Goal: Contribute content: Contribute content

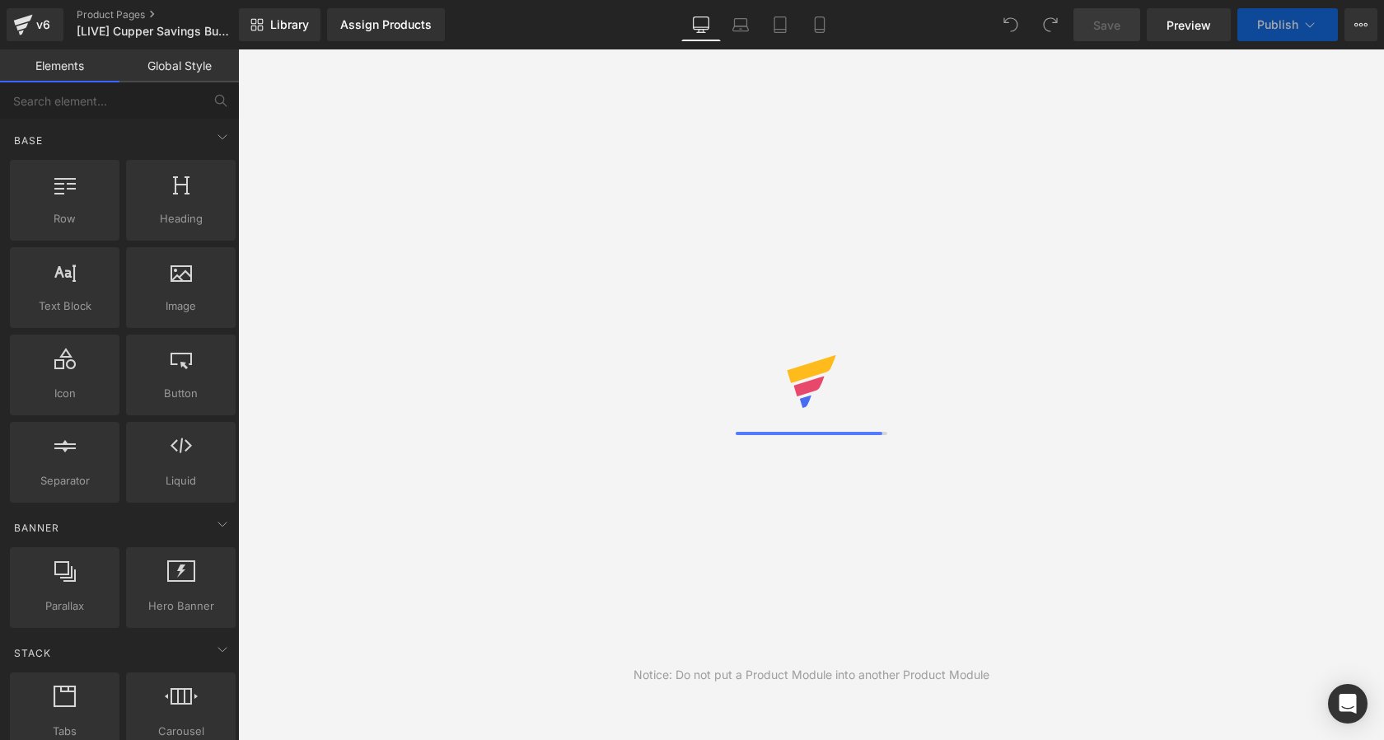
click at [1190, 26] on span "Preview" at bounding box center [1188, 24] width 44 height 17
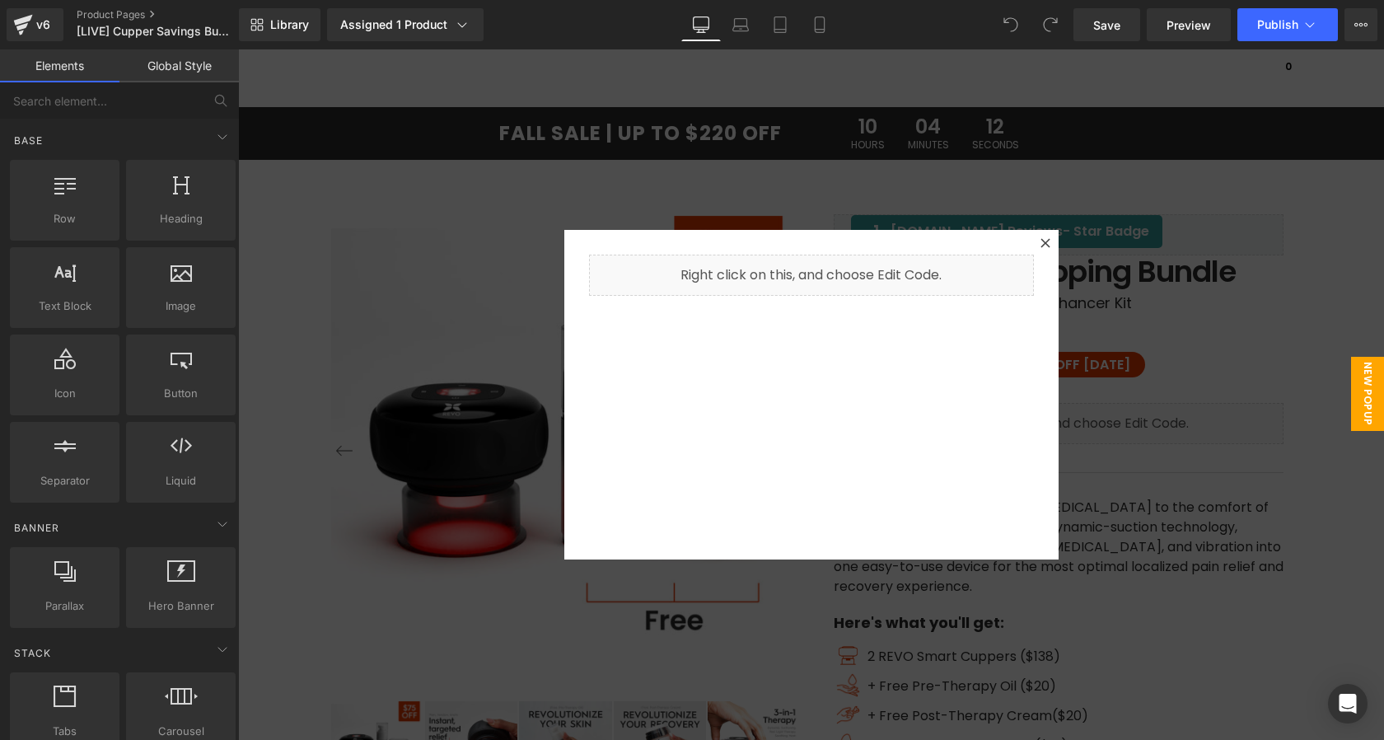
click at [1041, 191] on div at bounding box center [811, 394] width 1146 height 690
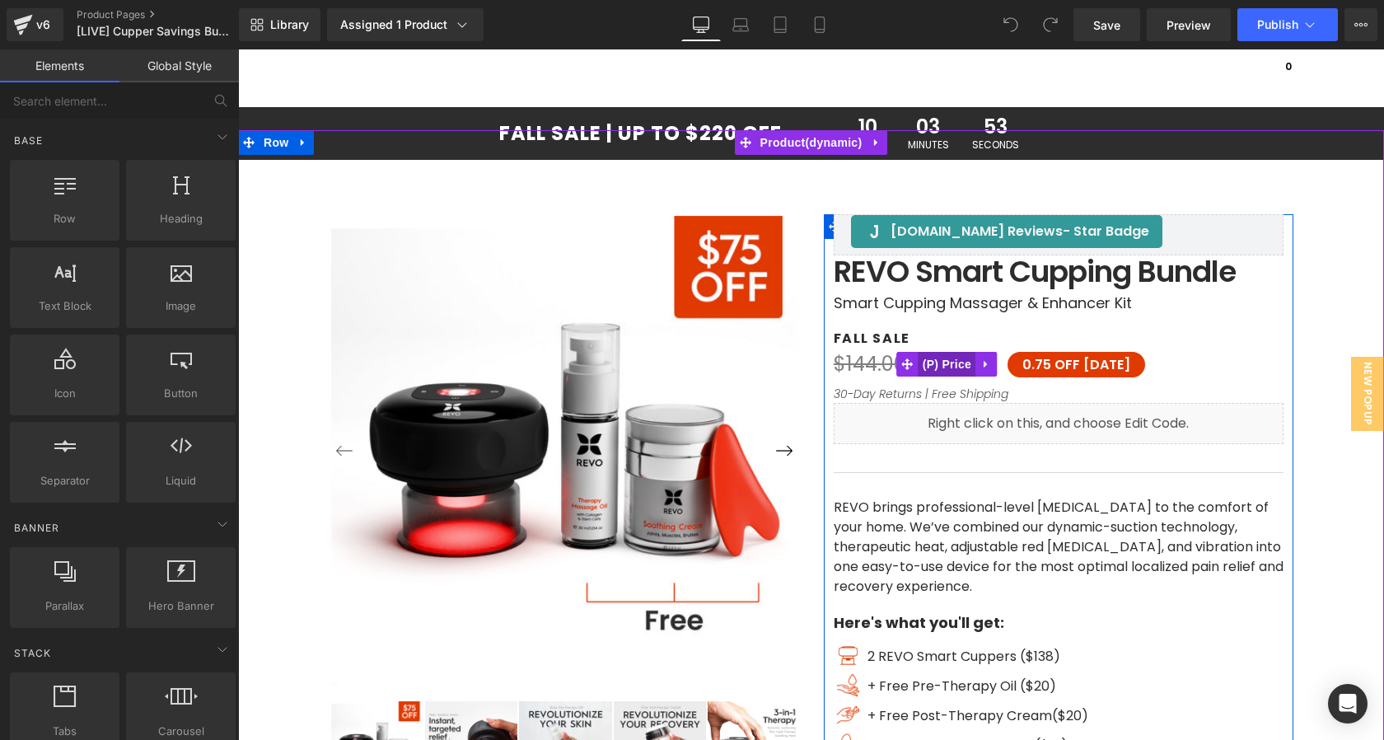
click at [945, 366] on span "(P) Price" at bounding box center [947, 364] width 58 height 25
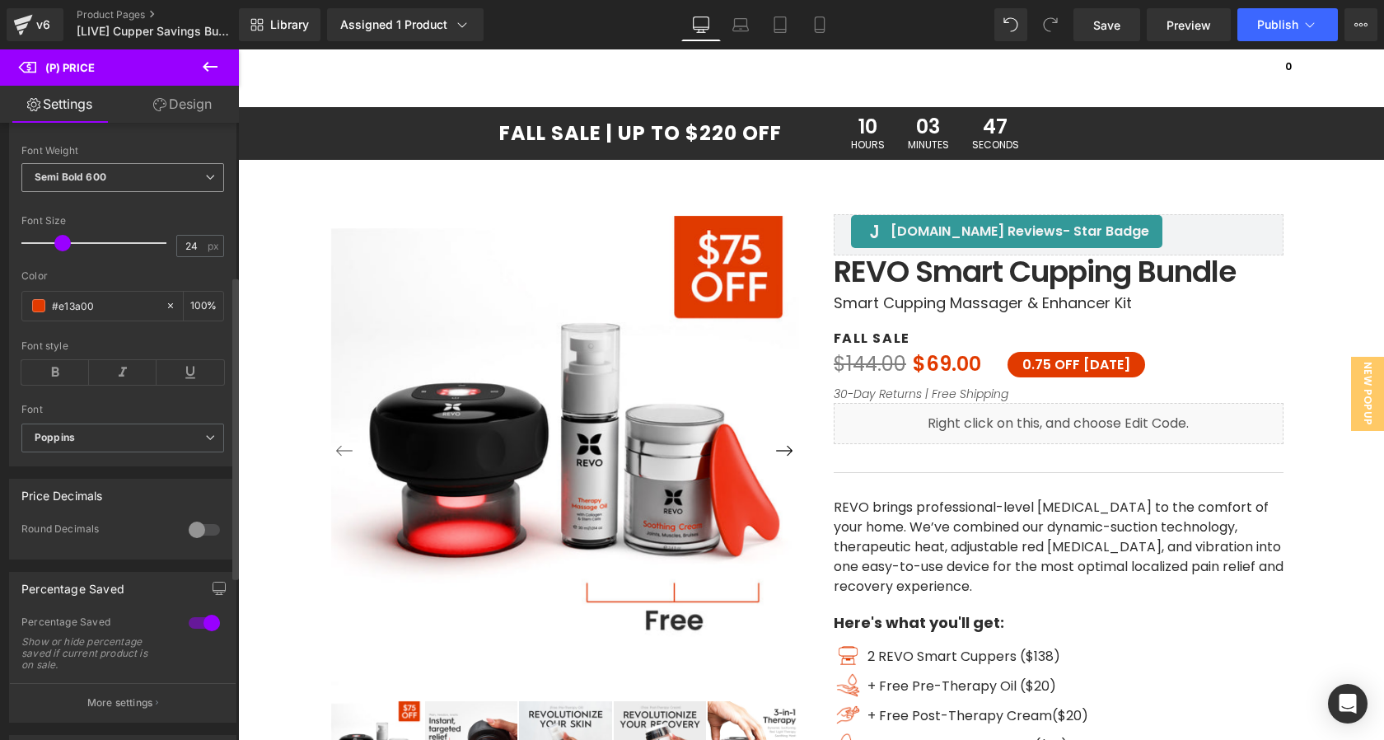
scroll to position [310, 0]
click at [194, 539] on div at bounding box center [204, 530] width 40 height 26
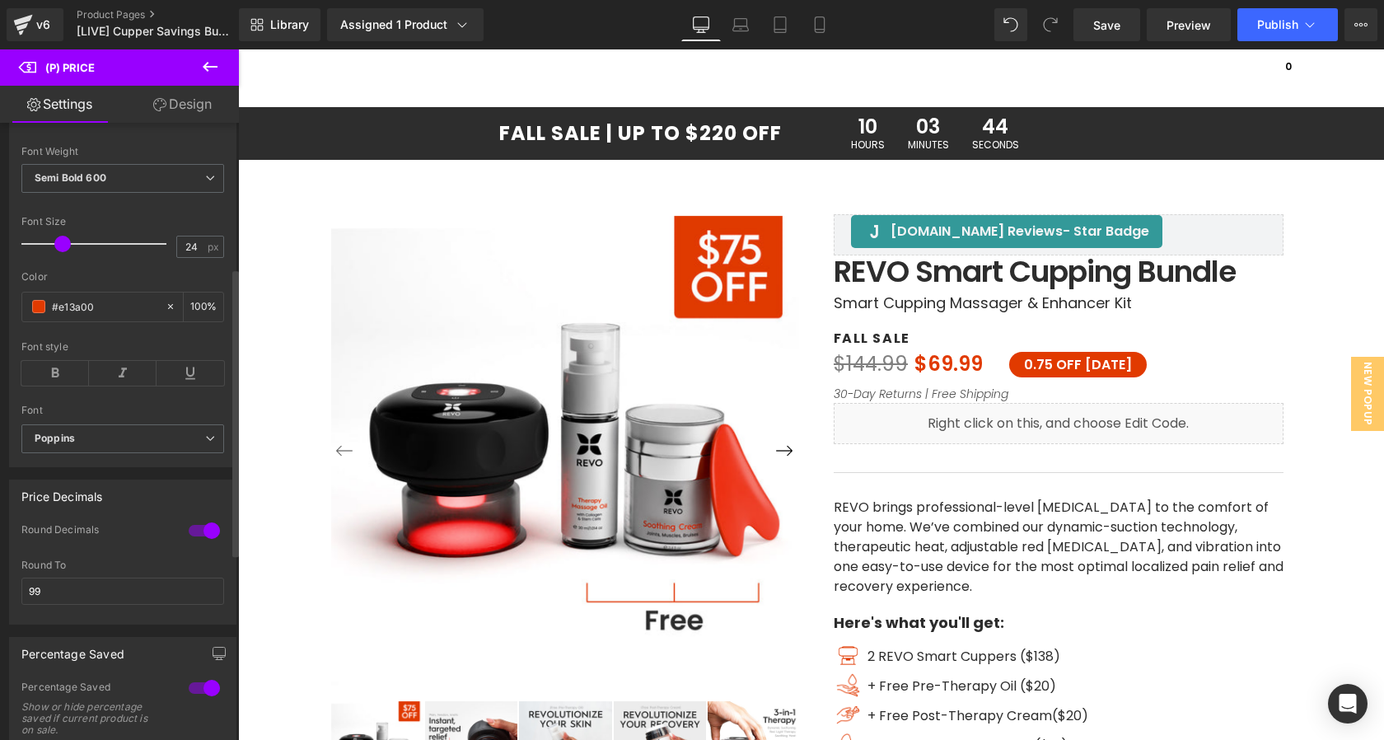
click at [198, 539] on div at bounding box center [204, 530] width 40 height 26
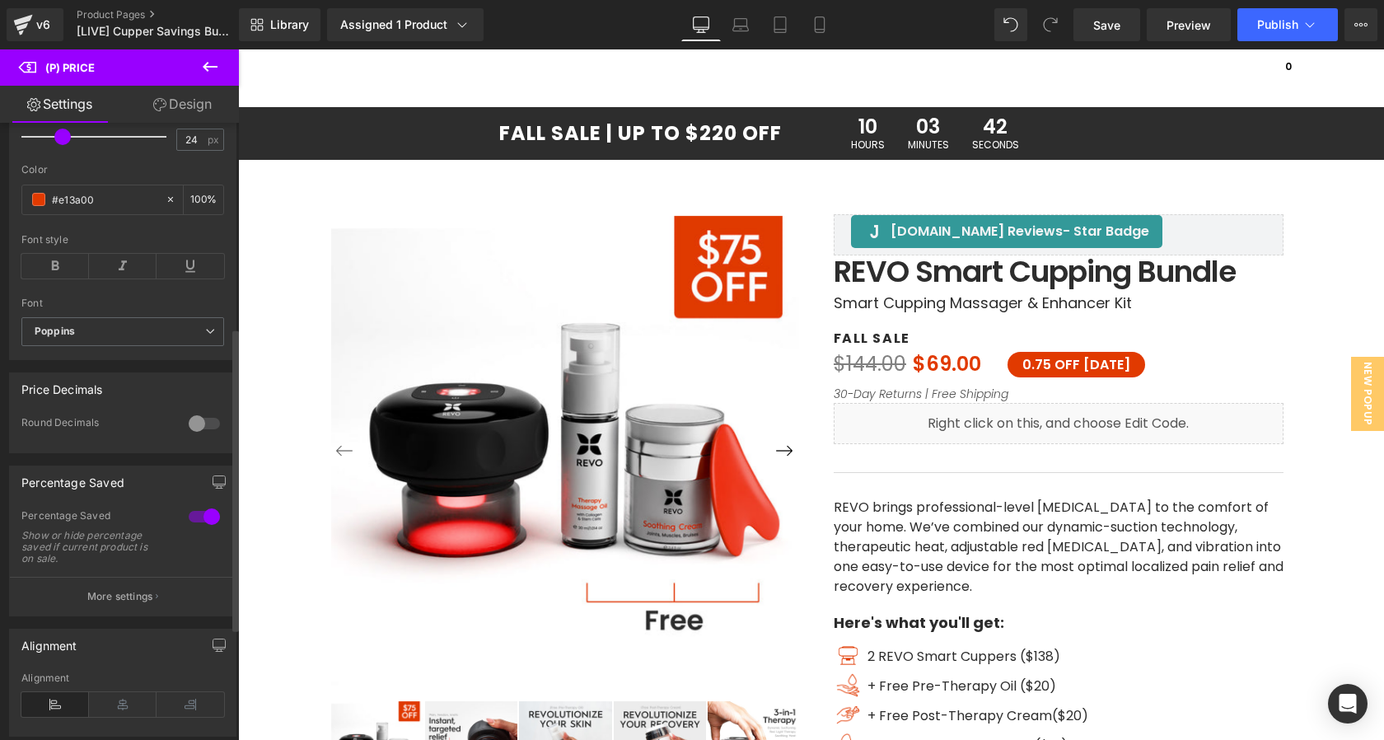
scroll to position [416, 0]
click at [166, 617] on button "More settings" at bounding box center [123, 597] width 226 height 39
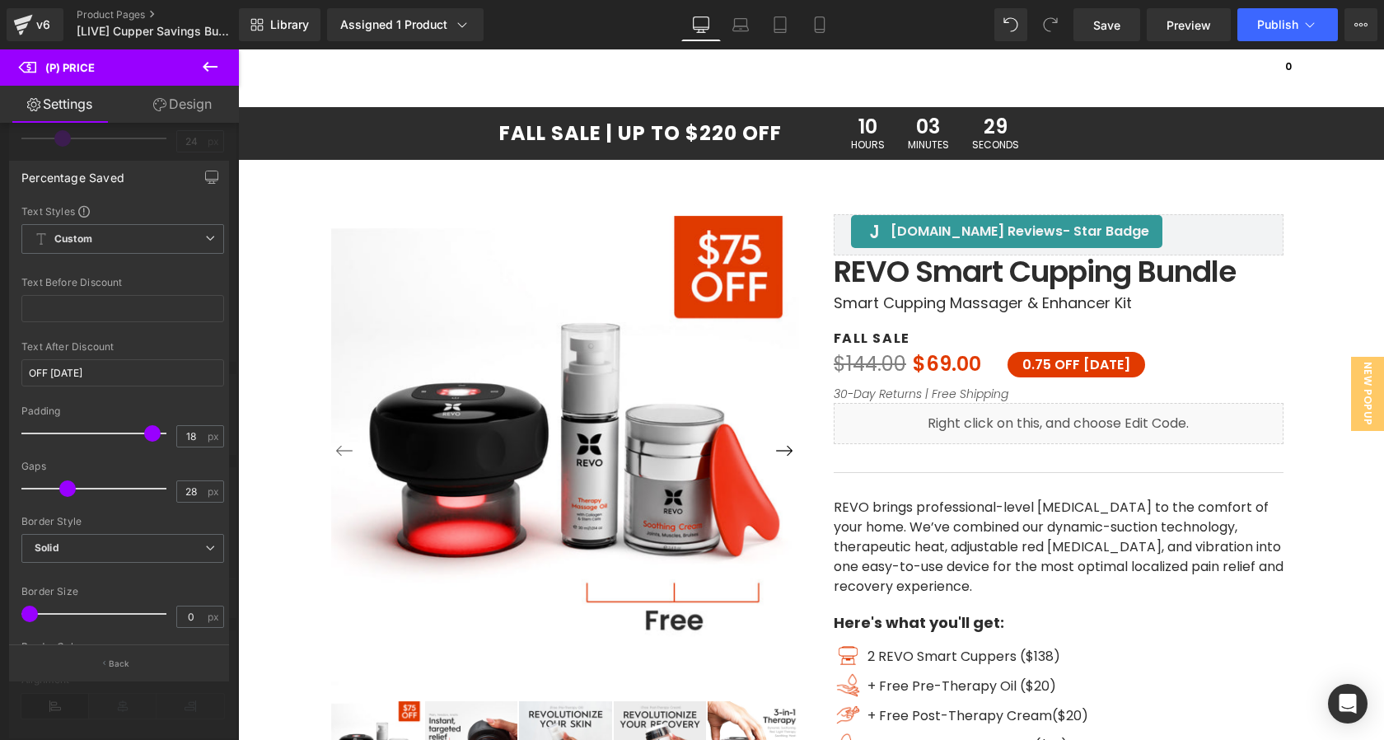
click at [1056, 358] on div at bounding box center [811, 394] width 1146 height 690
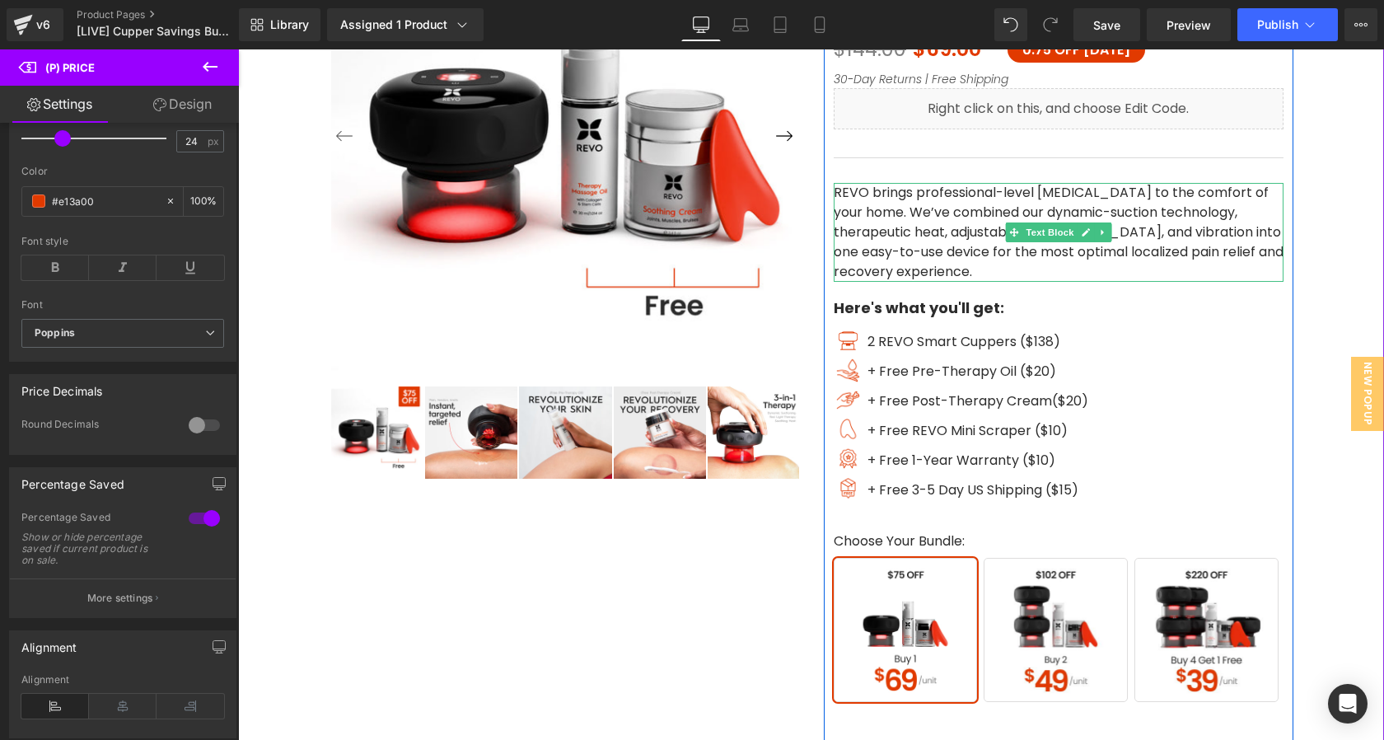
scroll to position [314, 0]
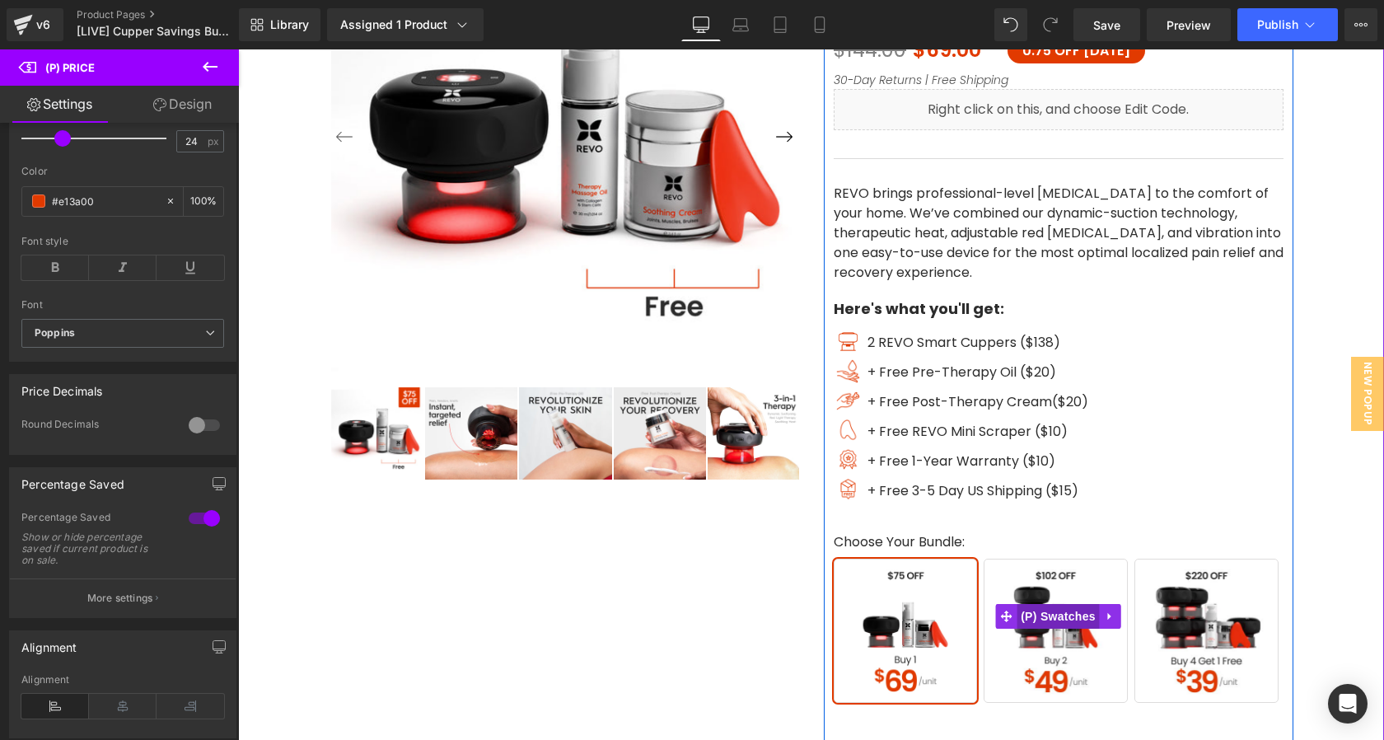
click at [1051, 623] on span "(P) Swatches" at bounding box center [1057, 616] width 83 height 25
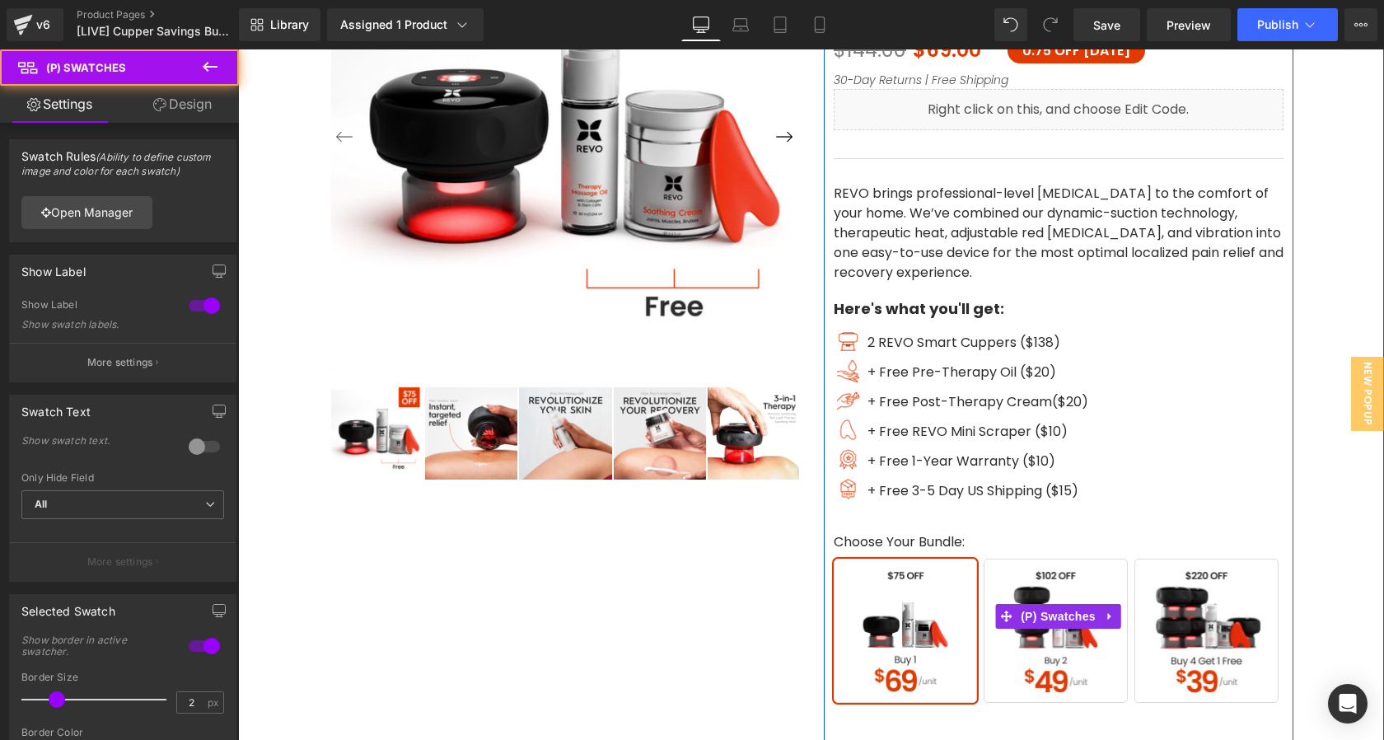
click at [1063, 660] on span "Buy 2" at bounding box center [1055, 630] width 144 height 144
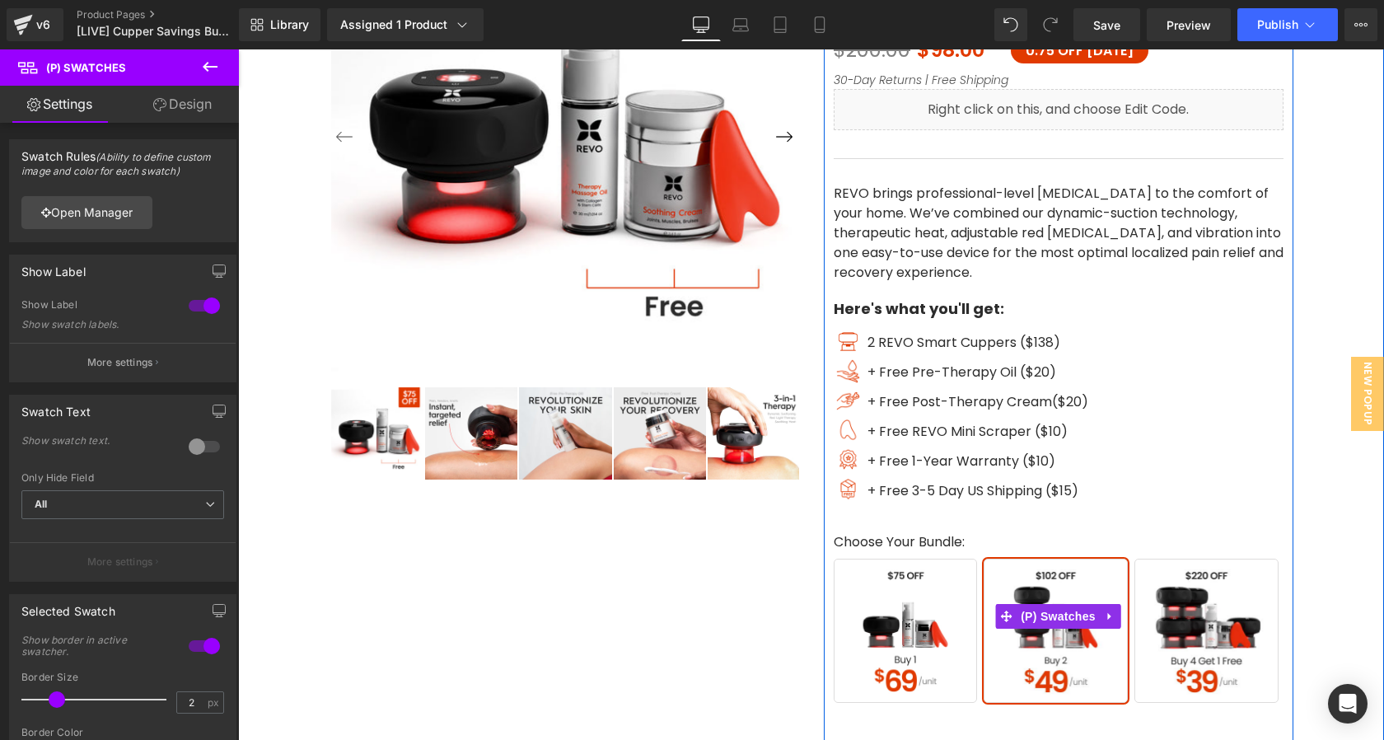
click at [1203, 655] on span "Buy 4 Get 1 Free" at bounding box center [1206, 630] width 144 height 144
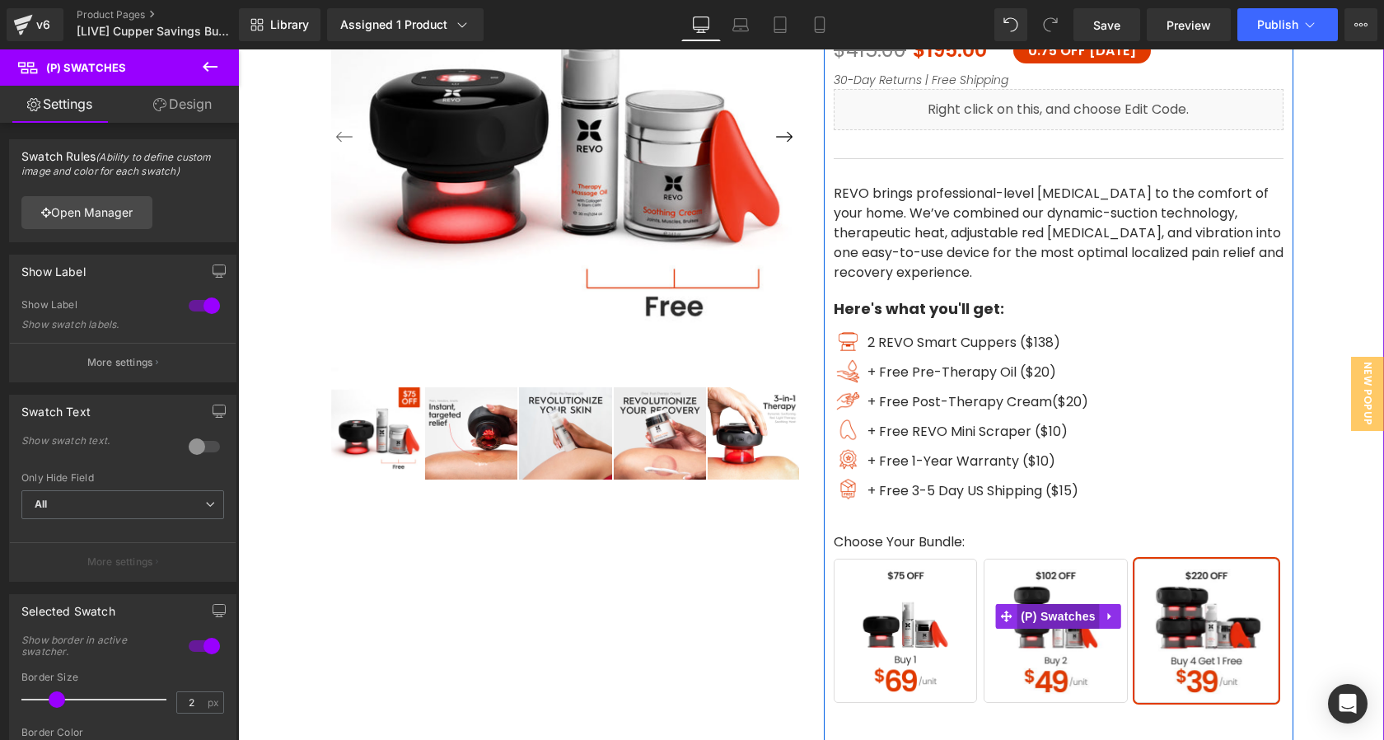
click at [1070, 626] on span "(P) Swatches" at bounding box center [1057, 616] width 83 height 25
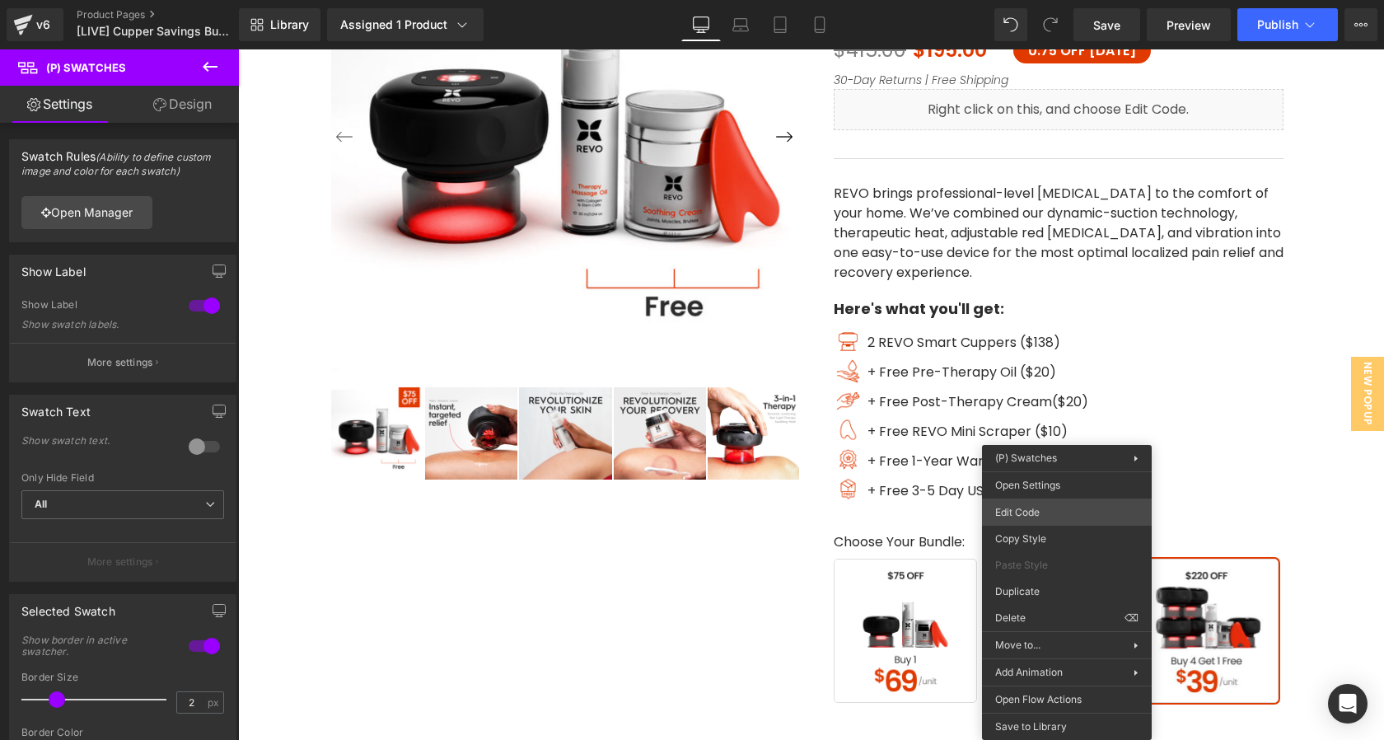
click at [1046, 0] on div "(P) Swatches You are previewing how the will restyle your page. You can not edi…" at bounding box center [692, 0] width 1384 height 0
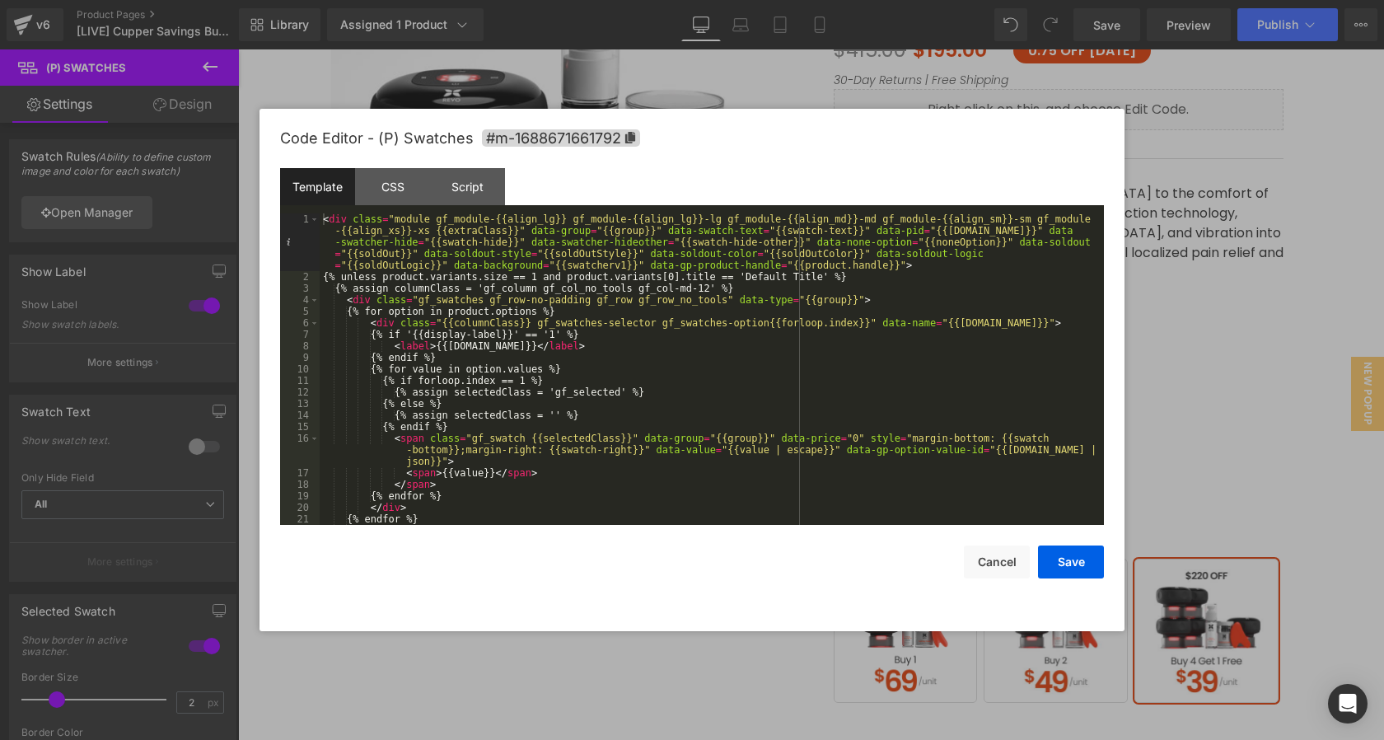
scroll to position [81, 0]
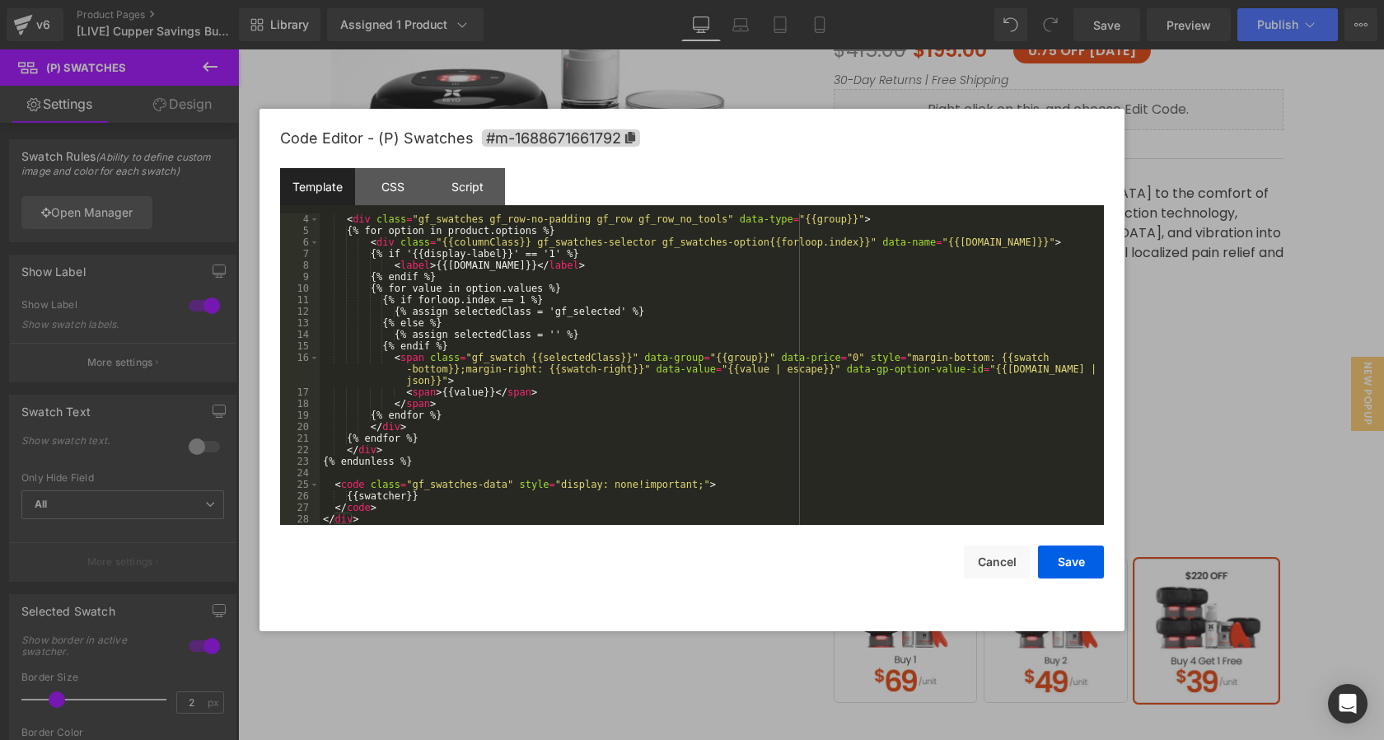
click at [1212, 324] on div at bounding box center [692, 370] width 1384 height 740
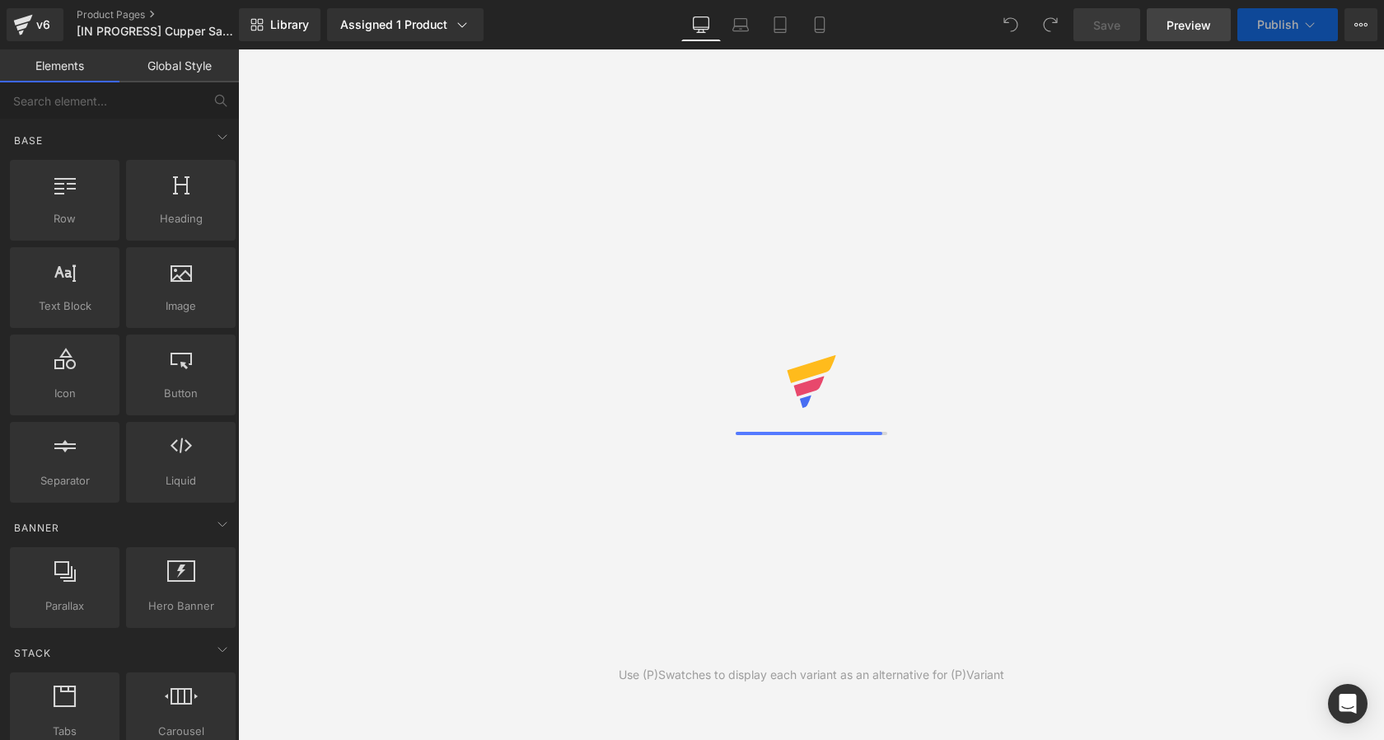
click at [1192, 26] on span "Preview" at bounding box center [1188, 24] width 44 height 17
click at [420, 28] on div "Assigned 1 Product" at bounding box center [405, 24] width 130 height 16
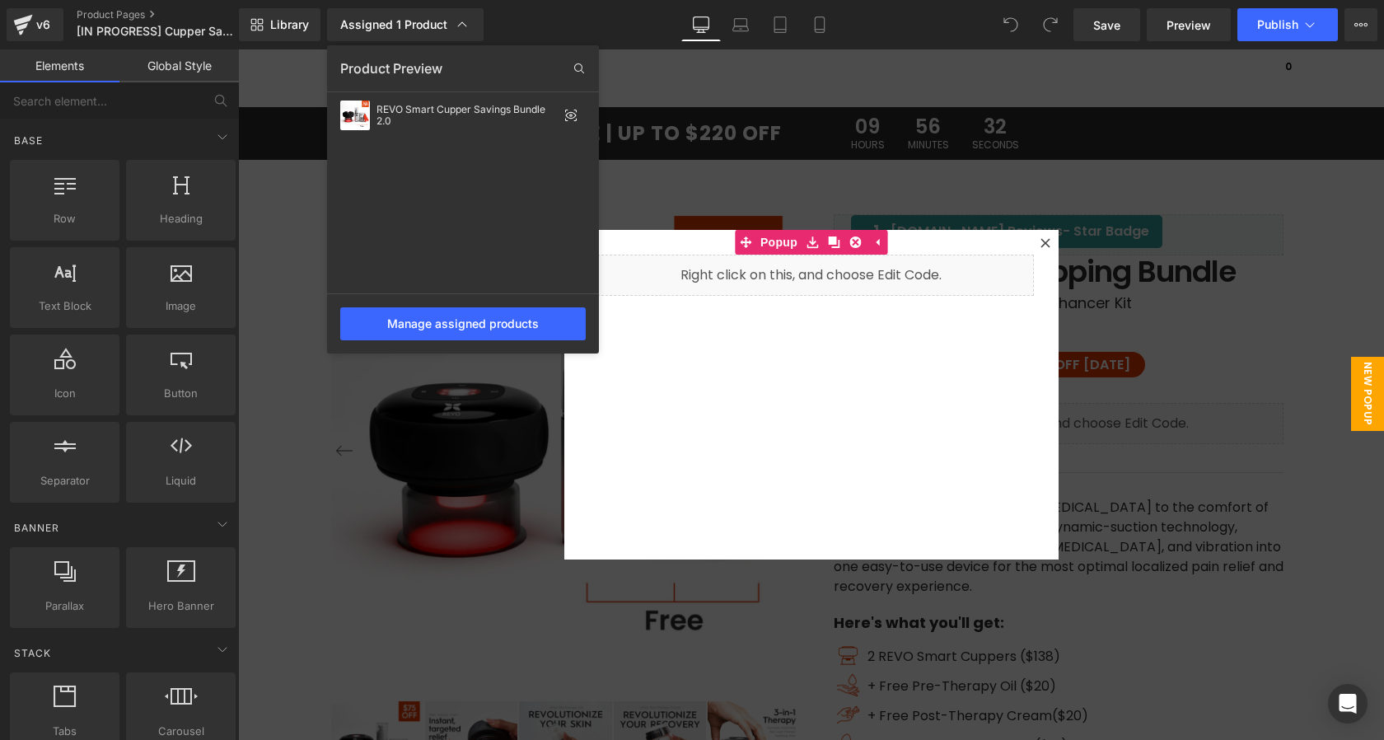
drag, startPoint x: 815, startPoint y: 133, endPoint x: 576, endPoint y: 83, distance: 243.9
click at [815, 133] on div at bounding box center [811, 394] width 1146 height 690
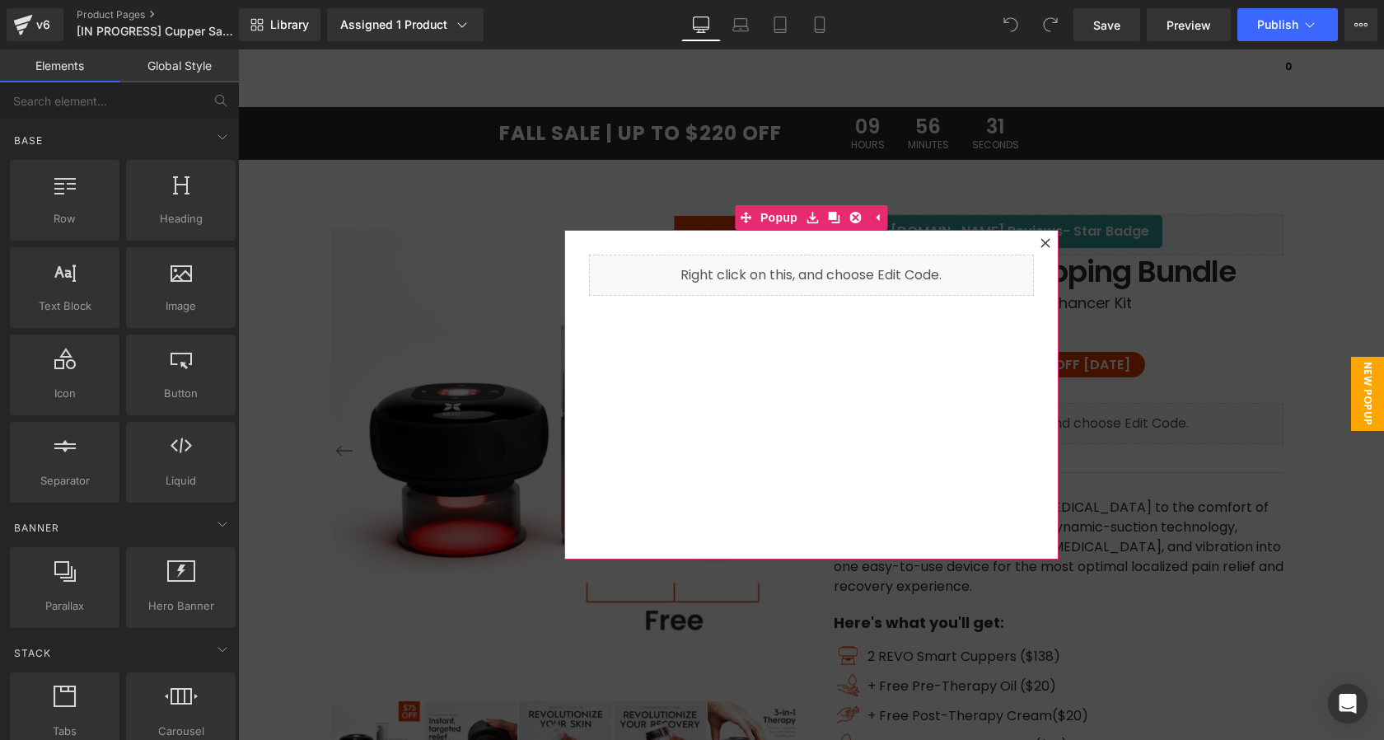
click at [1043, 248] on div at bounding box center [1045, 243] width 20 height 20
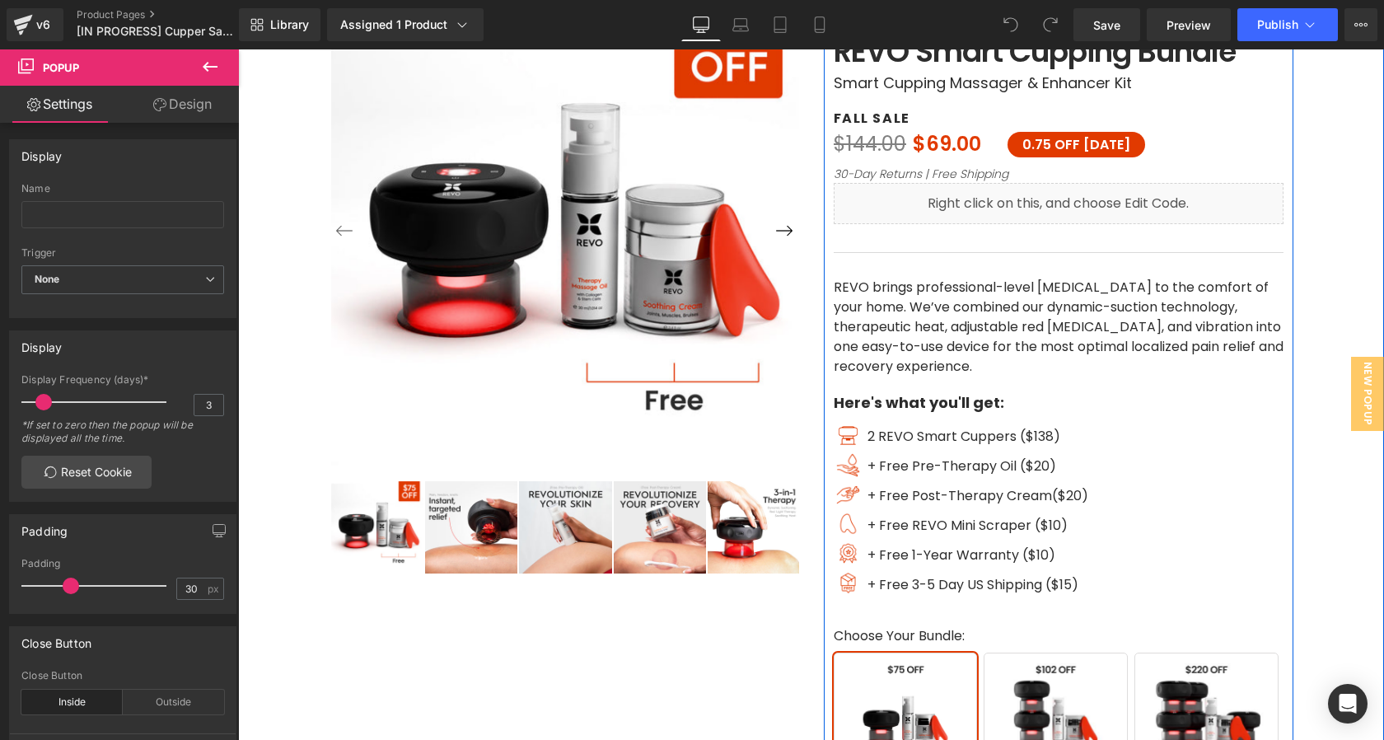
scroll to position [219, 0]
click at [1056, 133] on span "0.75 OFF TODAY" at bounding box center [1076, 146] width 138 height 26
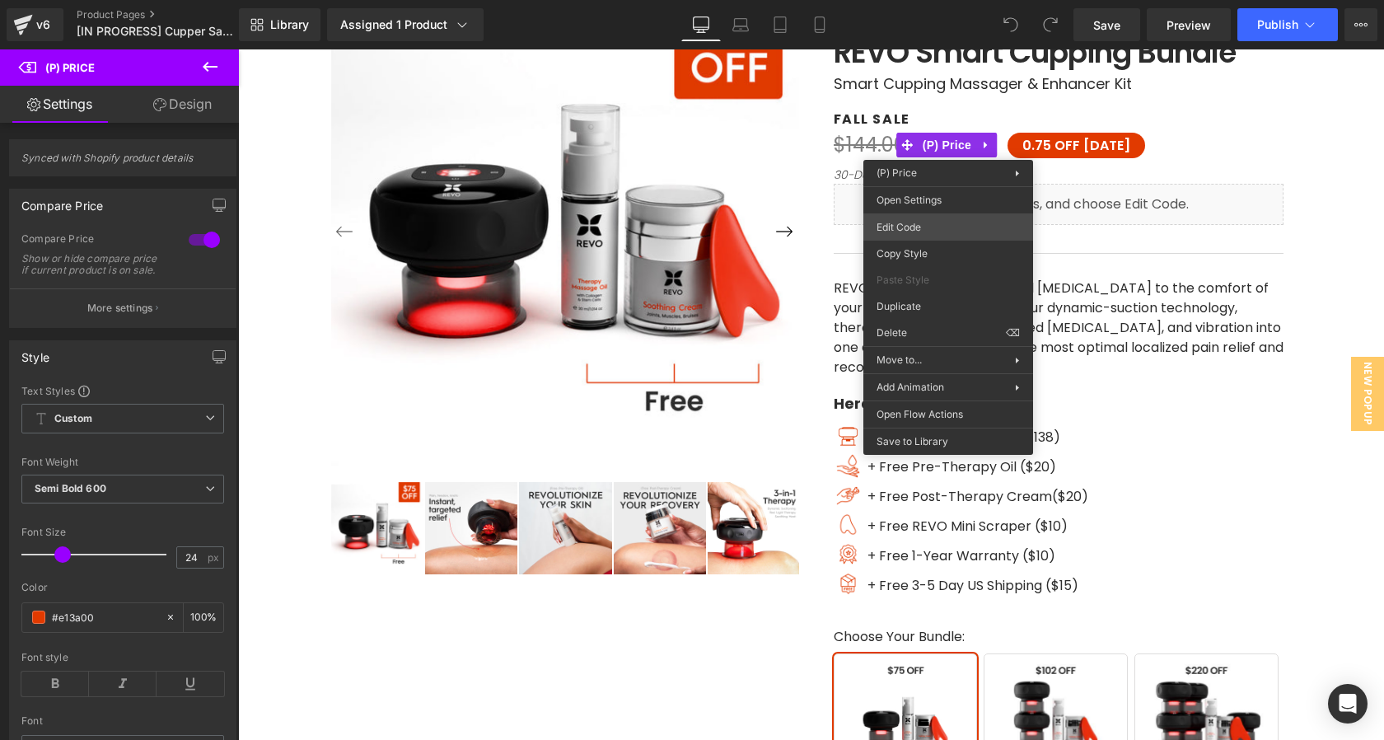
click at [924, 0] on div "You are previewing how the will restyle your page. You can not edit Elements in…" at bounding box center [692, 0] width 1384 height 0
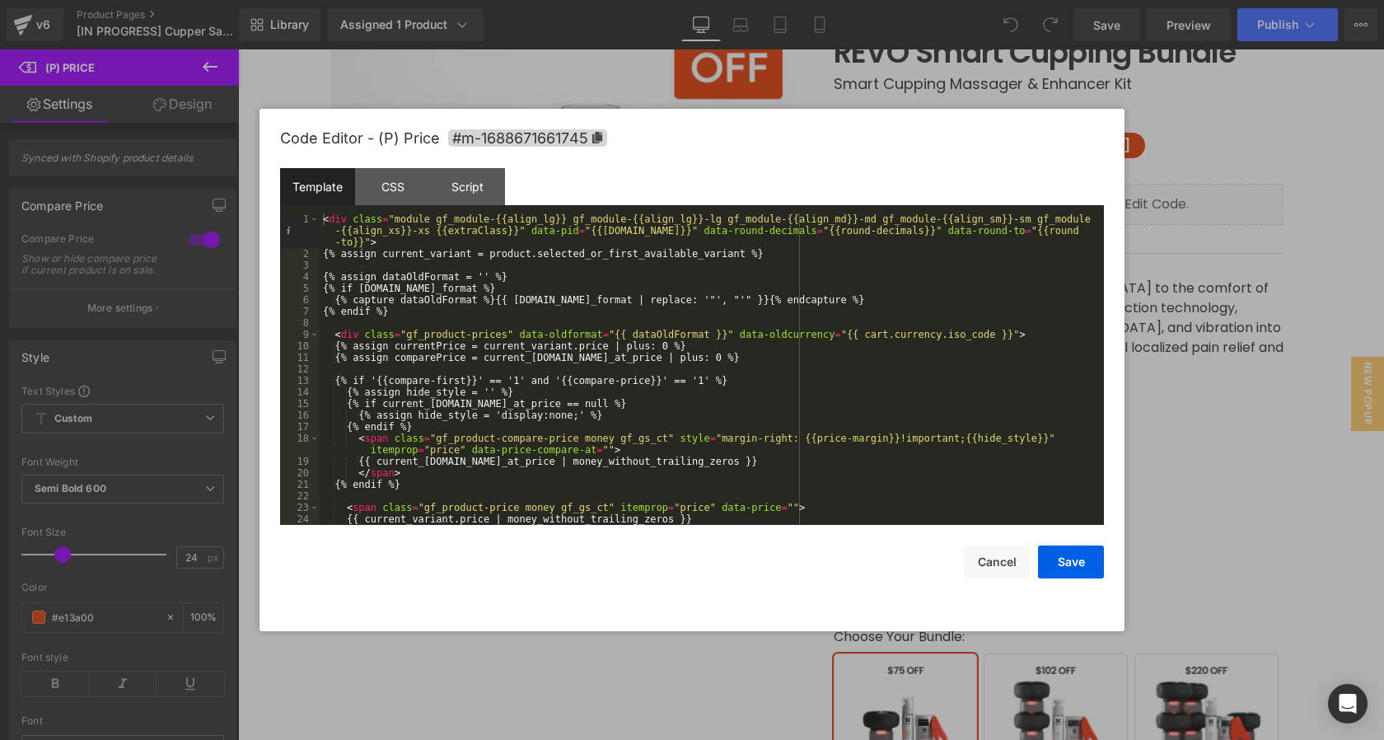
click at [881, 286] on div "< div class = "module gf_module-{{align_lg}} gf_module-{{align_lg}}-lg gf_modul…" at bounding box center [708, 391] width 777 height 357
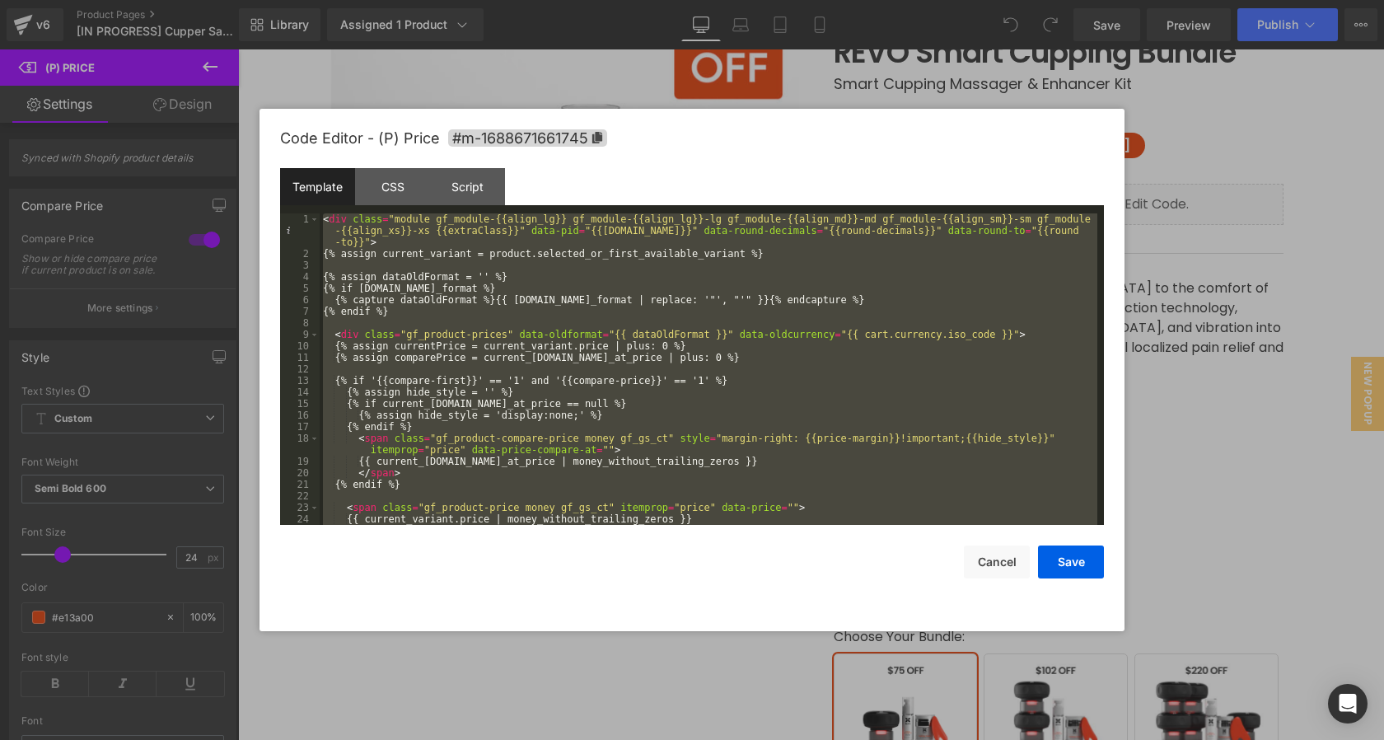
click at [692, 327] on div "< div class = "module gf_module-{{align_lg}} gf_module-{{align_lg}}-lg gf_modul…" at bounding box center [708, 391] width 777 height 357
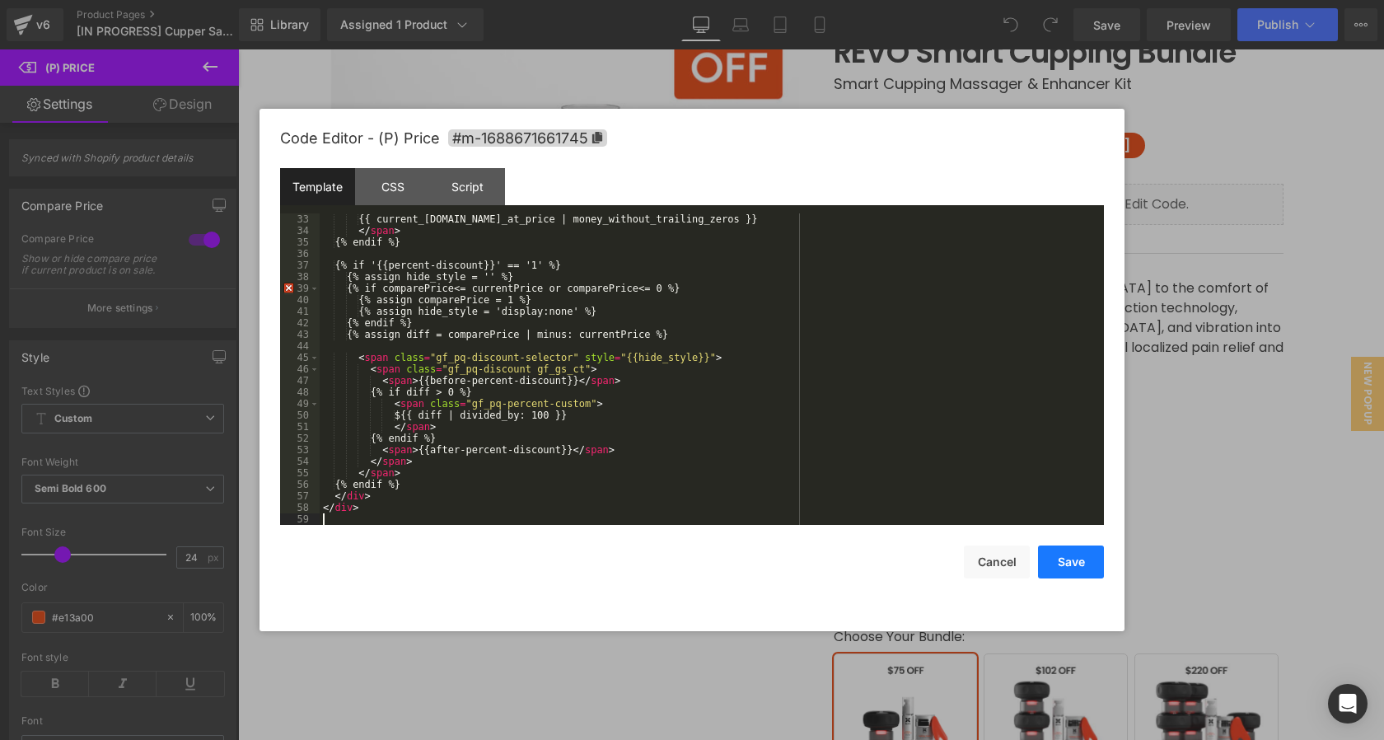
click at [1080, 562] on button "Save" at bounding box center [1071, 561] width 66 height 33
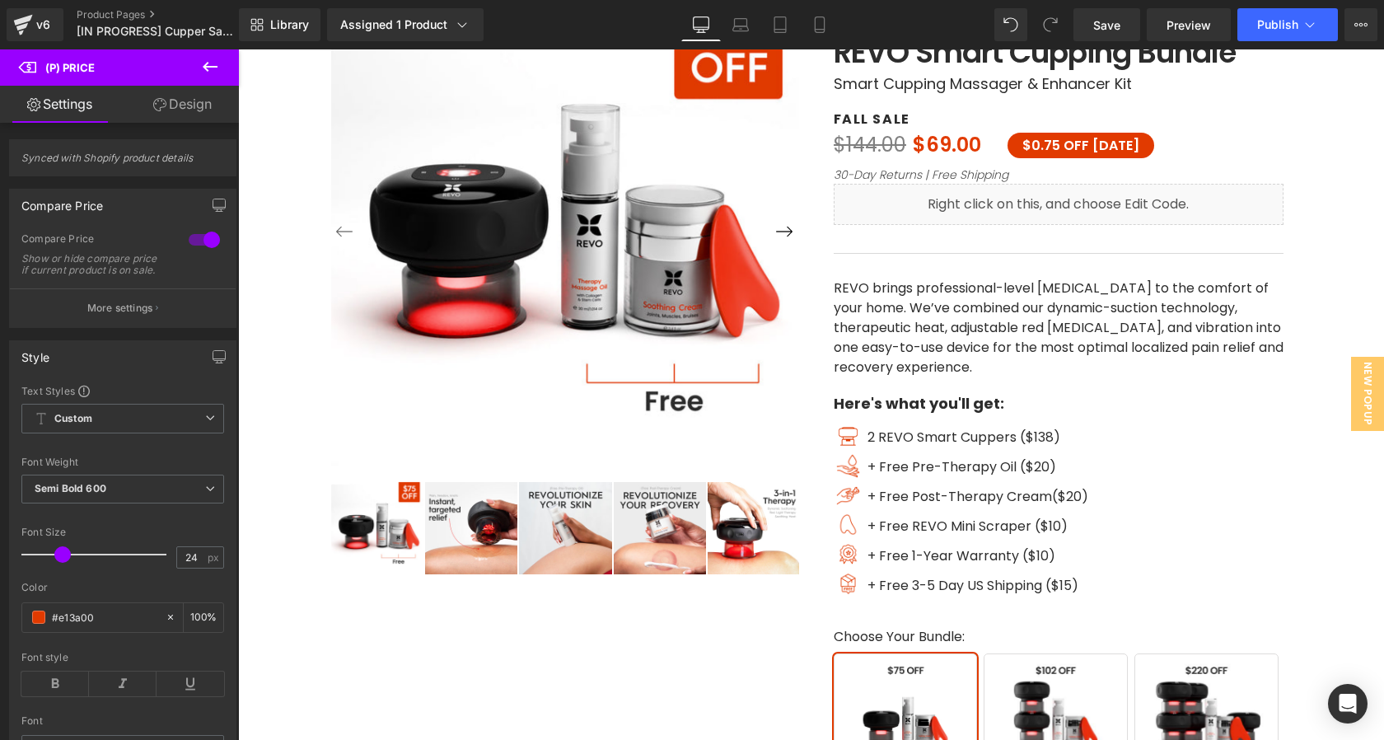
click at [1107, 44] on div "Library Assigned 1 Product Product Preview REVO Smart Cupper Savings Bundle 2.0…" at bounding box center [811, 24] width 1145 height 49
drag, startPoint x: 1111, startPoint y: 31, endPoint x: 870, endPoint y: 86, distance: 247.4
click at [1111, 31] on span "Save" at bounding box center [1106, 24] width 27 height 17
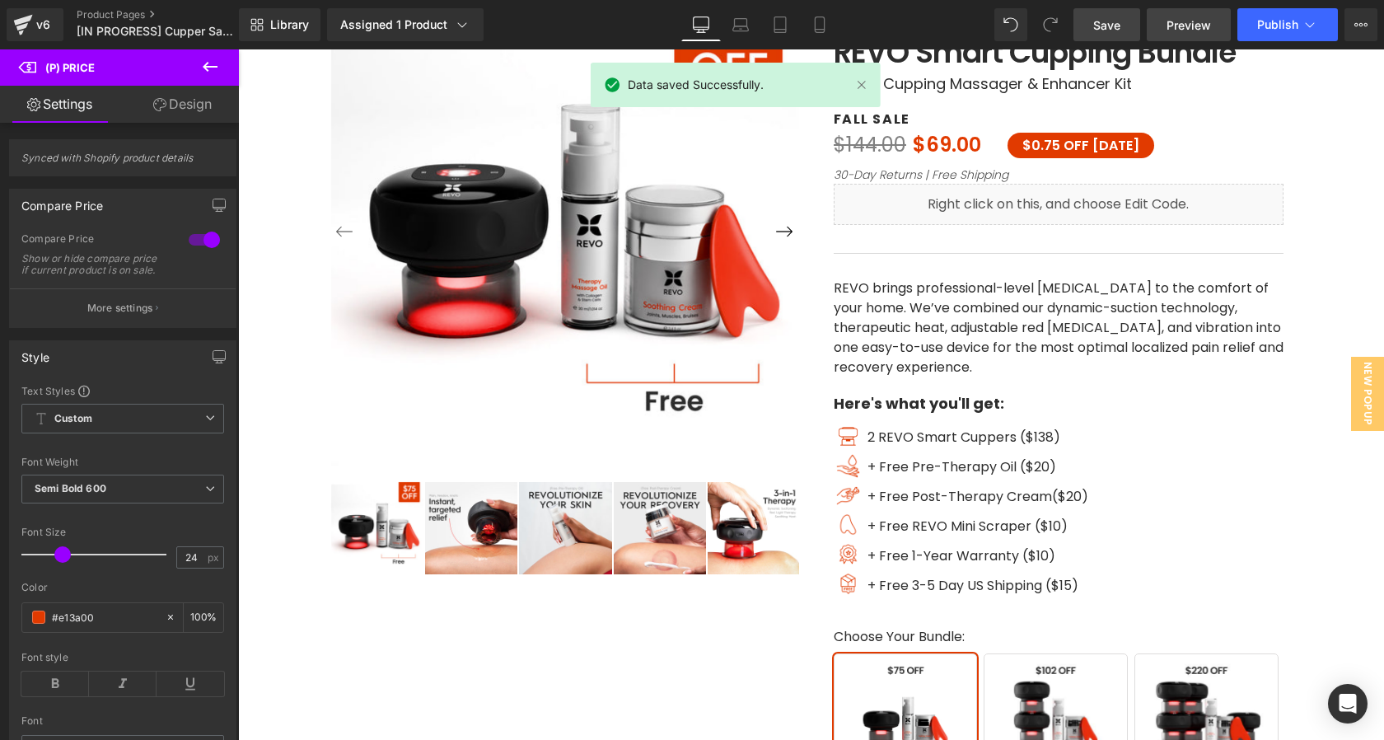
click at [1188, 21] on span "Preview" at bounding box center [1188, 24] width 44 height 17
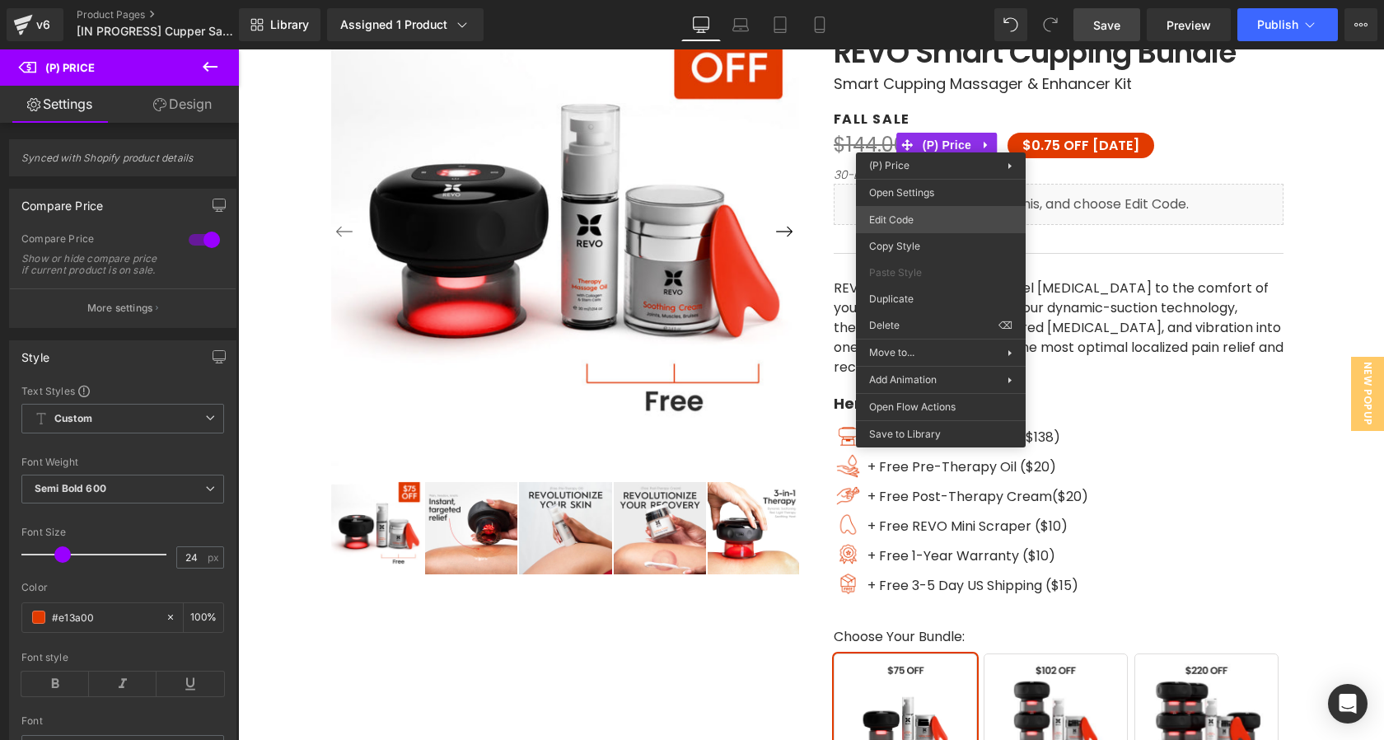
click at [927, 0] on div "You are previewing how the will restyle your page. You can not edit Elements in…" at bounding box center [692, 0] width 1384 height 0
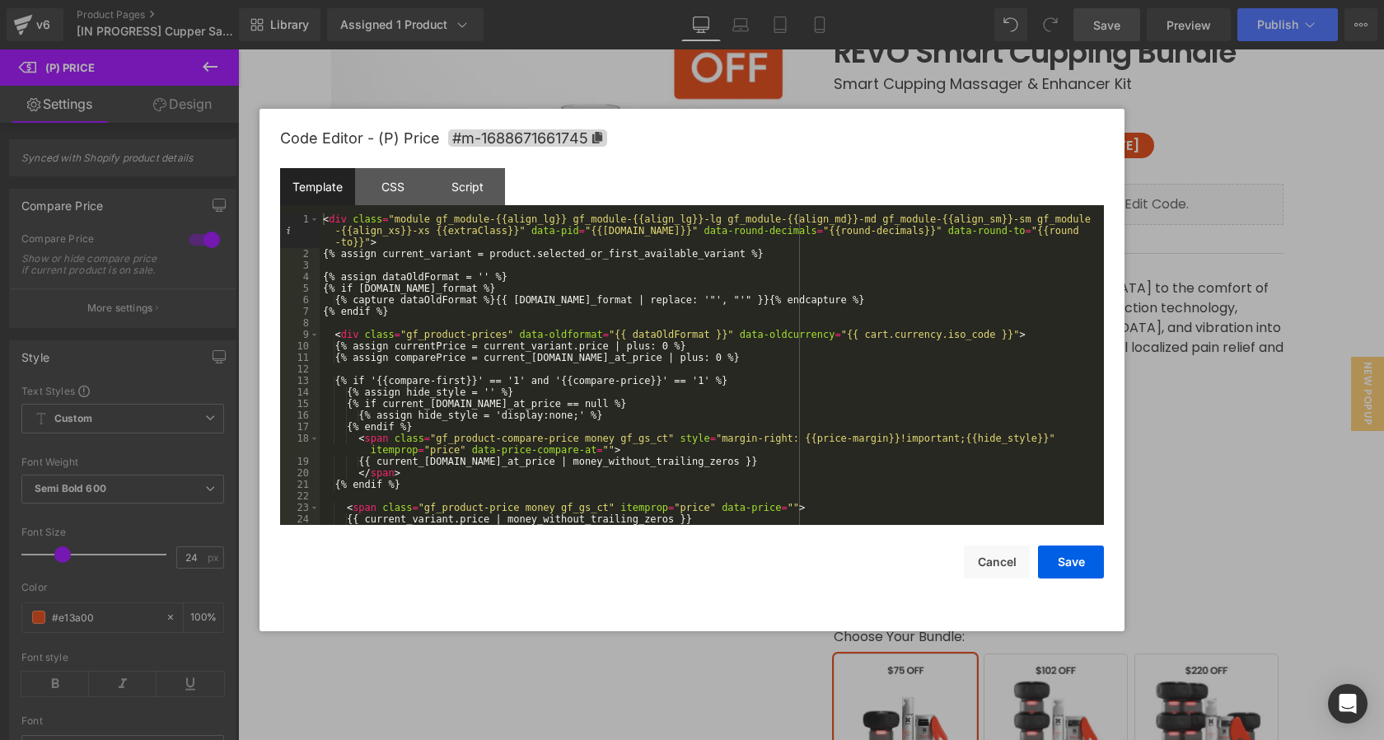
click at [810, 310] on div "< div class = "module gf_module-{{align_lg}} gf_module-{{align_lg}}-lg gf_modul…" at bounding box center [708, 391] width 777 height 357
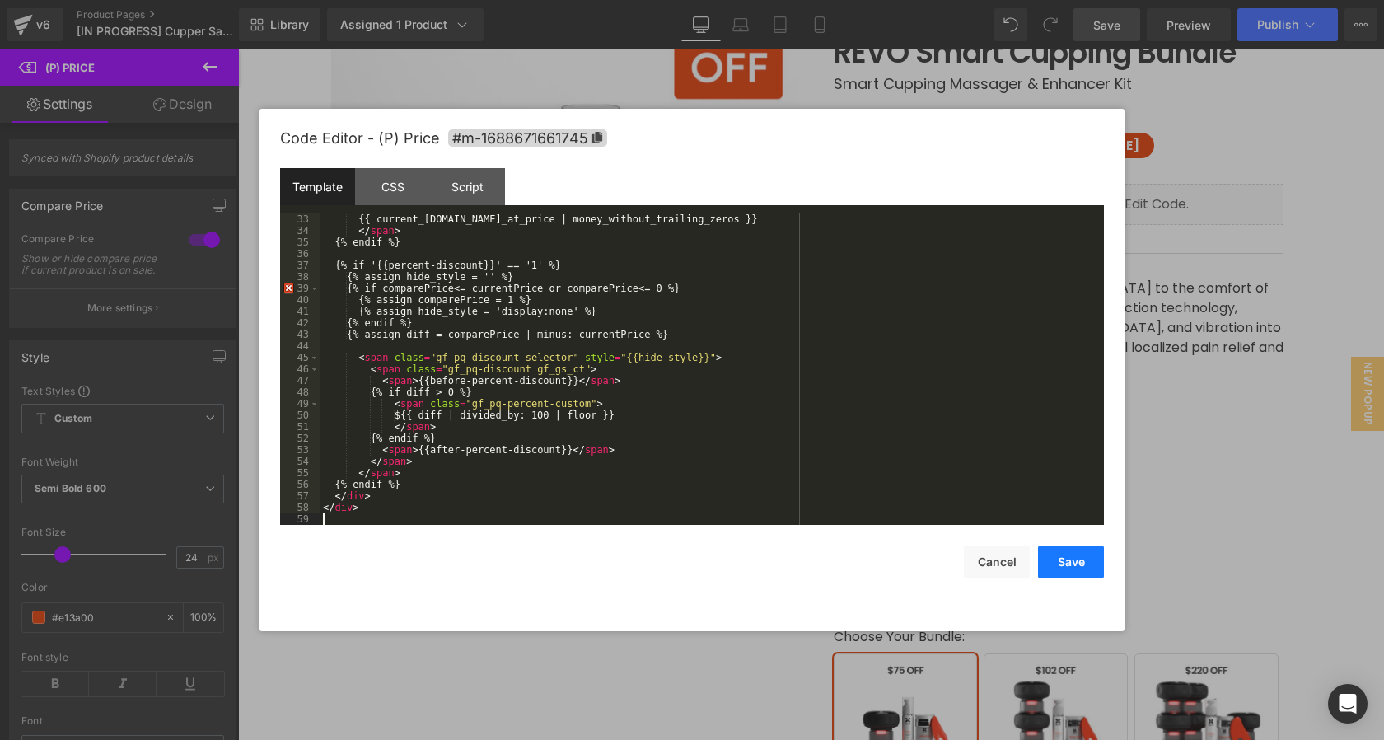
click at [1062, 570] on button "Save" at bounding box center [1071, 561] width 66 height 33
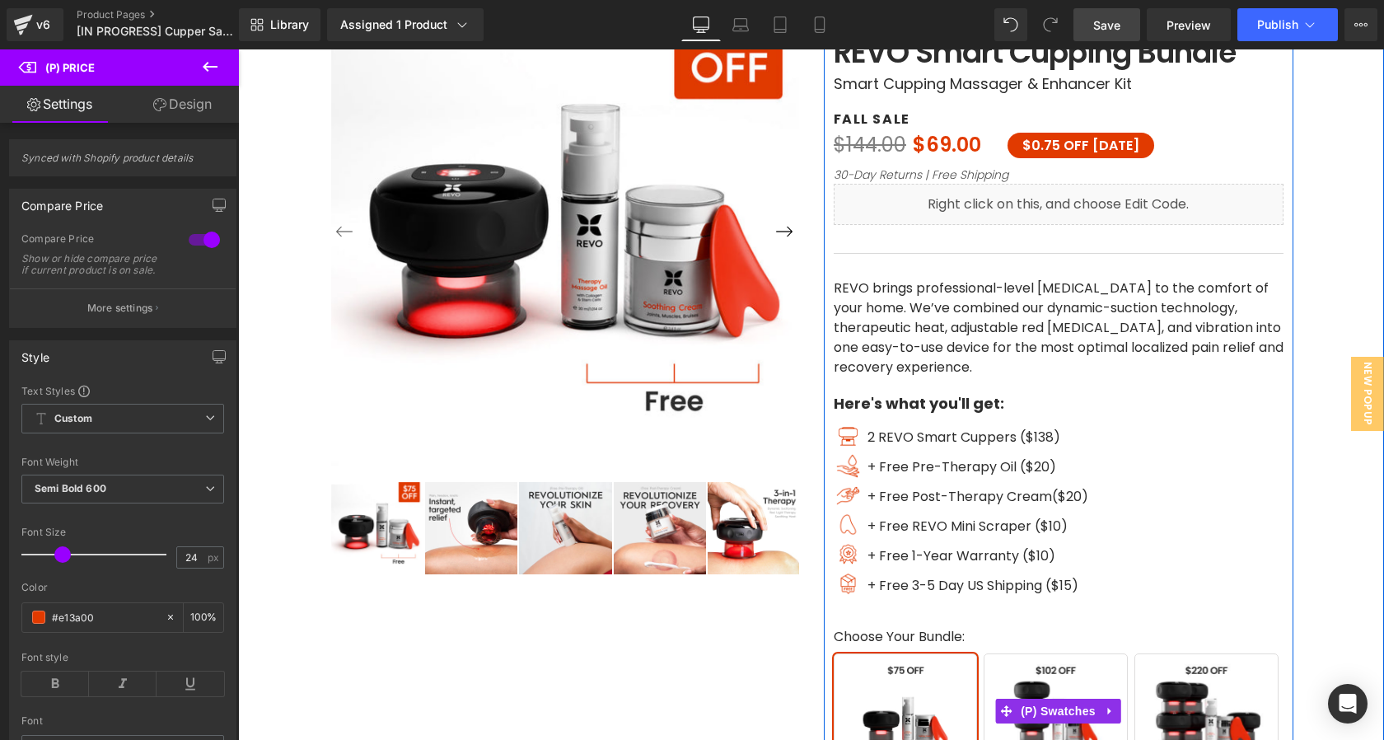
click at [1057, 683] on span "Buy 2" at bounding box center [1055, 725] width 144 height 144
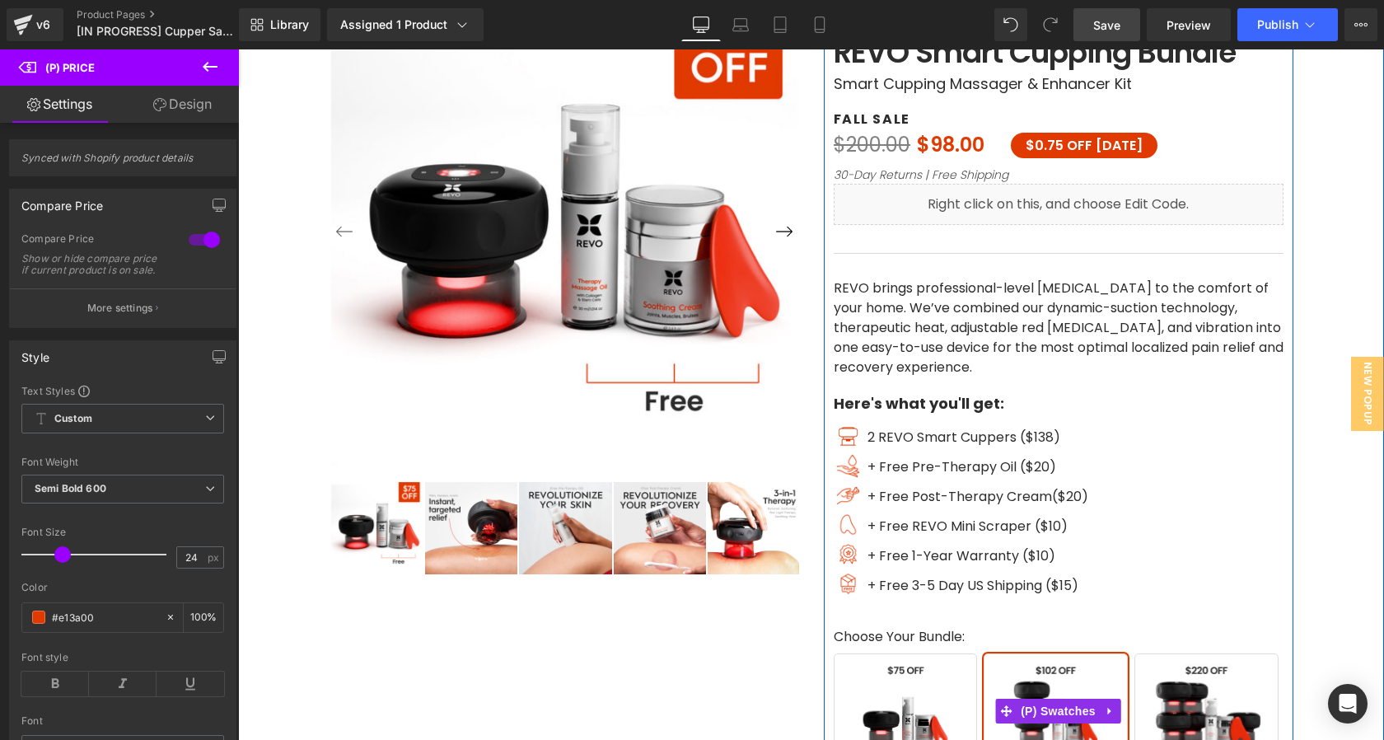
click at [1174, 707] on span "Buy 4 Get 1 Free" at bounding box center [1206, 725] width 144 height 144
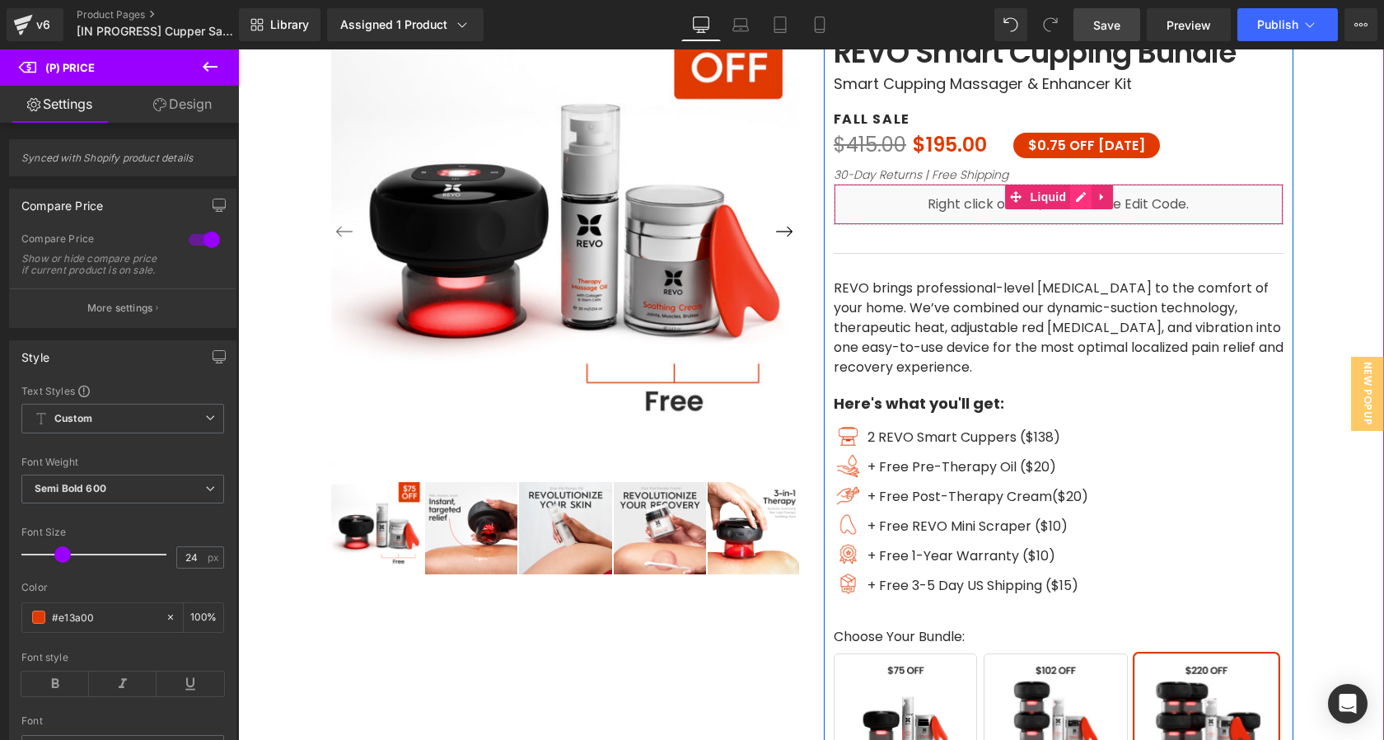
click at [1083, 199] on div "Liquid" at bounding box center [1058, 204] width 450 height 41
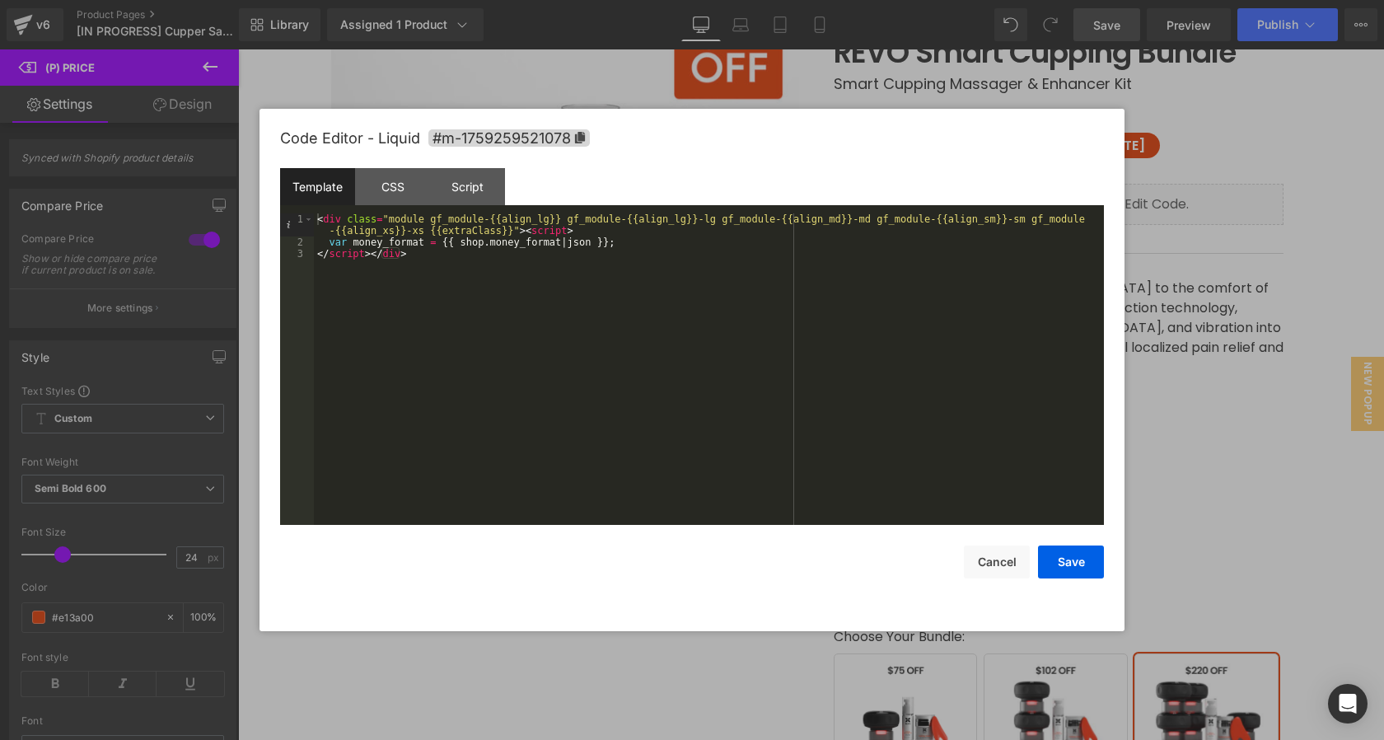
click at [1025, 252] on div "< div class = "module gf_module-{{align_lg}} gf_module-{{align_lg}}-lg gf_modul…" at bounding box center [709, 386] width 790 height 346
click at [1174, 176] on div at bounding box center [692, 370] width 1384 height 740
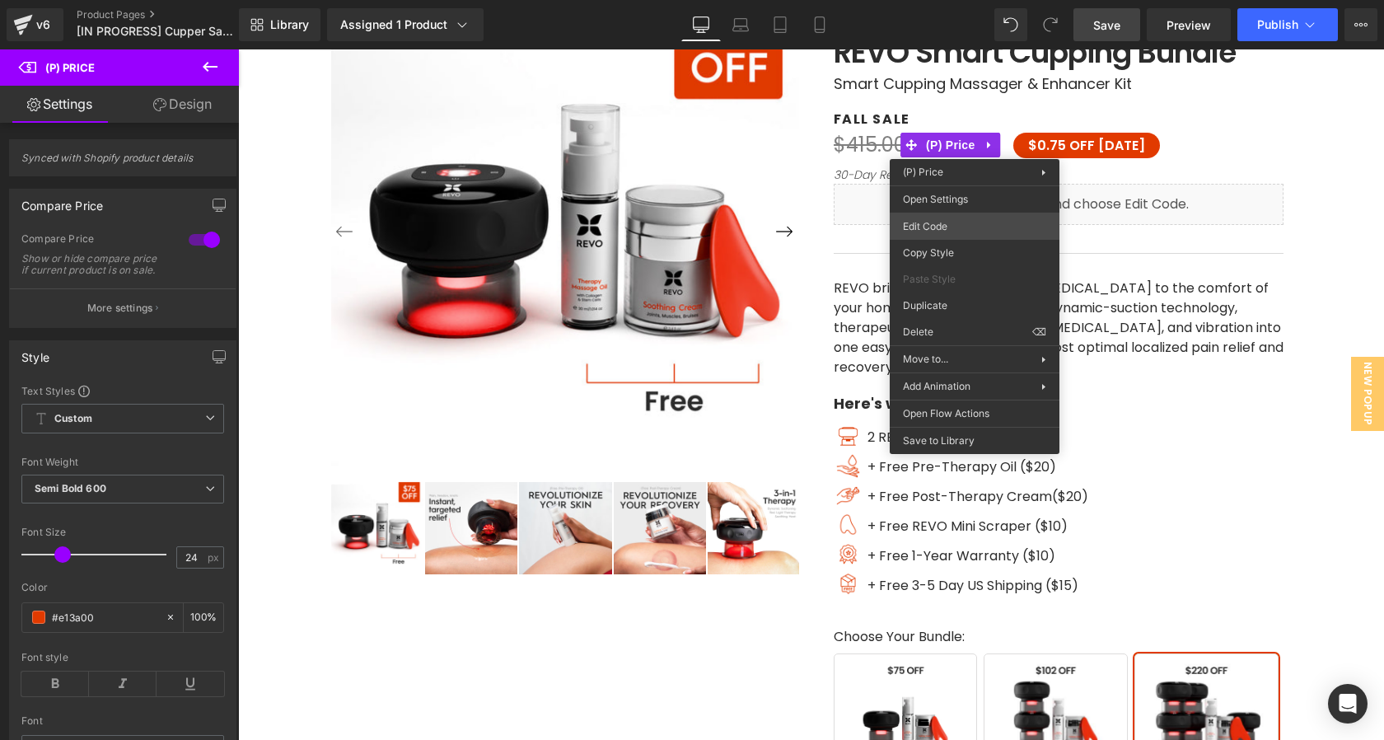
click at [963, 0] on div "You are previewing how the will restyle your page. You can not edit Elements in…" at bounding box center [692, 0] width 1384 height 0
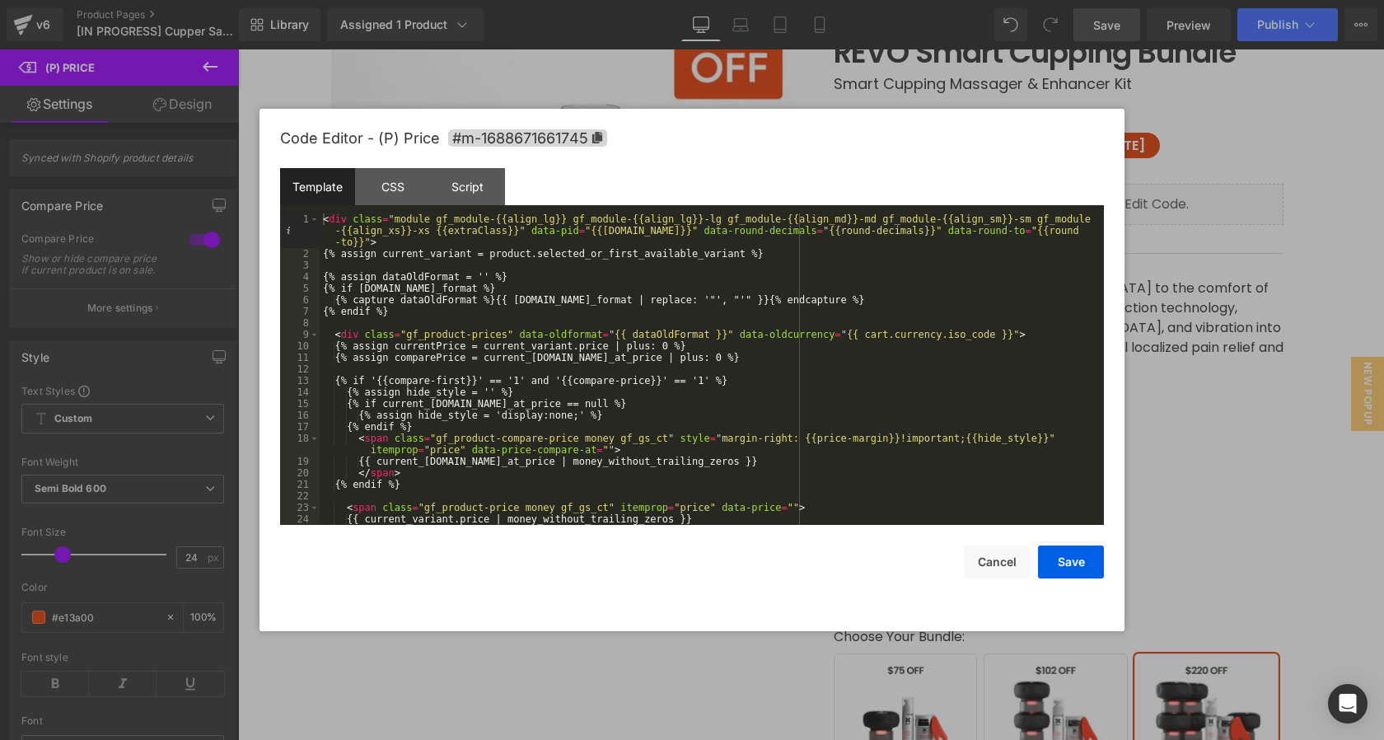
click at [924, 303] on div "< div class = "module gf_module-{{align_lg}} gf_module-{{align_lg}}-lg gf_modul…" at bounding box center [708, 391] width 777 height 357
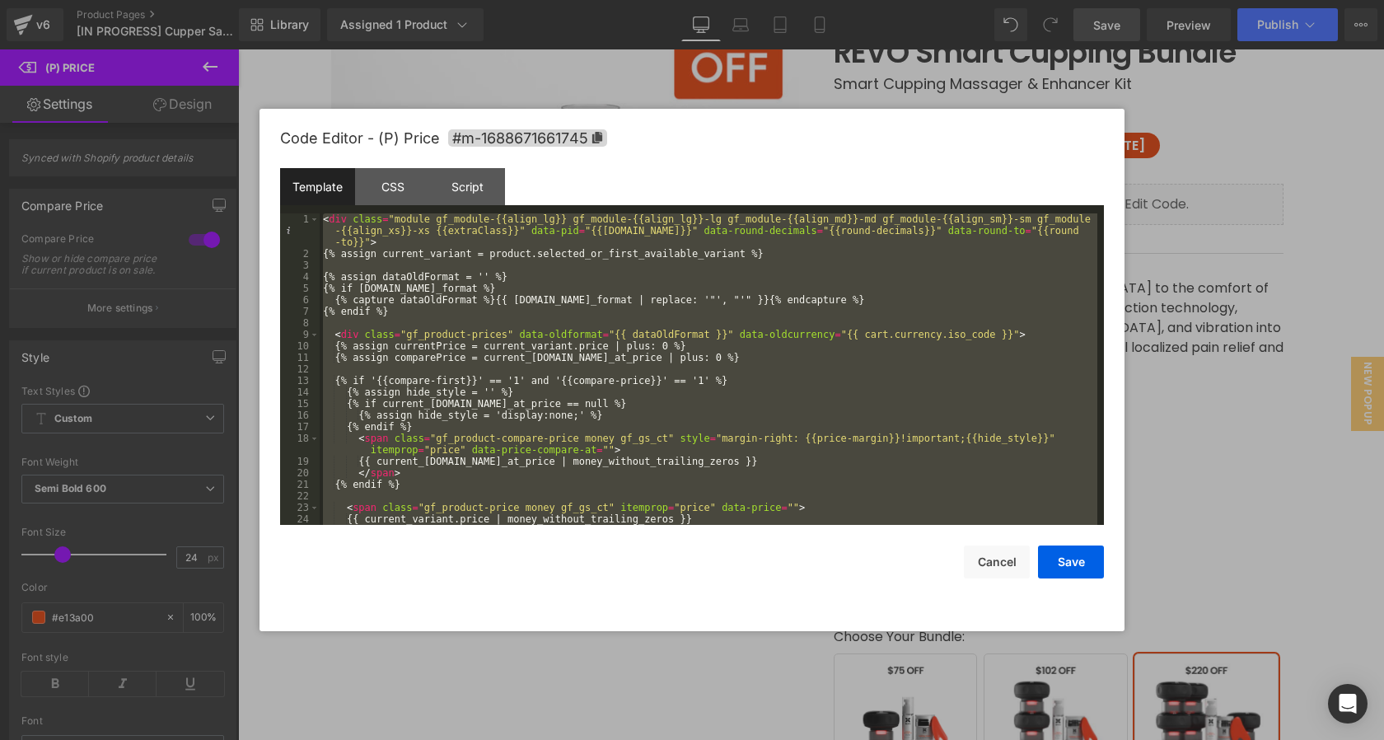
click at [992, 316] on div "< div class = "module gf_module-{{align_lg}} gf_module-{{align_lg}}-lg gf_modul…" at bounding box center [708, 391] width 777 height 357
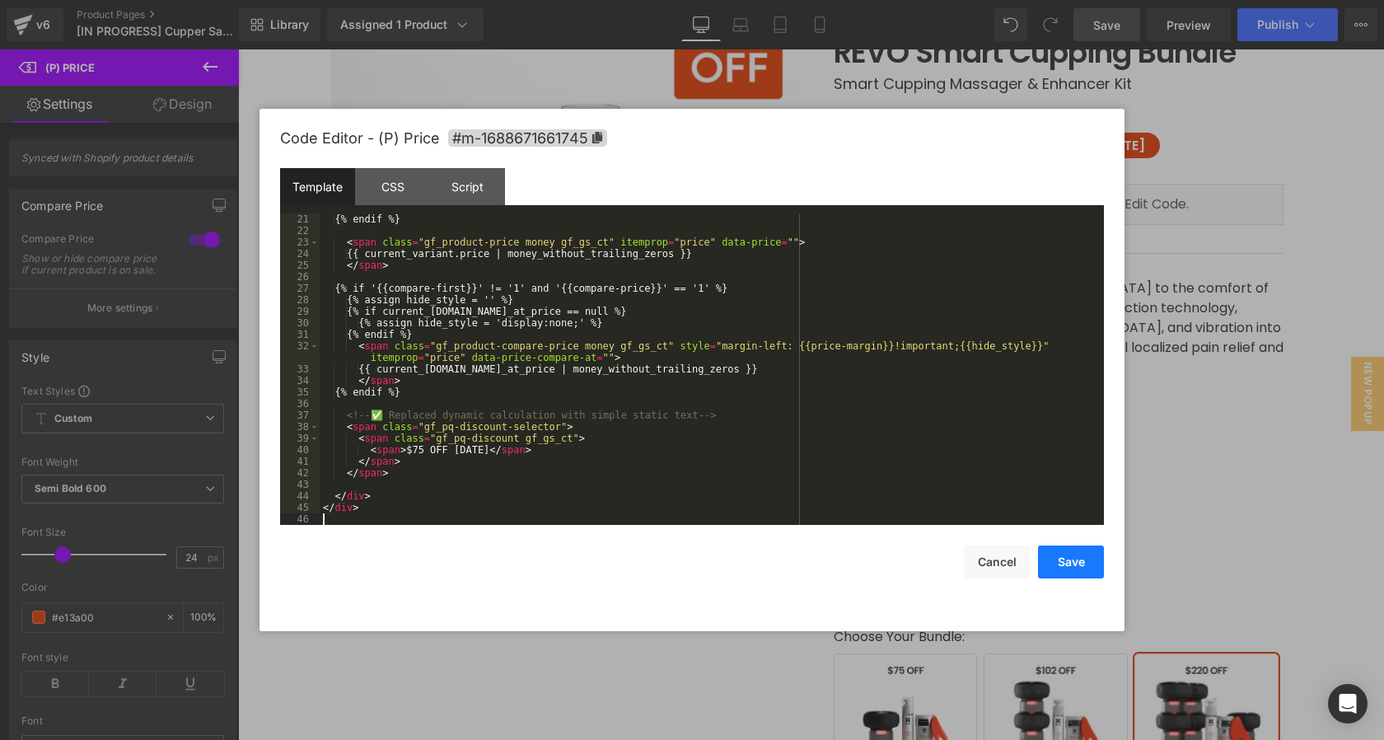
click at [1056, 566] on button "Save" at bounding box center [1071, 561] width 66 height 33
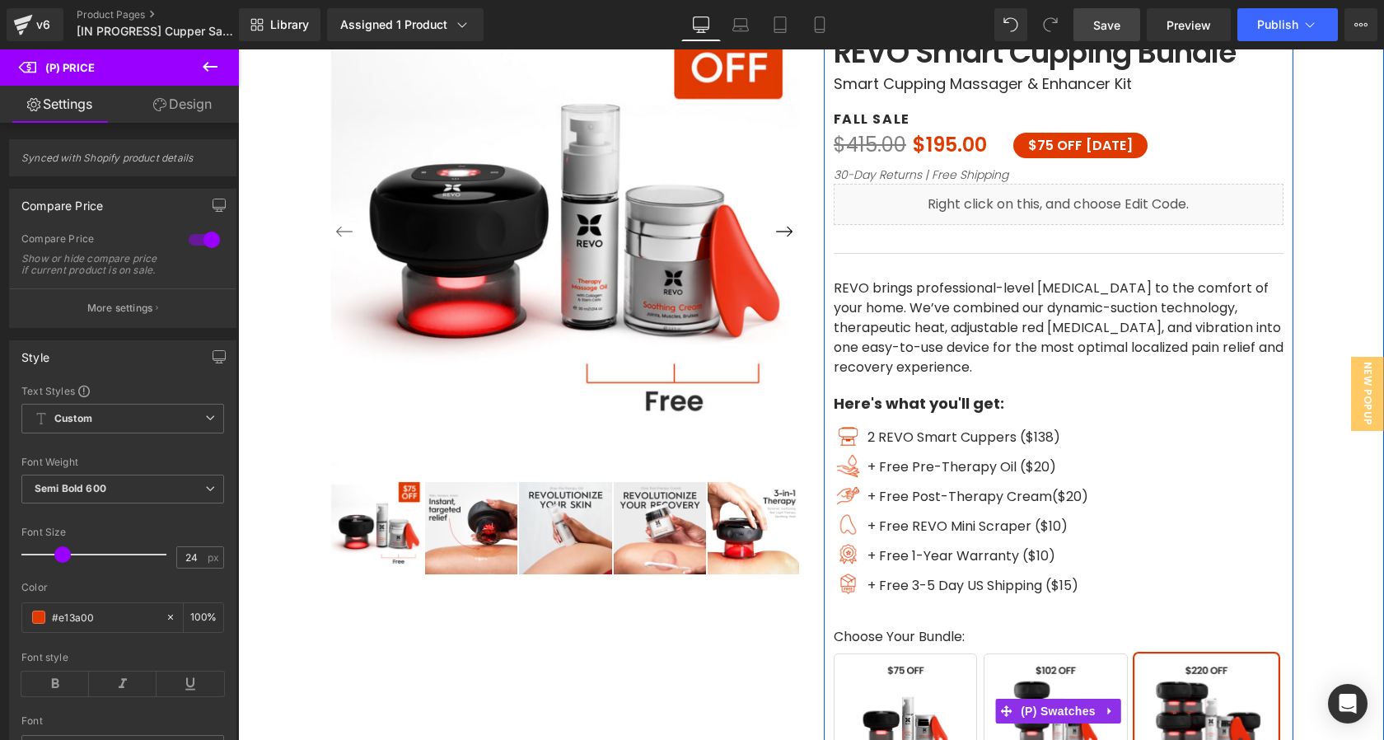
click at [1056, 675] on span "Buy 2" at bounding box center [1055, 725] width 144 height 144
click at [950, 662] on span "Buy 1" at bounding box center [905, 725] width 144 height 144
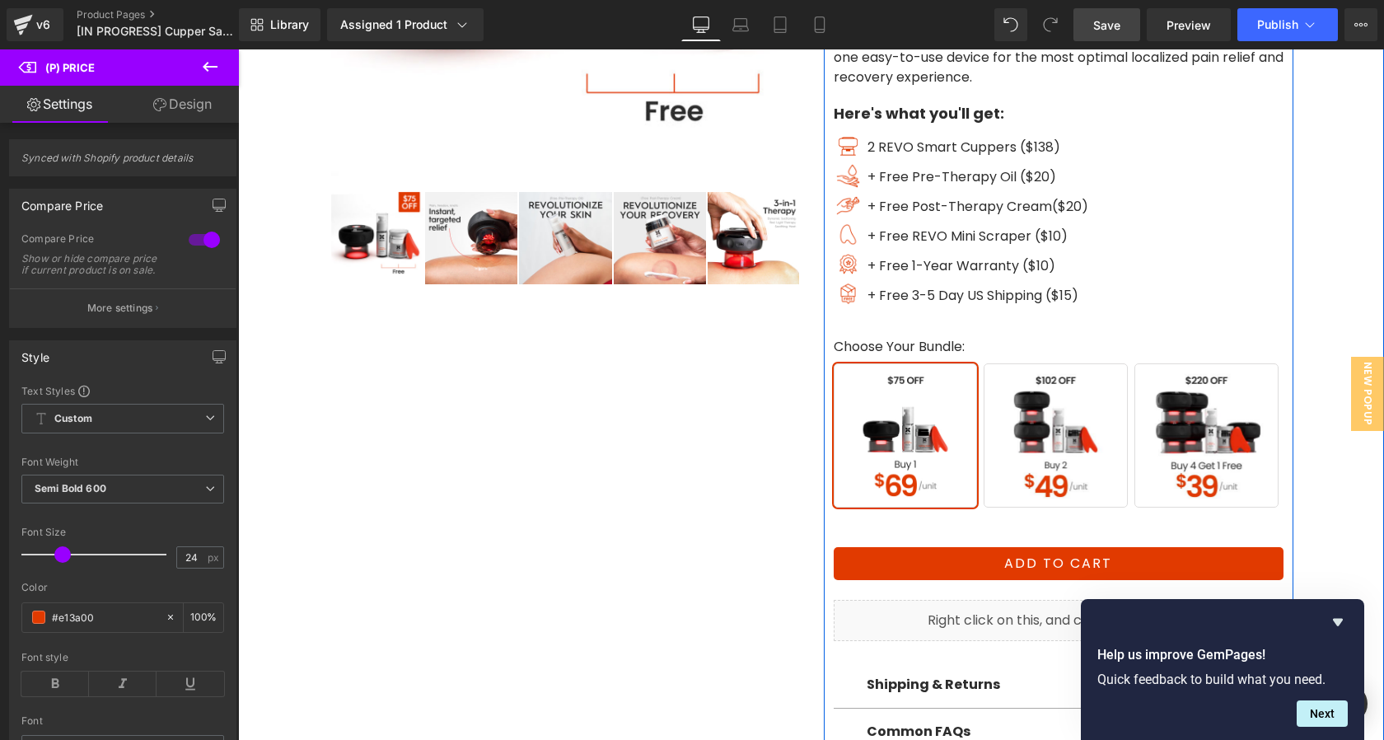
scroll to position [545, 0]
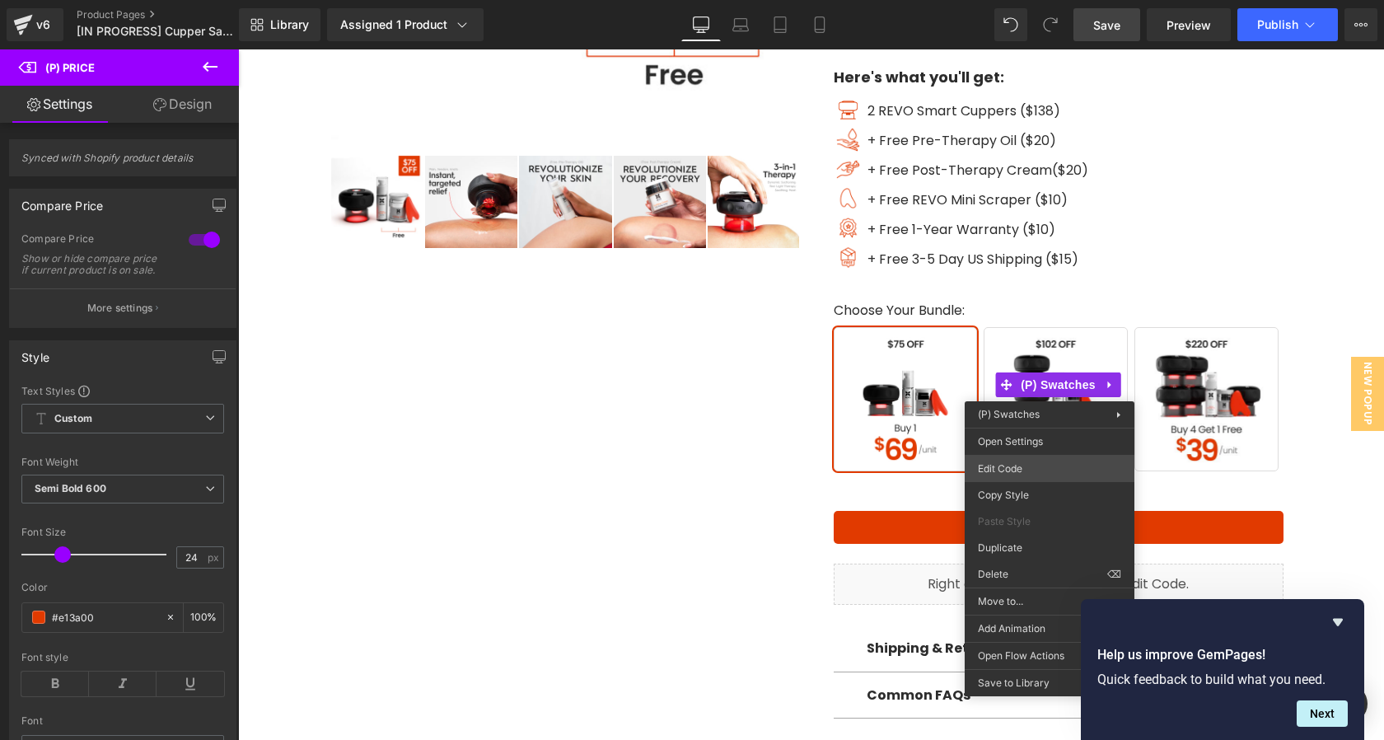
click at [1014, 0] on div "You are previewing how the will restyle your page. You can not edit Elements in…" at bounding box center [692, 0] width 1384 height 0
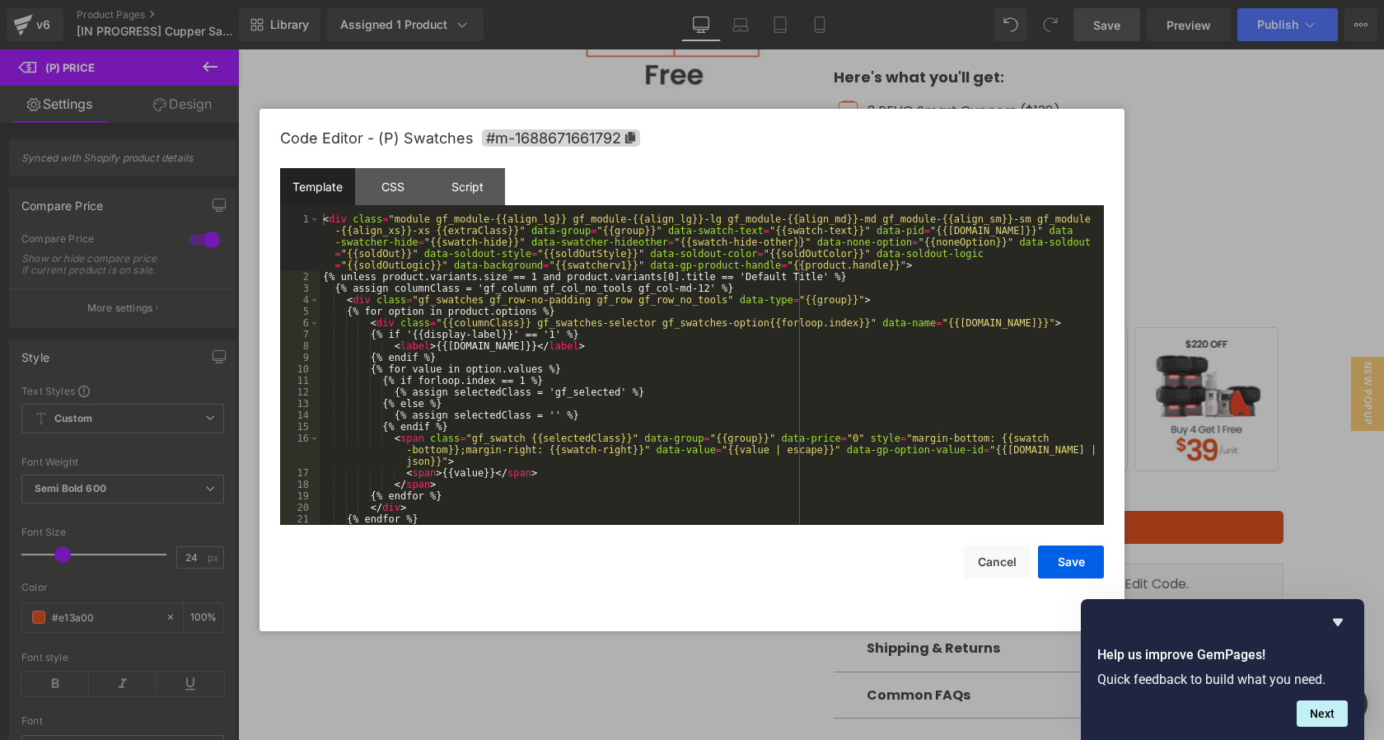
click at [818, 461] on div "< div class = "module gf_module-{{align_lg}} gf_module-{{align_lg}}-lg gf_modul…" at bounding box center [708, 403] width 777 height 380
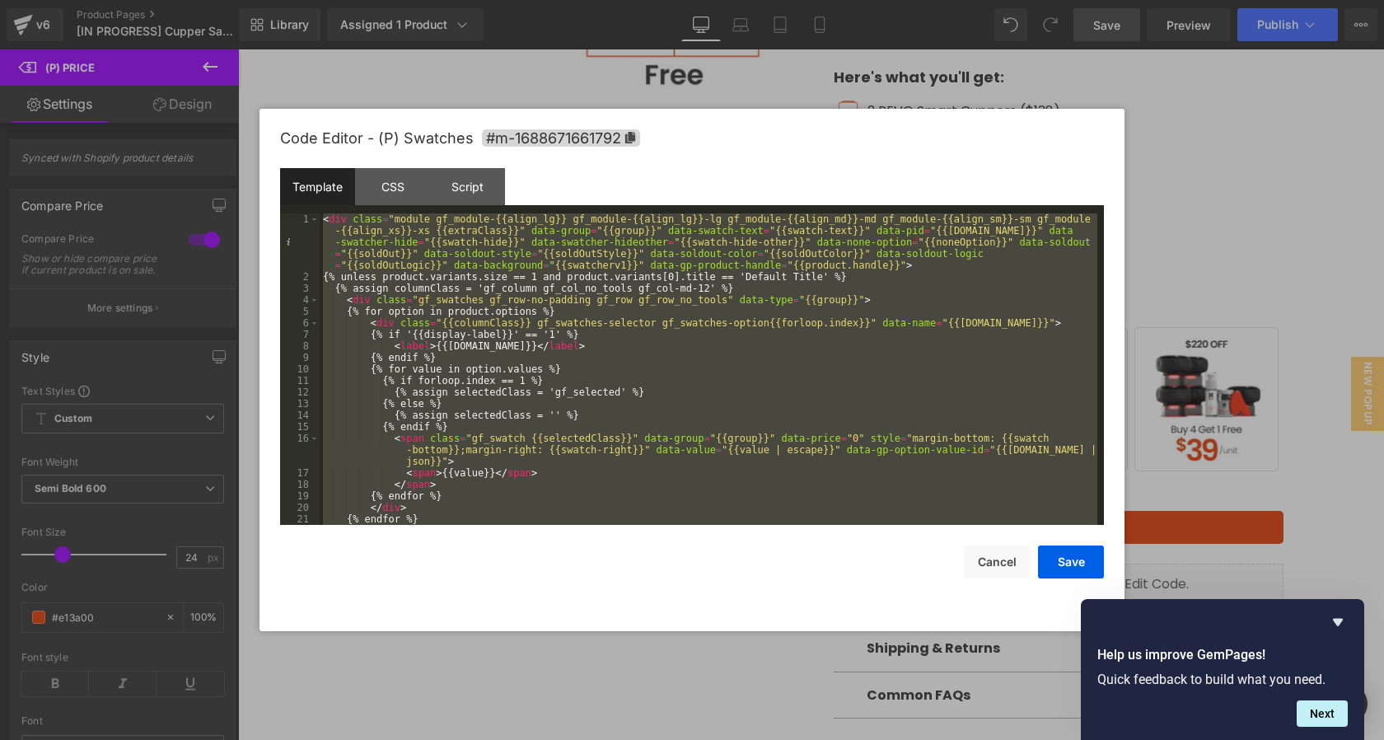
click at [594, 298] on div "< div class = "module gf_module-{{align_lg}} gf_module-{{align_lg}}-lg gf_modul…" at bounding box center [708, 403] width 777 height 380
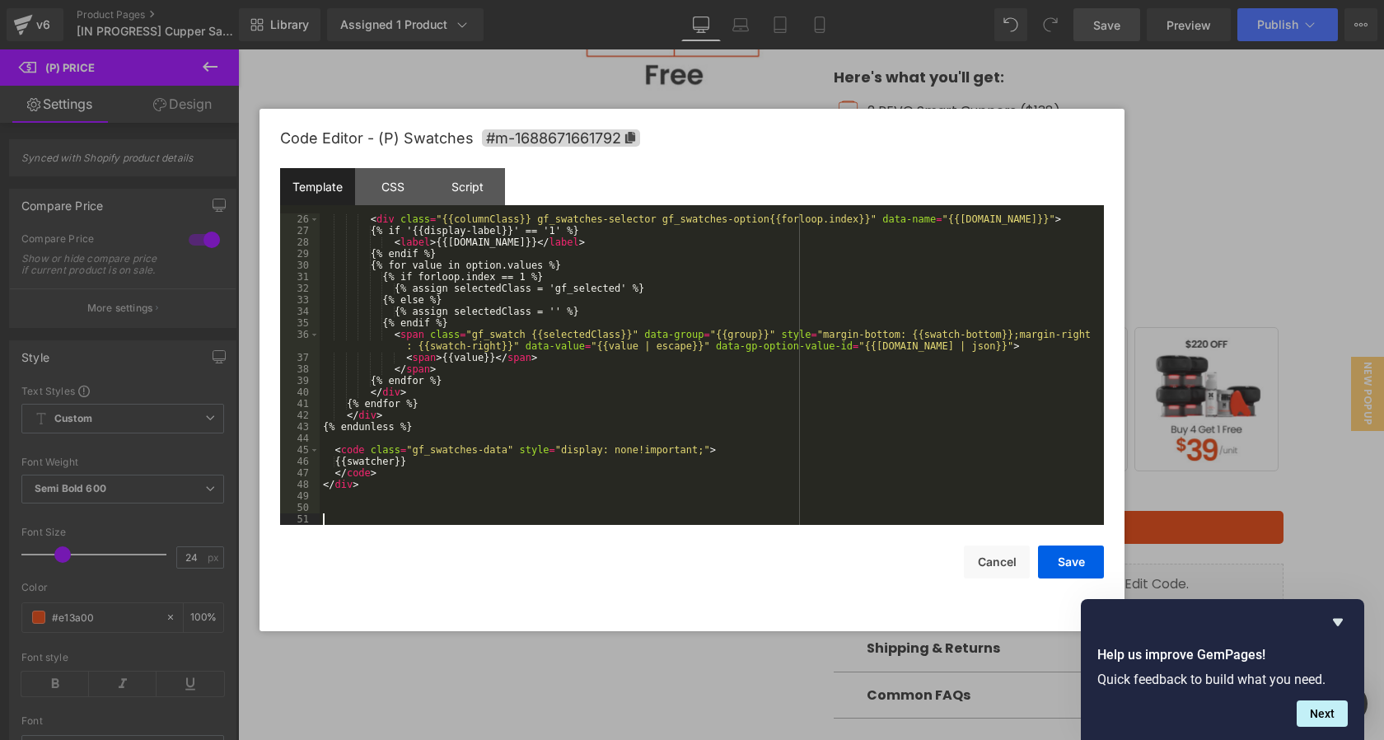
scroll to position [300, 0]
click at [1053, 551] on button "Save" at bounding box center [1071, 561] width 66 height 33
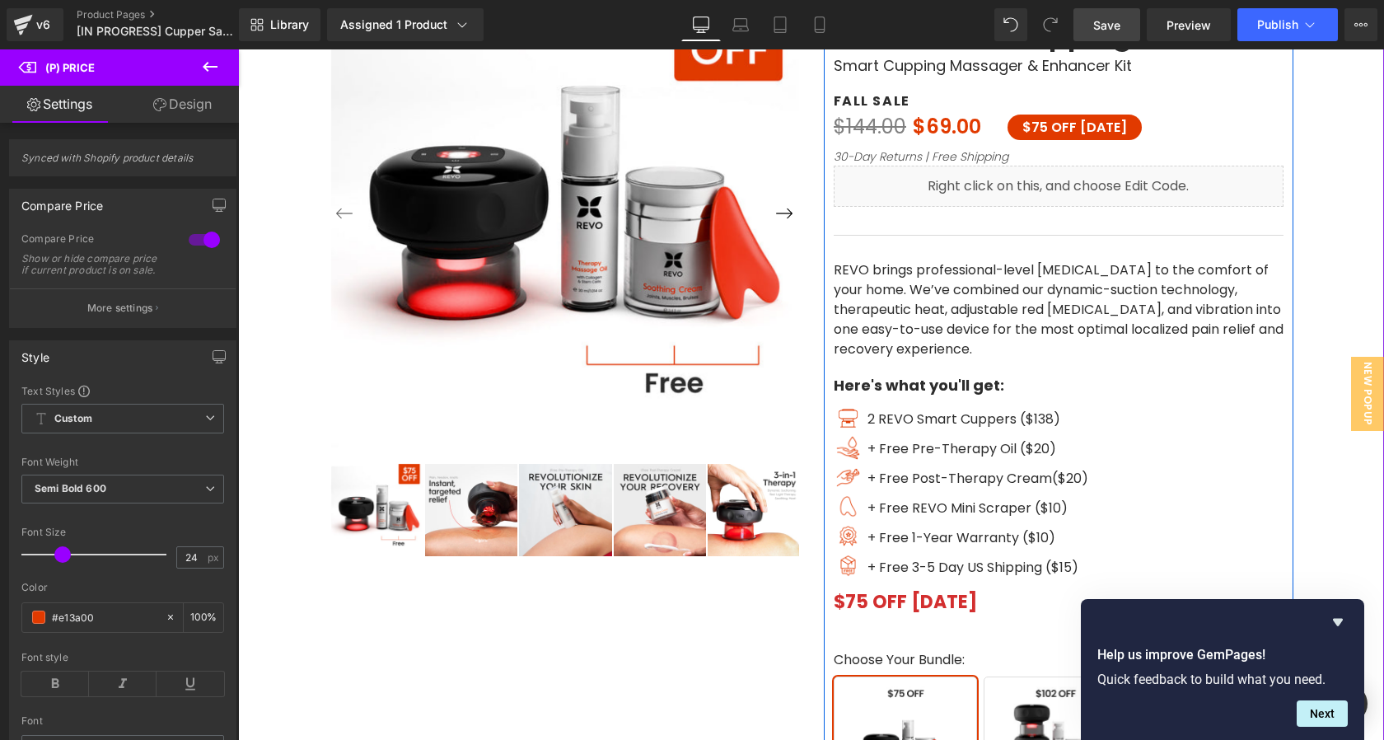
scroll to position [246, 0]
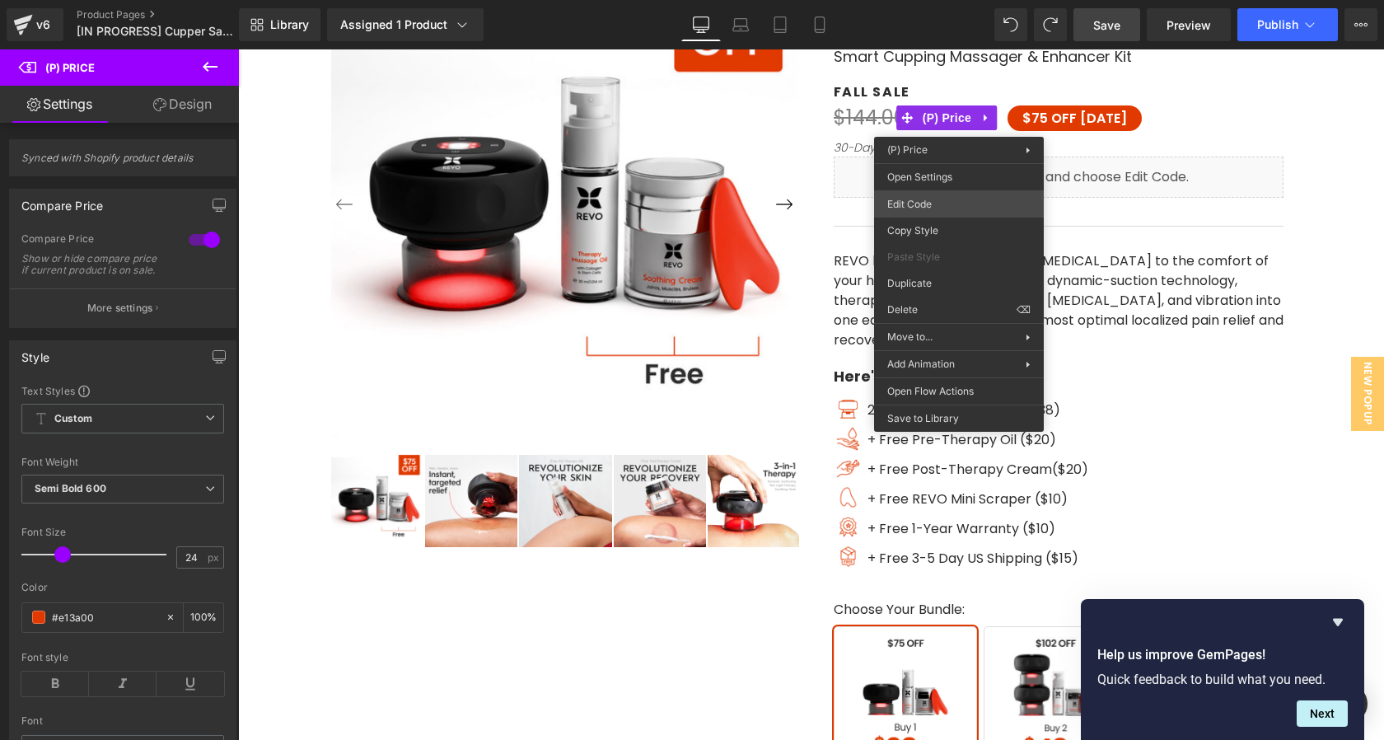
click at [928, 0] on div "You are previewing how the will restyle your page. You can not edit Elements in…" at bounding box center [692, 0] width 1384 height 0
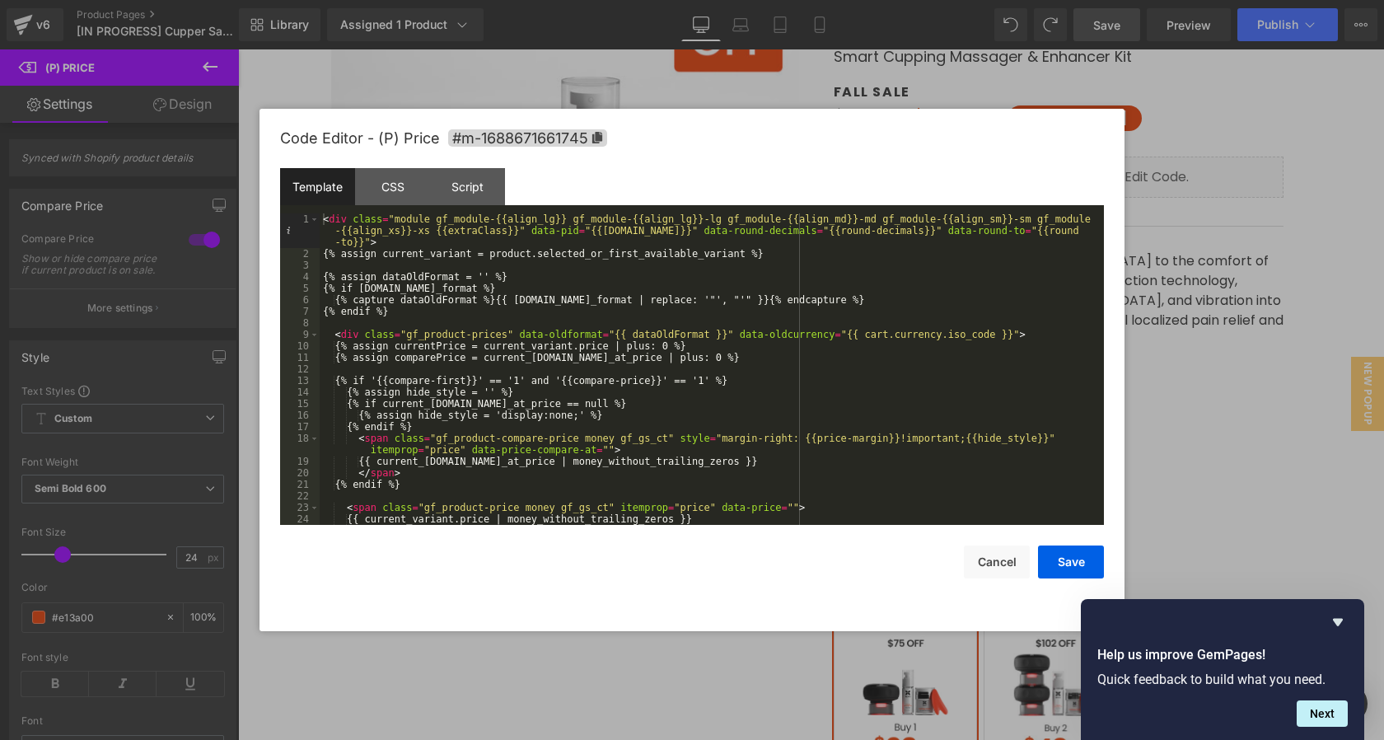
click at [861, 267] on div "< div class = "module gf_module-{{align_lg}} gf_module-{{align_lg}}-lg gf_modul…" at bounding box center [708, 391] width 777 height 357
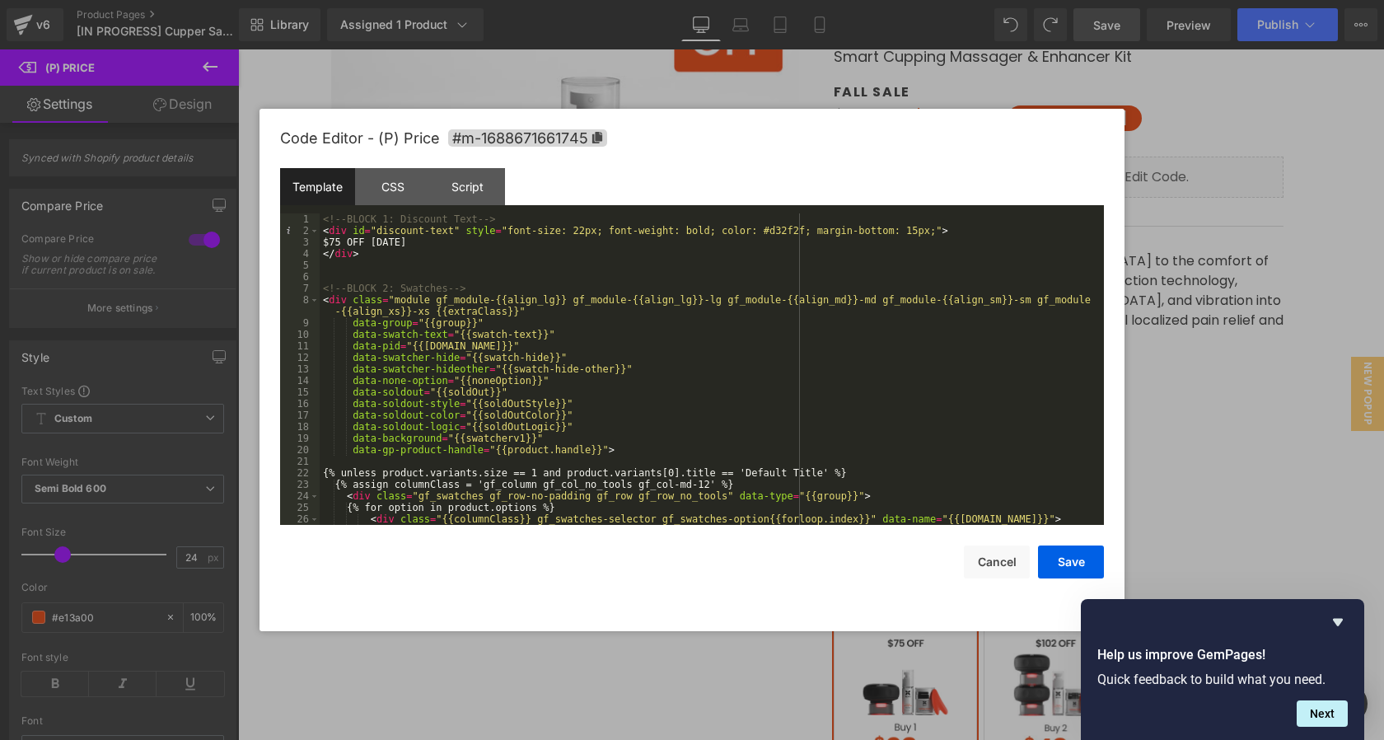
scroll to position [0, 0]
click at [1258, 94] on div at bounding box center [692, 370] width 1384 height 740
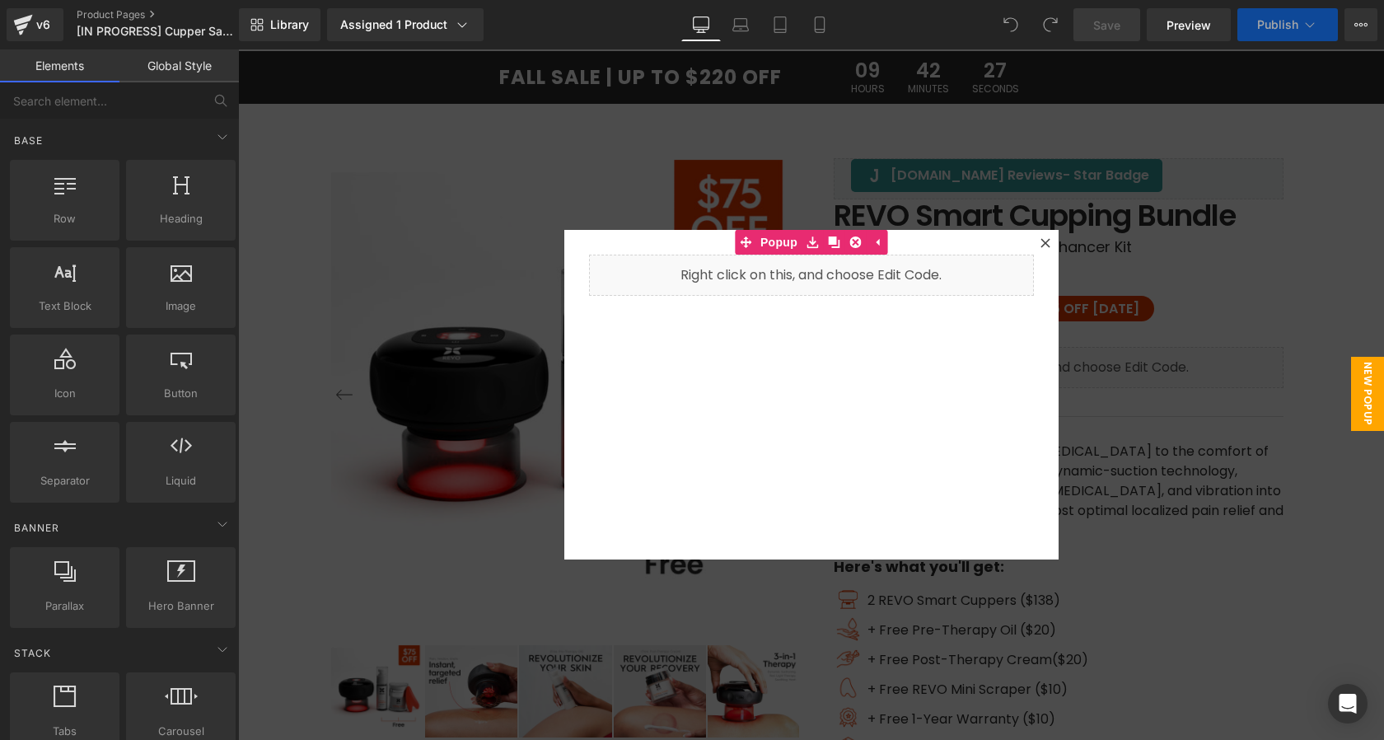
scroll to position [60, 0]
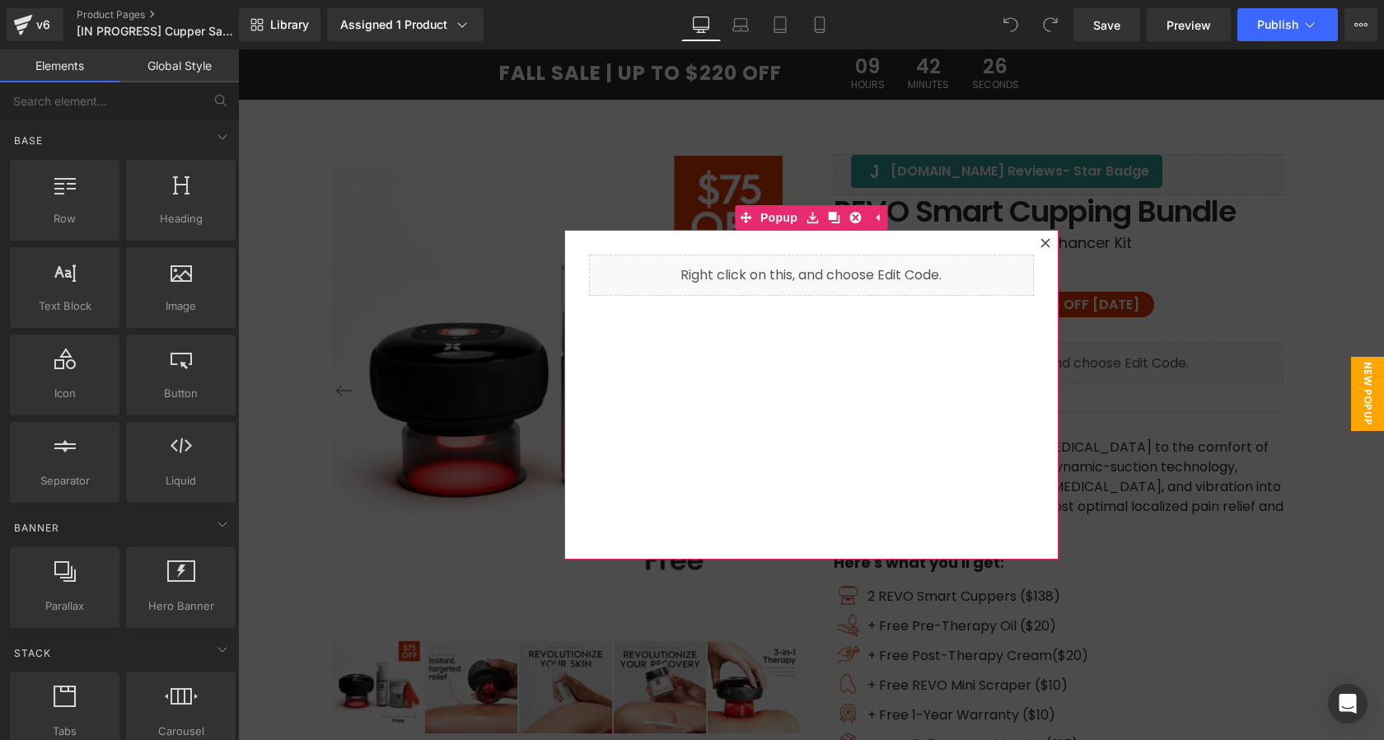
click at [1044, 250] on div at bounding box center [1045, 243] width 20 height 20
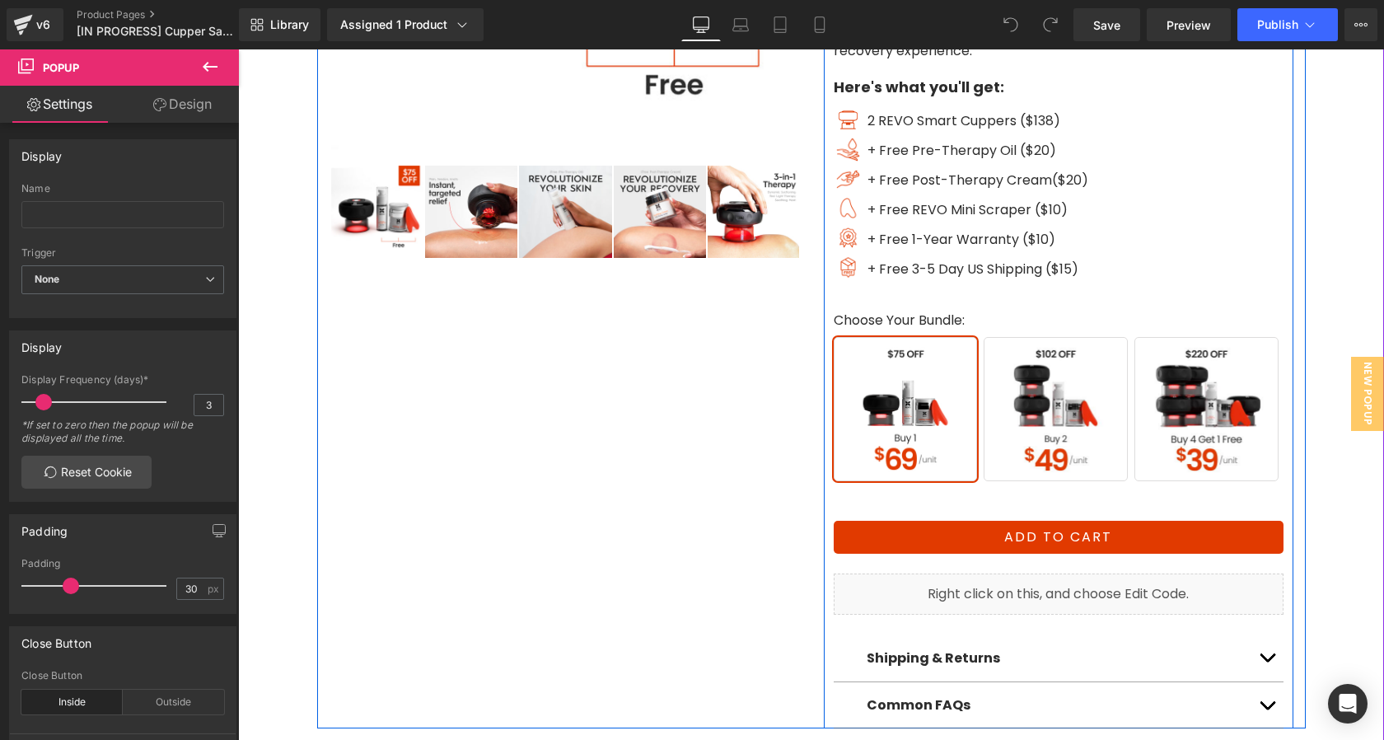
scroll to position [538, 0]
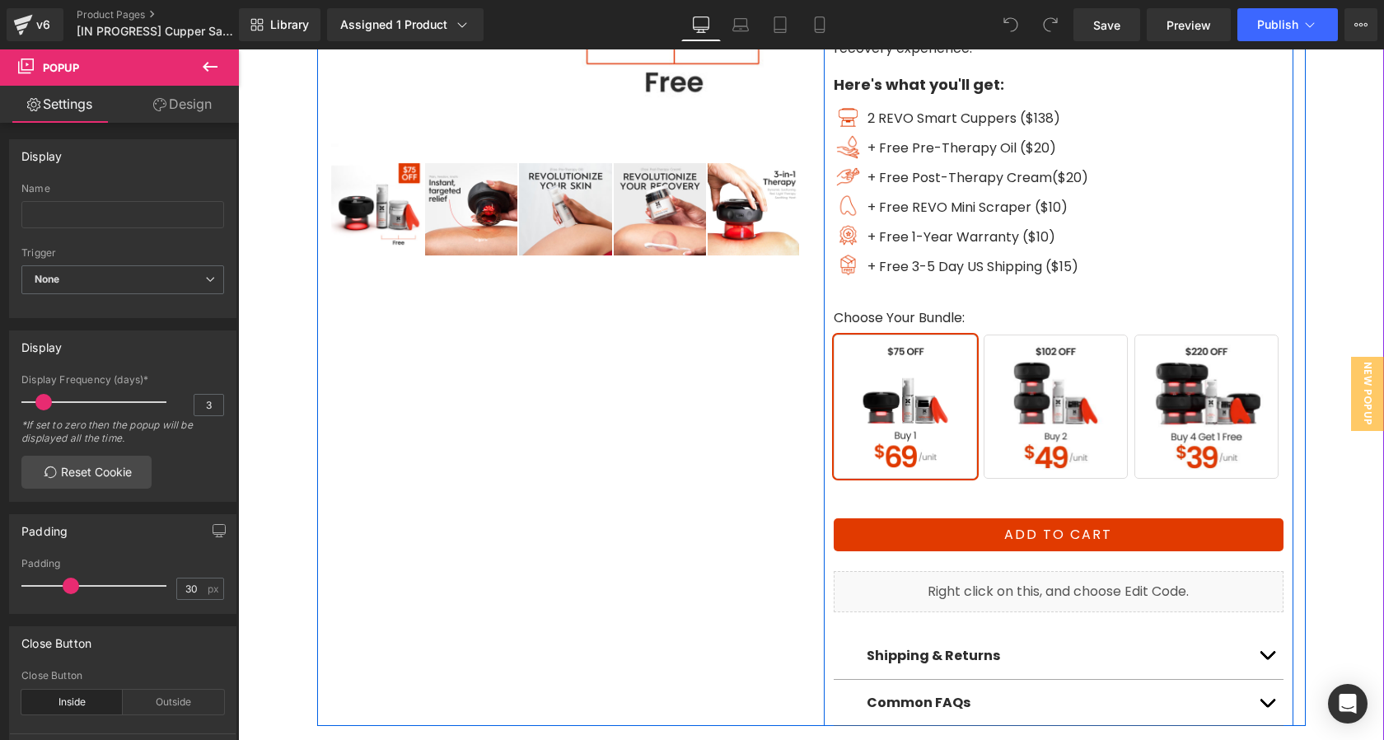
click at [1048, 412] on span "Buy 2" at bounding box center [1055, 406] width 144 height 144
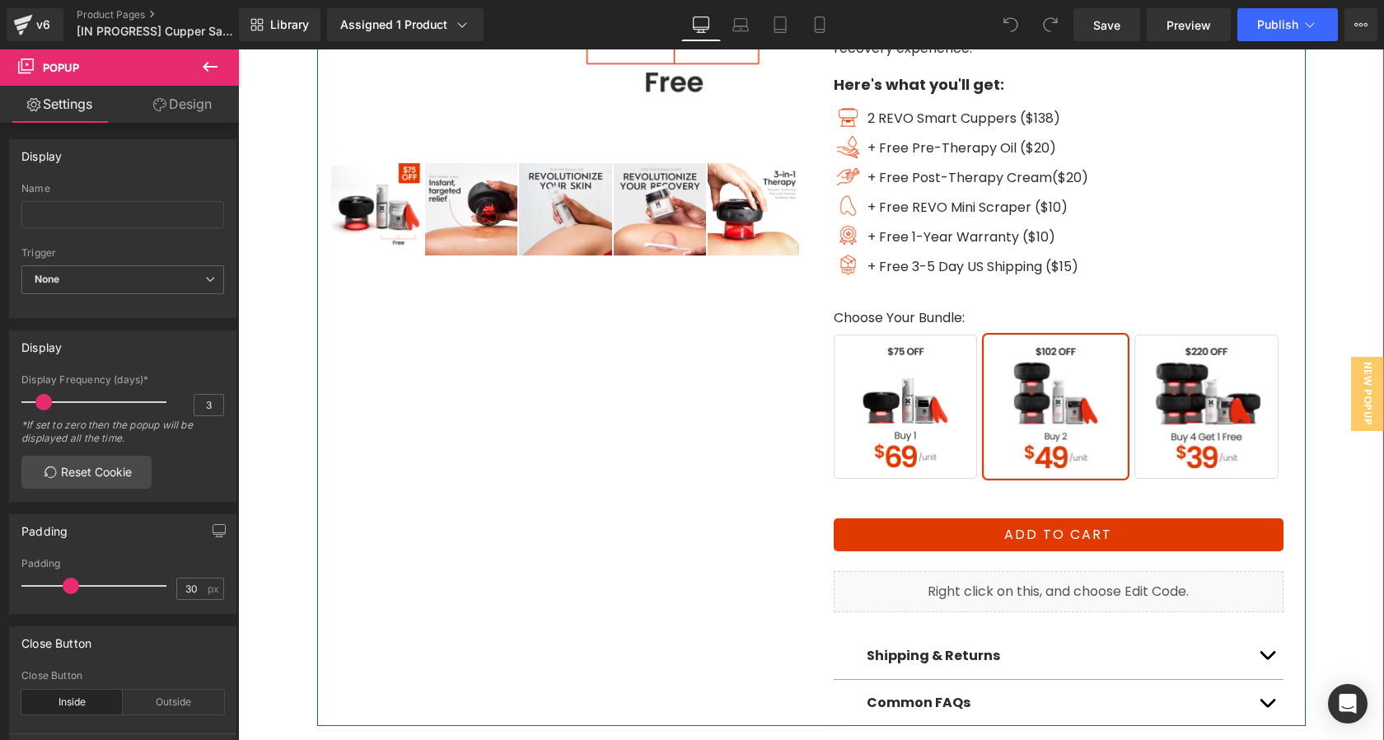
click at [1060, 394] on span "Buy 2" at bounding box center [1055, 406] width 144 height 144
click at [1070, 409] on span "Buy 2" at bounding box center [1055, 406] width 144 height 144
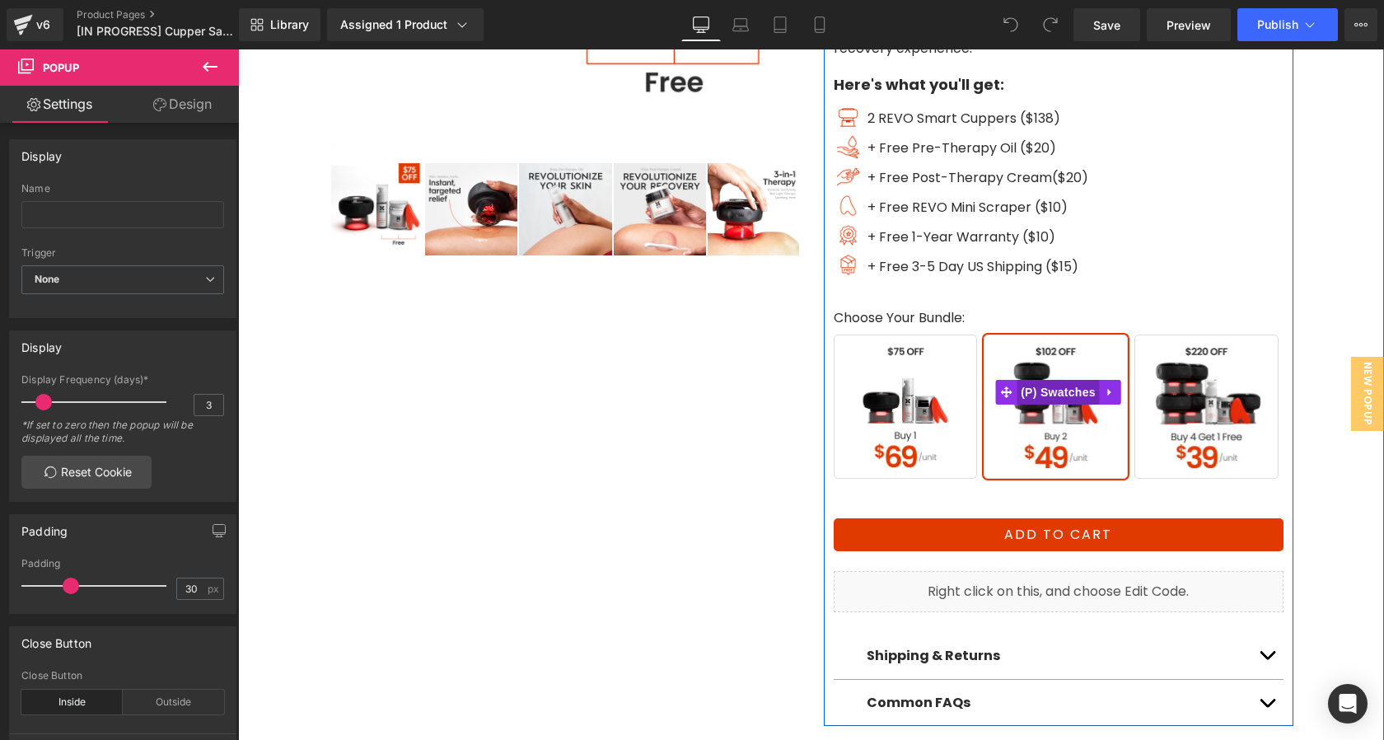
click at [1039, 390] on span "(P) Swatches" at bounding box center [1057, 392] width 83 height 25
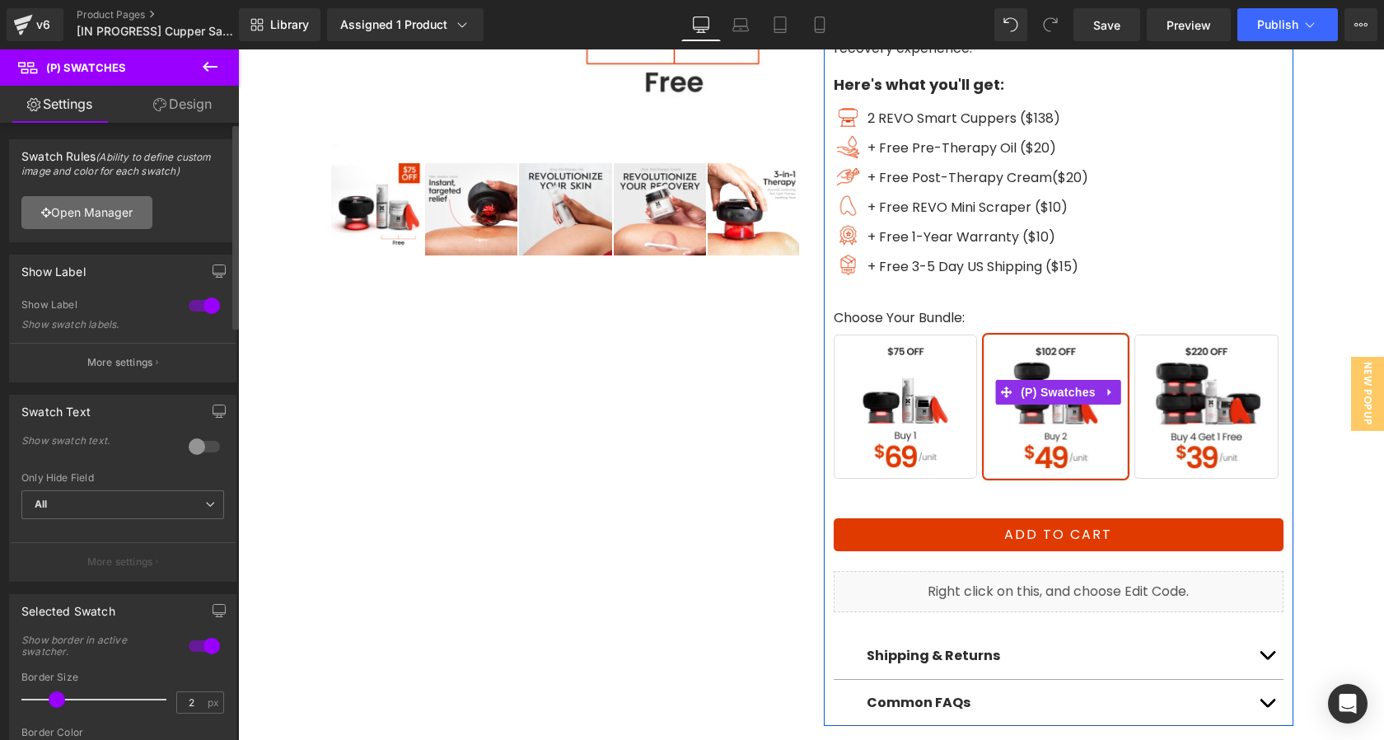
click at [133, 215] on link "Open Manager" at bounding box center [86, 212] width 131 height 33
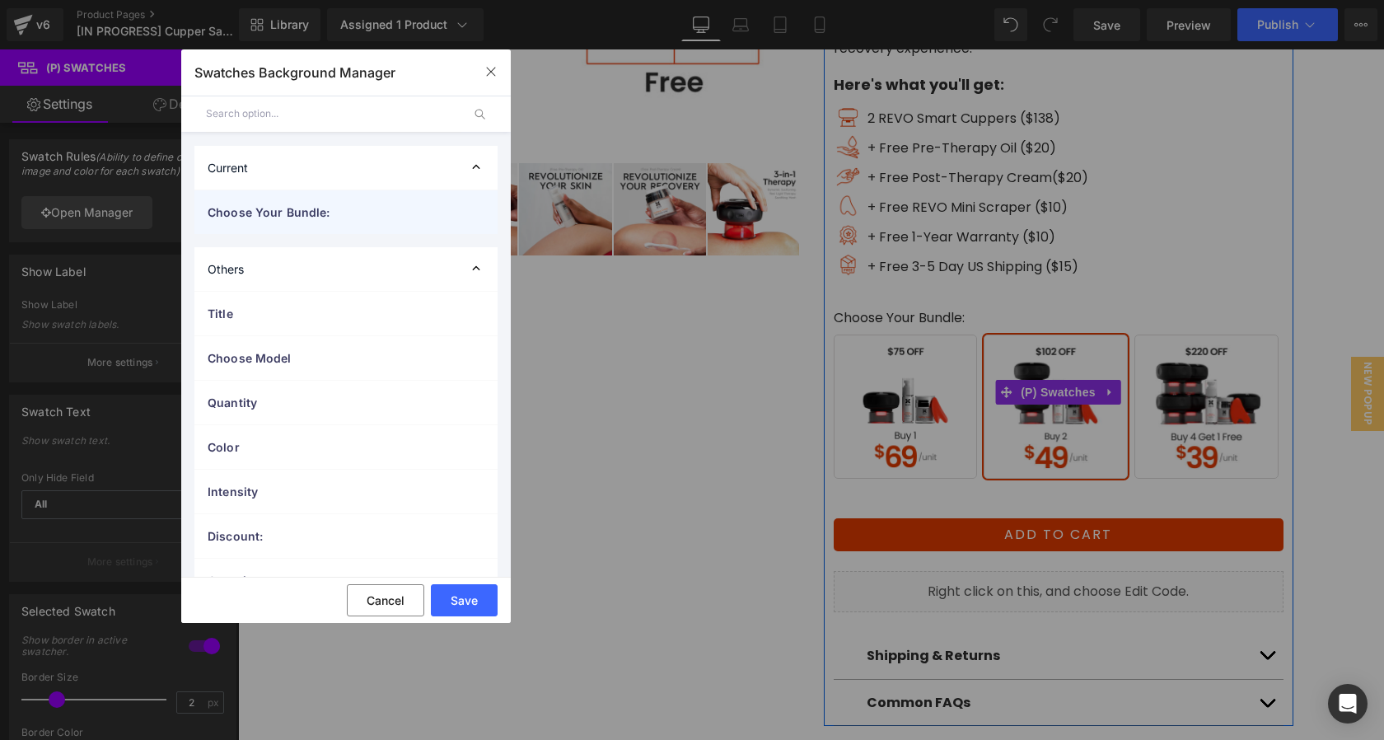
click at [325, 225] on div "Choose Your Bundle:" at bounding box center [345, 212] width 303 height 44
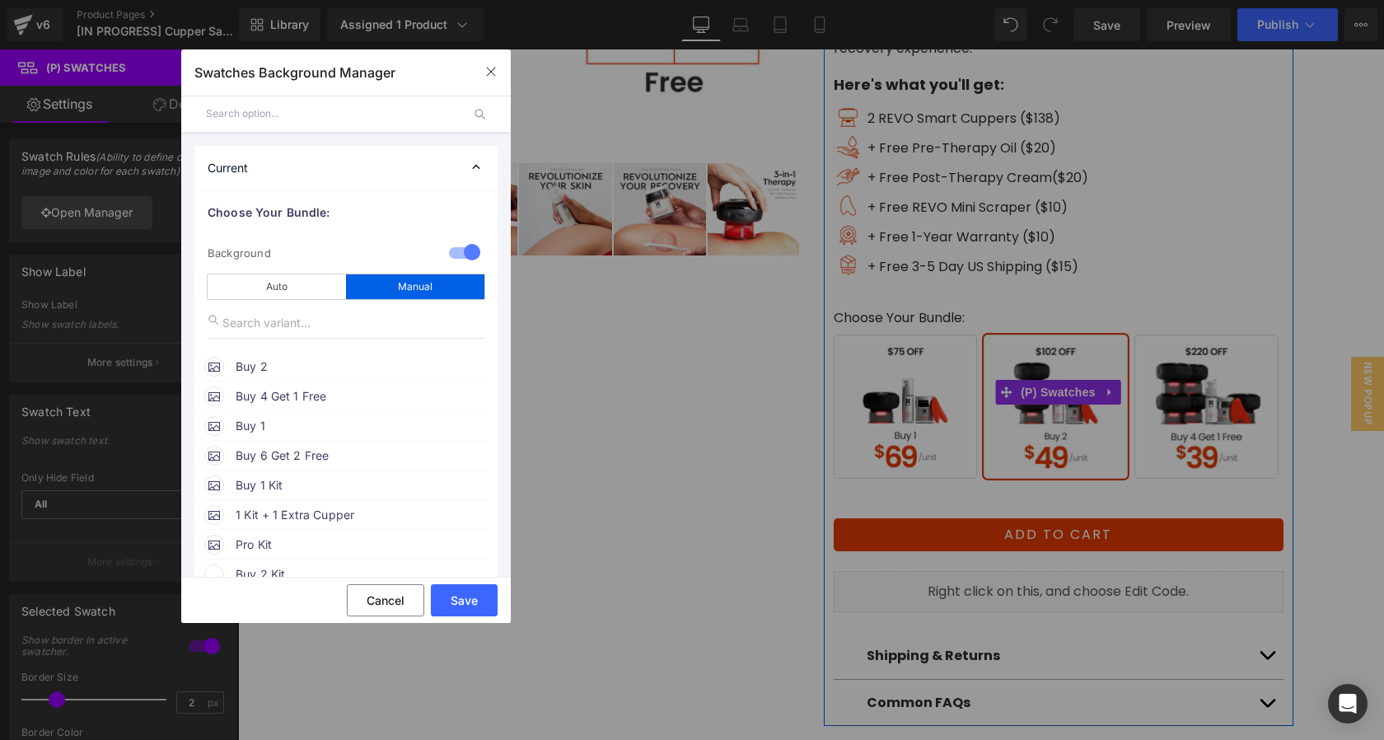
click at [307, 369] on span "Buy 2" at bounding box center [361, 367] width 250 height 20
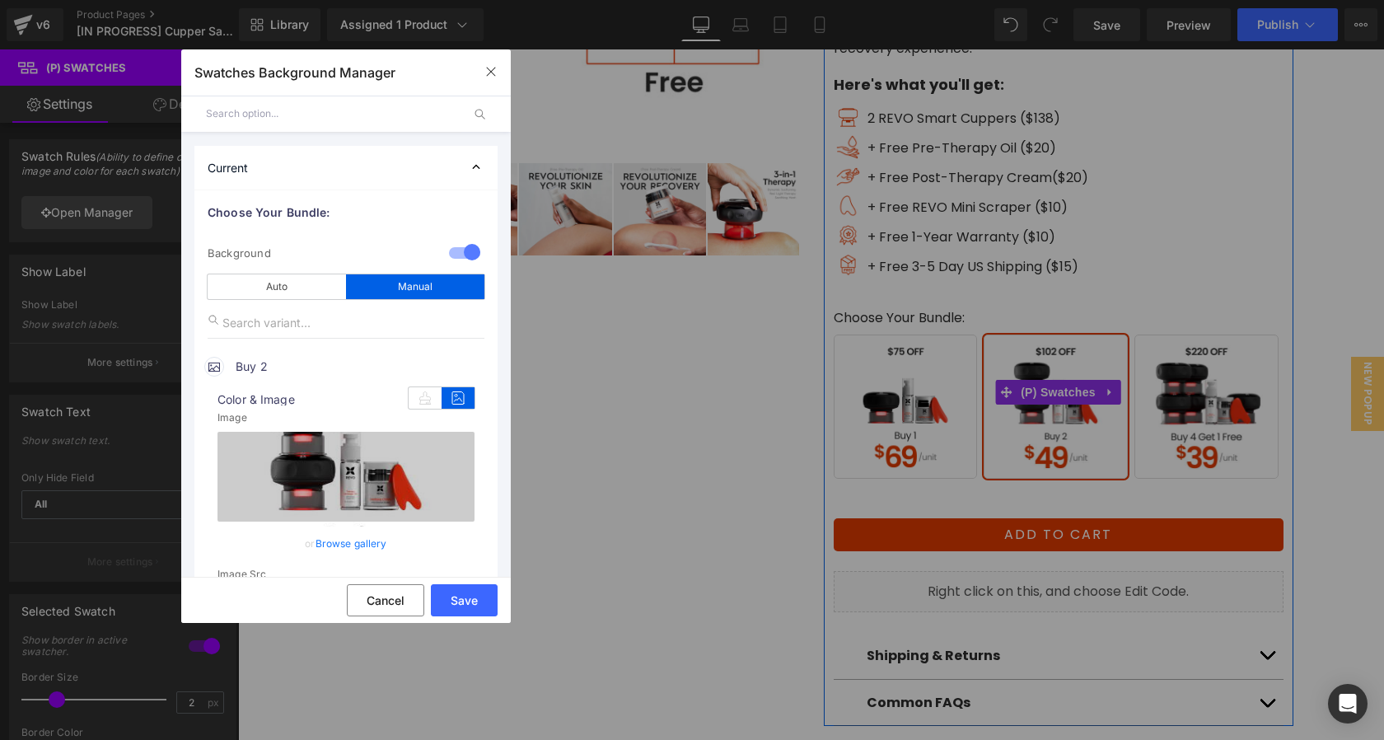
click at [334, 544] on link "Browse gallery" at bounding box center [351, 543] width 72 height 29
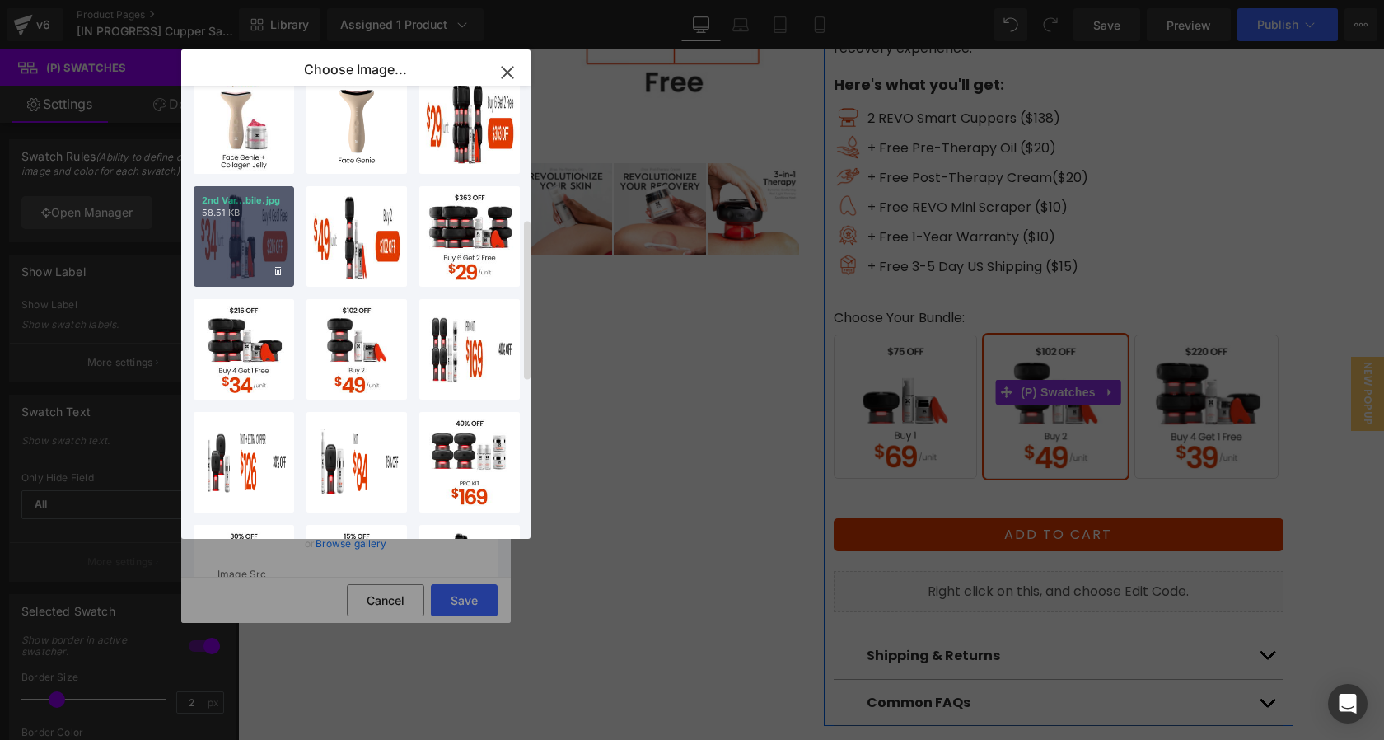
scroll to position [364, 0]
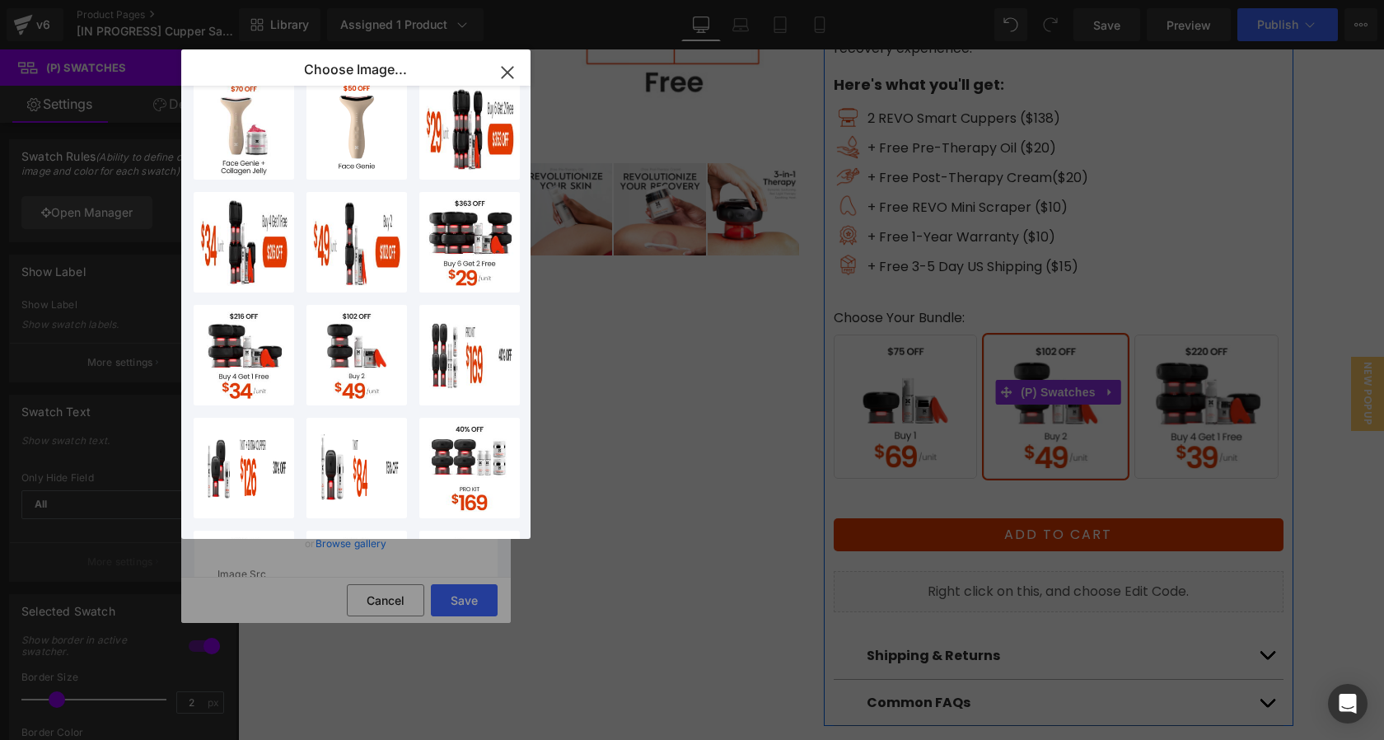
click at [510, 74] on icon "button" at bounding box center [507, 72] width 11 height 11
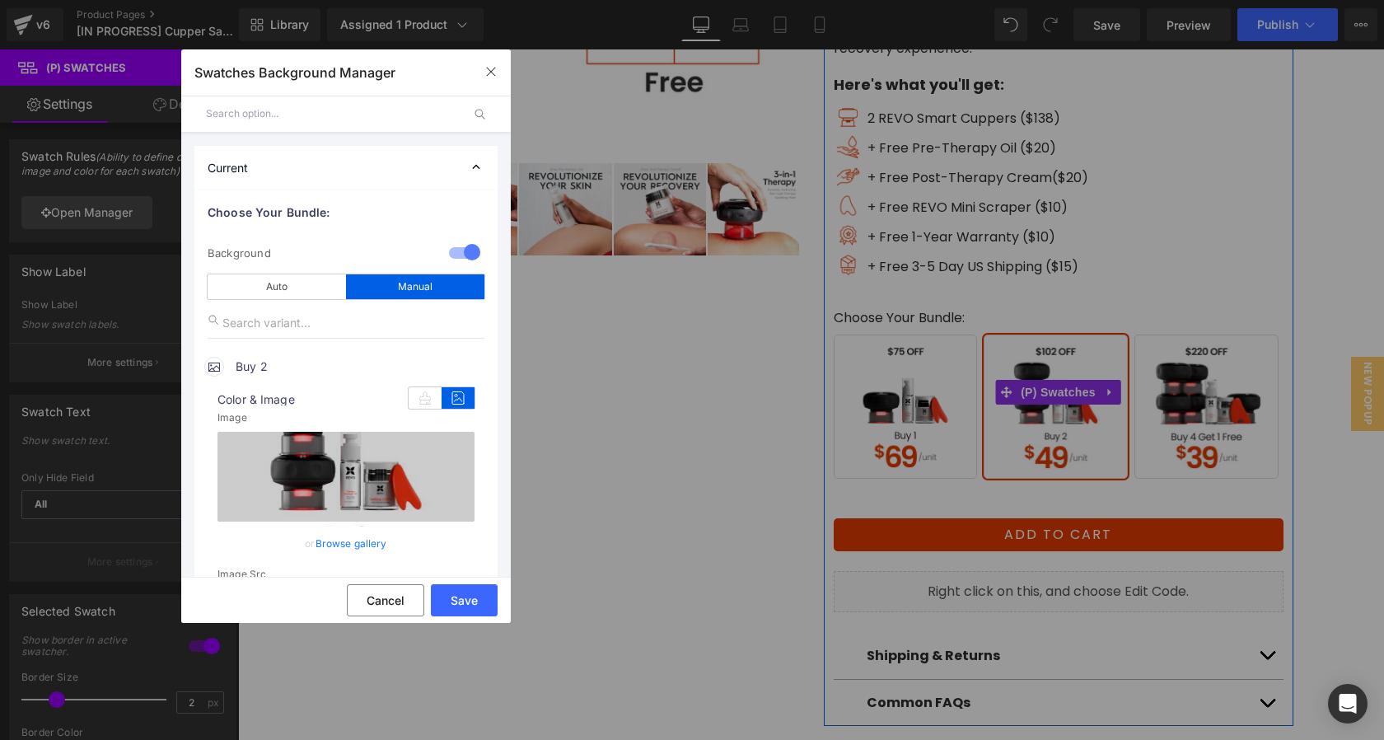
click at [346, 543] on link "Browse gallery" at bounding box center [351, 543] width 72 height 29
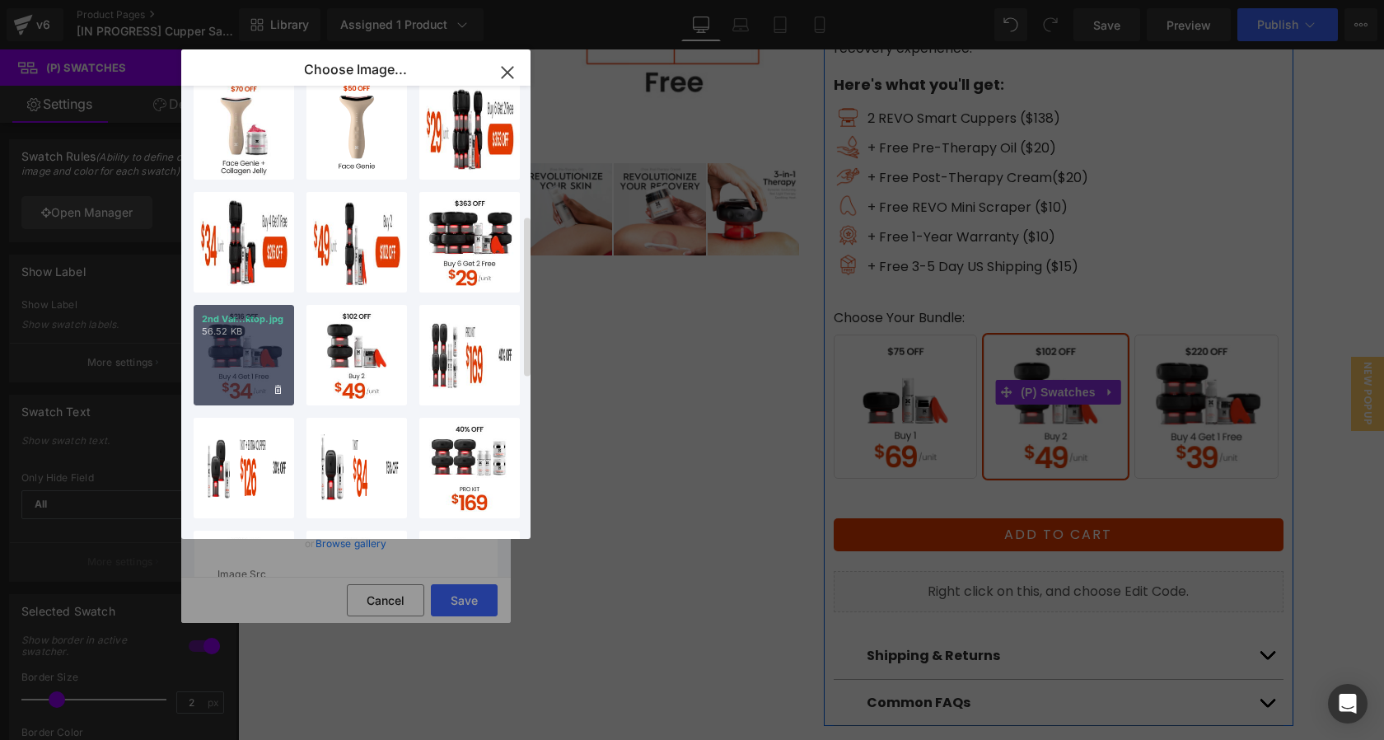
click at [258, 359] on div "2nd Var...ktop.jpg 56.52 KB" at bounding box center [244, 355] width 100 height 100
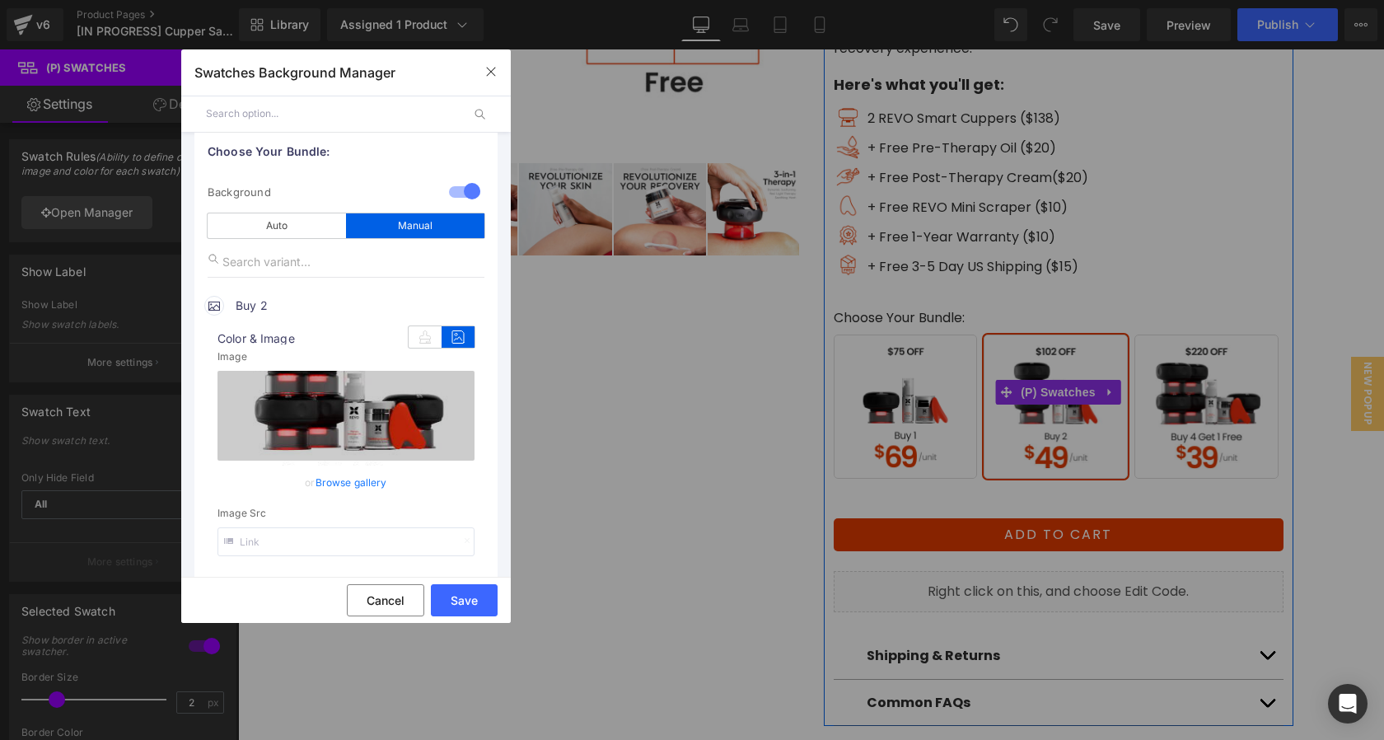
scroll to position [59, 0]
click at [373, 486] on link "Browse gallery" at bounding box center [351, 483] width 72 height 29
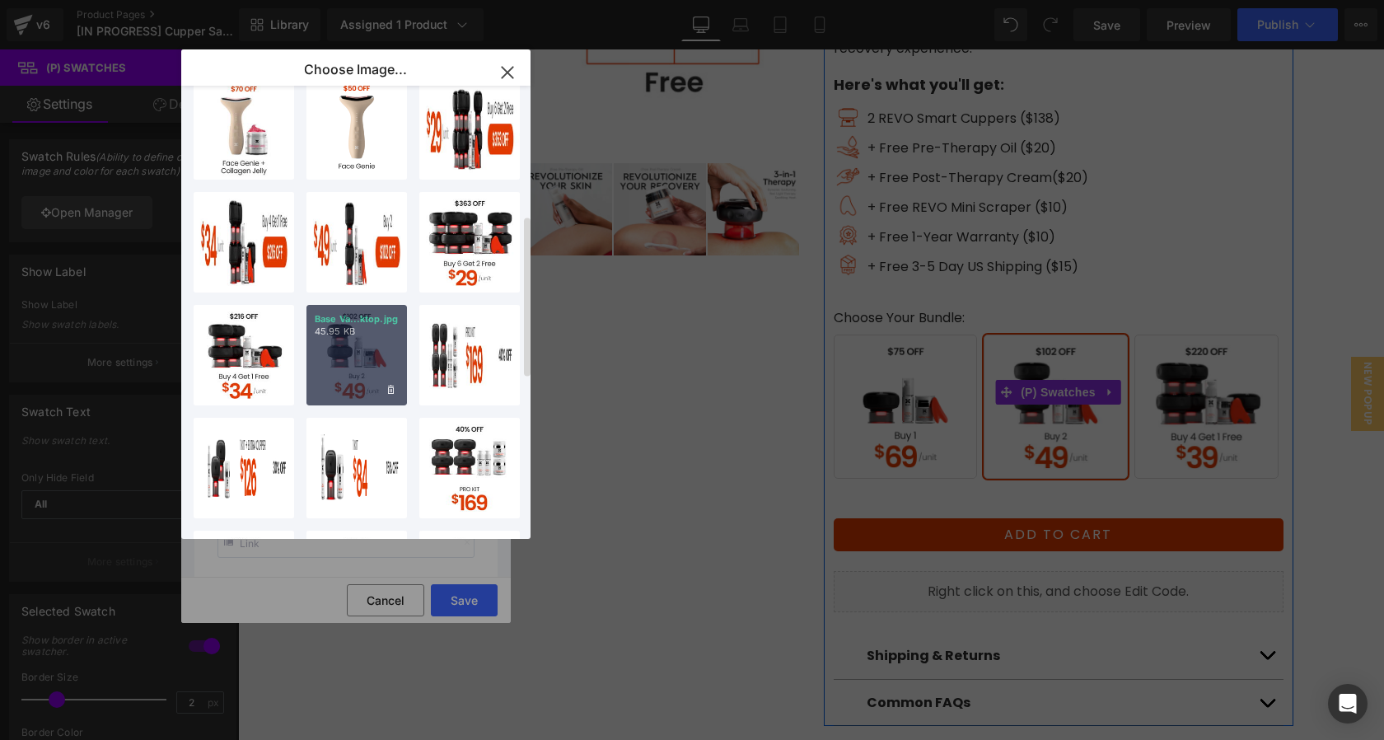
click at [369, 359] on div "Base Va...ktop.jpg 45.95 KB" at bounding box center [356, 355] width 100 height 100
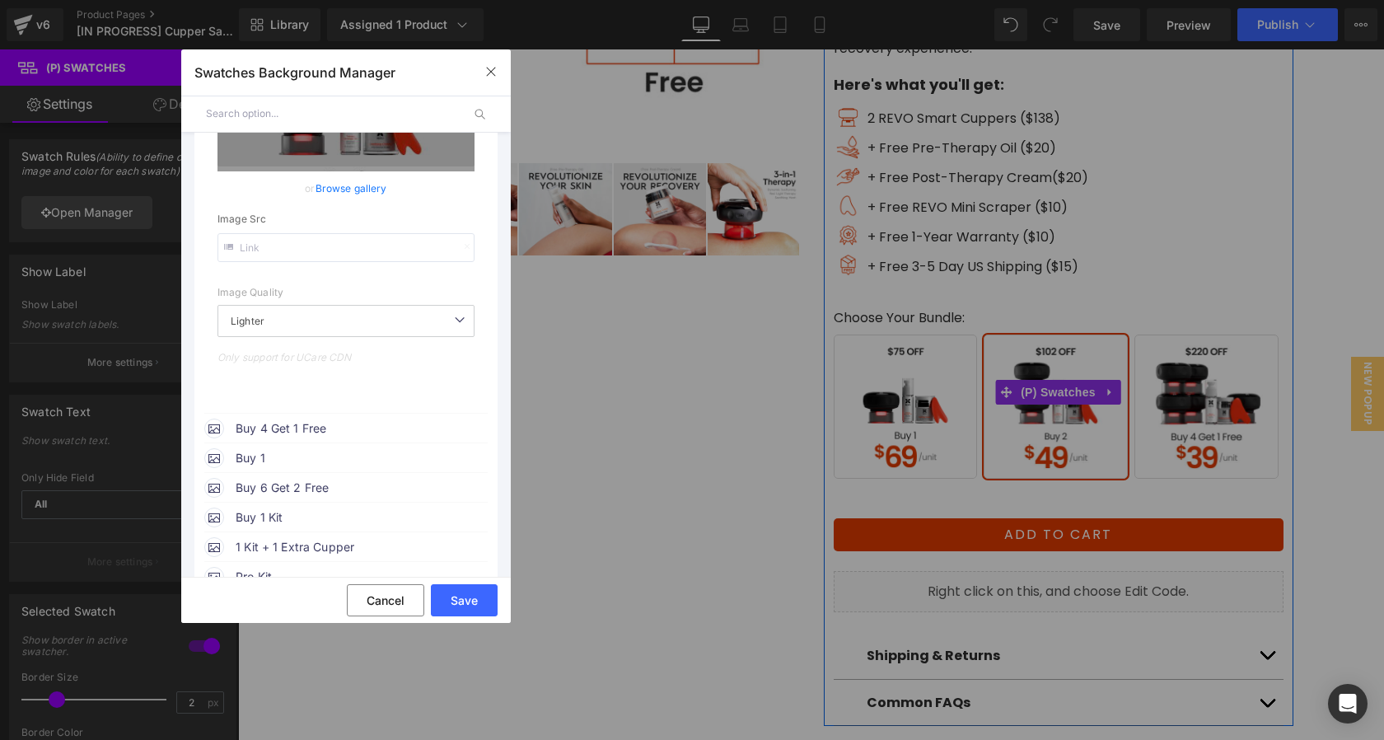
scroll to position [358, 0]
click at [348, 429] on span "Buy 4 Get 1 Free" at bounding box center [361, 425] width 250 height 20
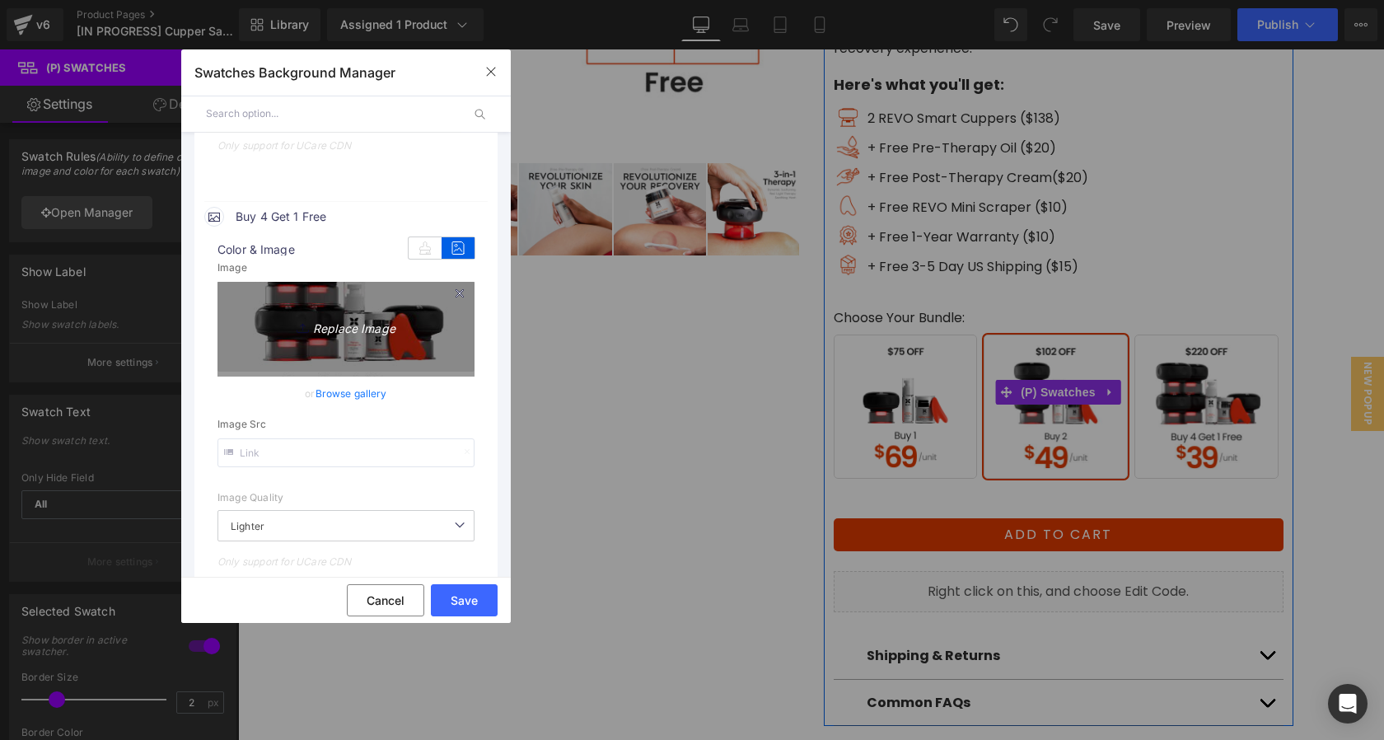
scroll to position [569, 0]
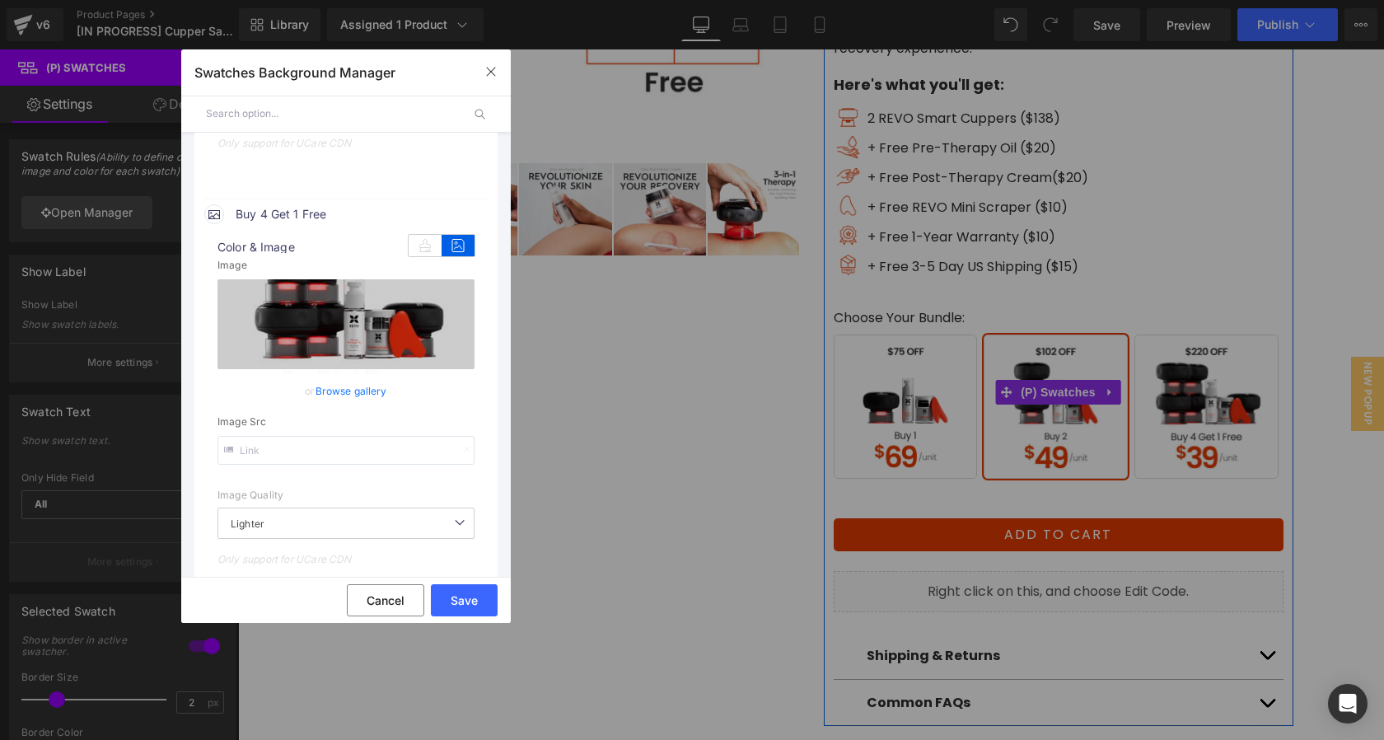
click at [353, 391] on link "Browse gallery" at bounding box center [351, 390] width 72 height 29
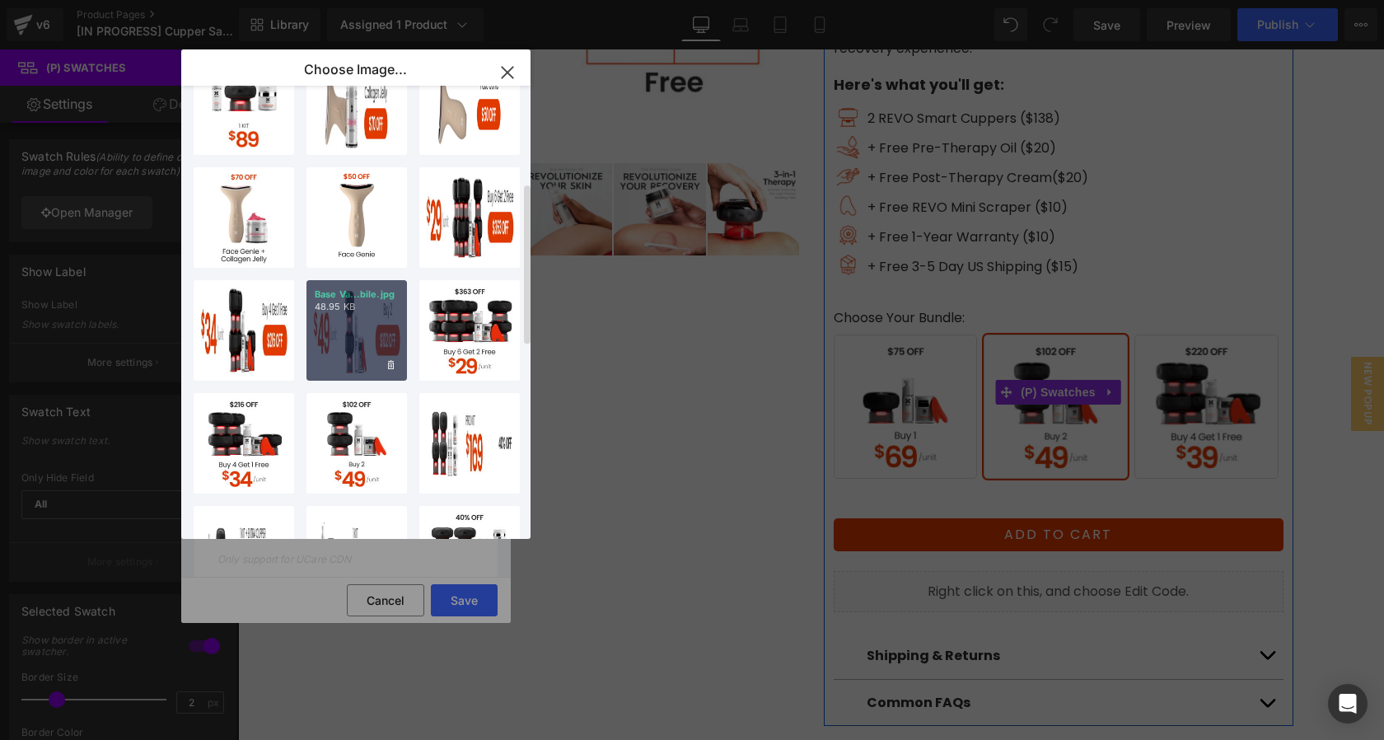
scroll to position [273, 0]
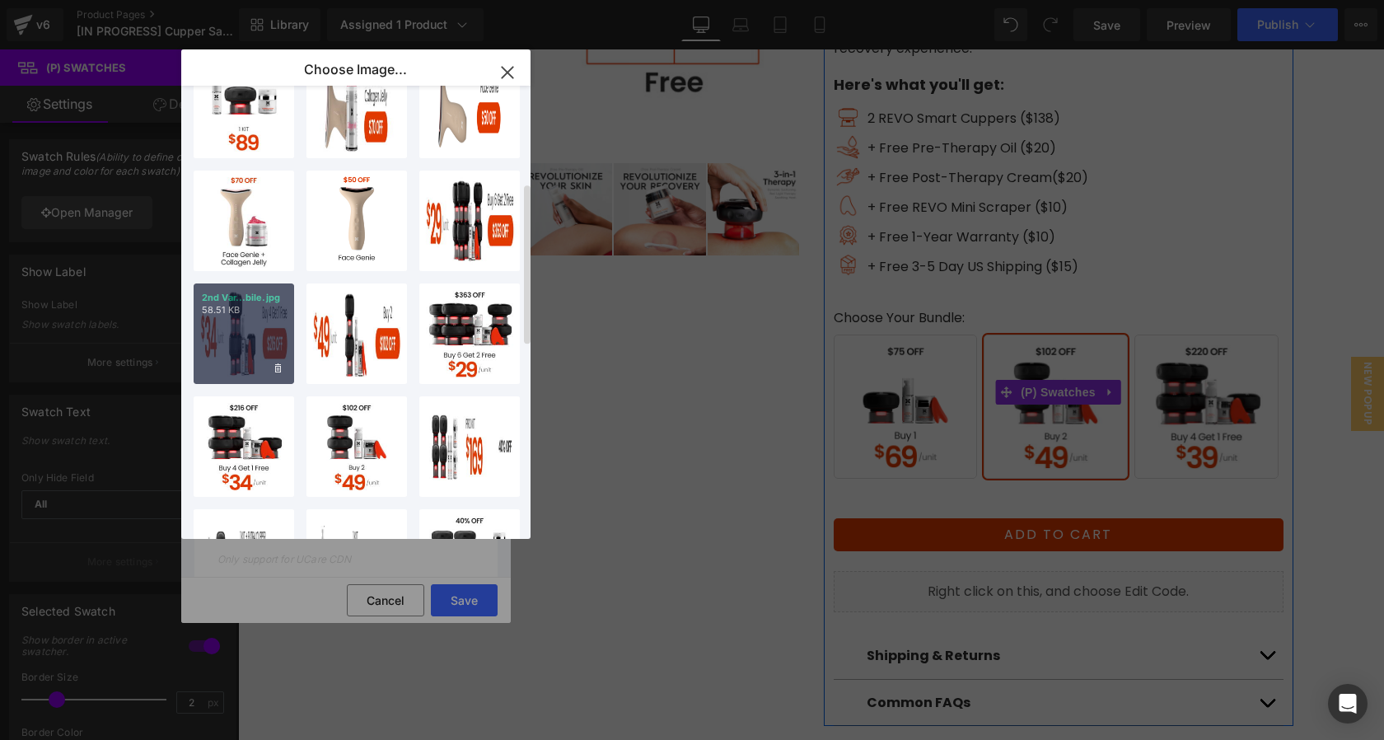
click at [253, 342] on div "2nd Var...bile.jpg 58.51 KB" at bounding box center [244, 333] width 100 height 100
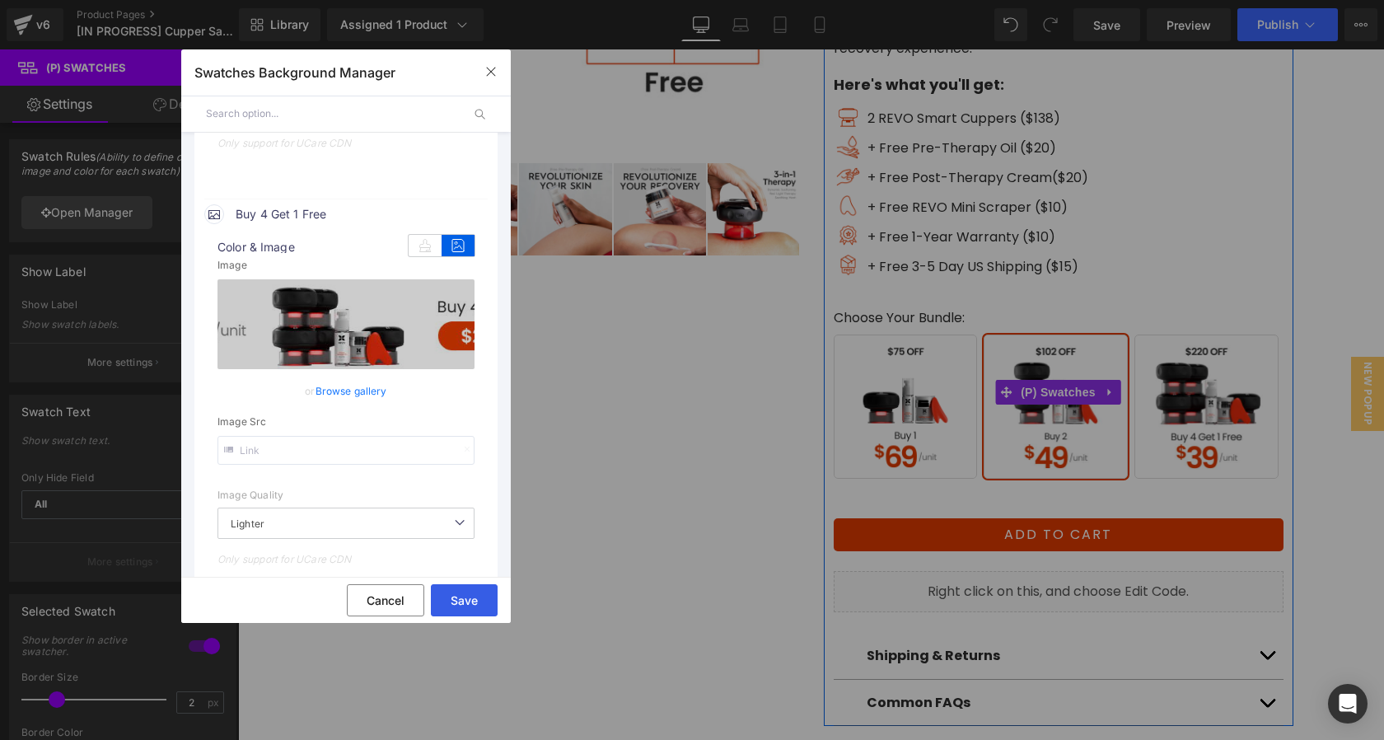
click at [475, 602] on button "Save" at bounding box center [464, 600] width 67 height 32
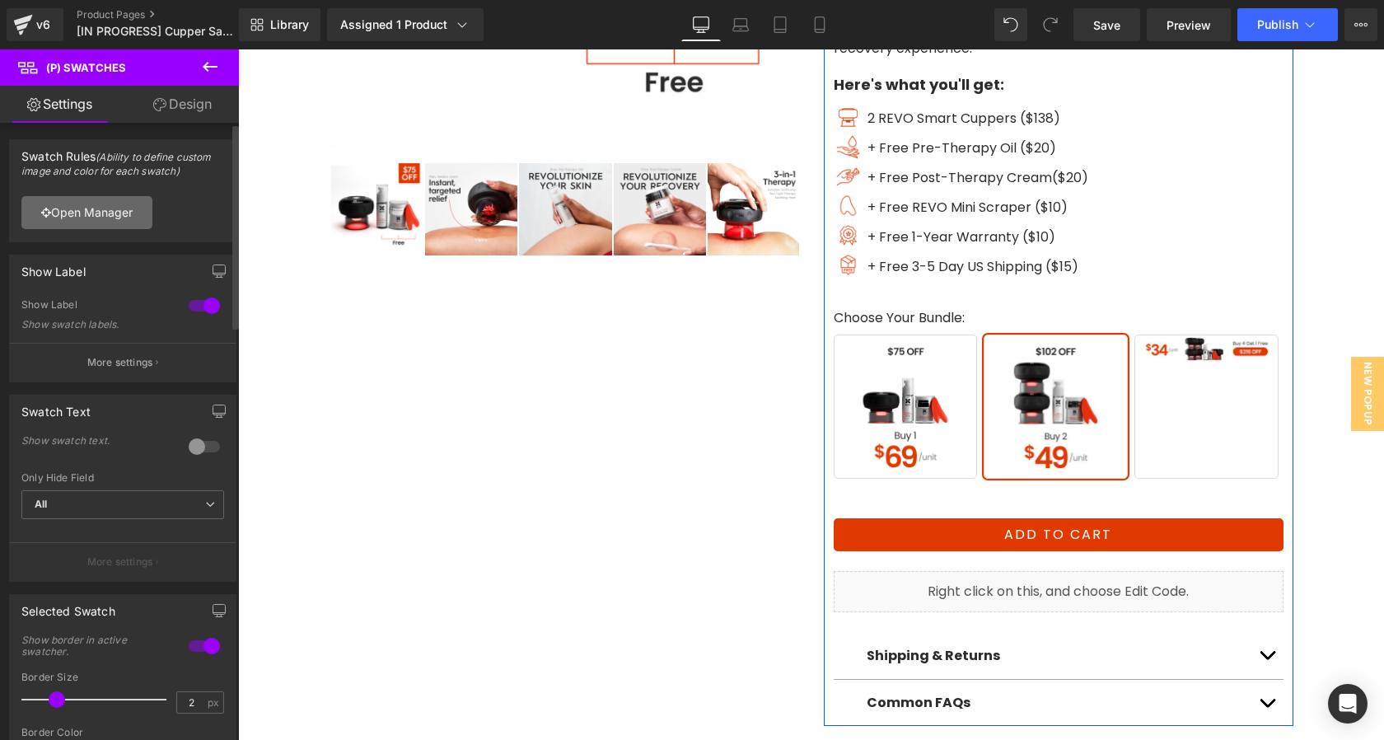
click at [75, 212] on link "Open Manager" at bounding box center [86, 212] width 131 height 33
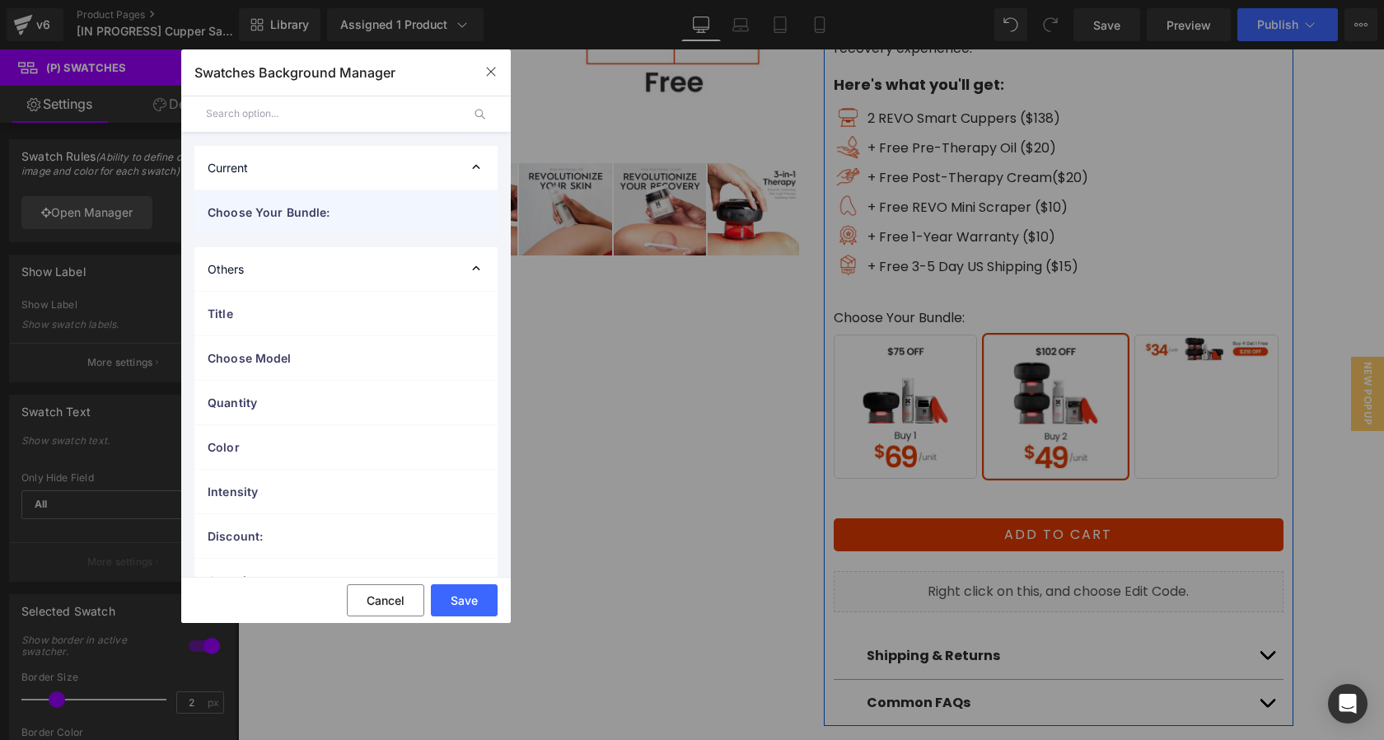
click at [256, 213] on span "Choose Your Bundle:" at bounding box center [330, 211] width 244 height 17
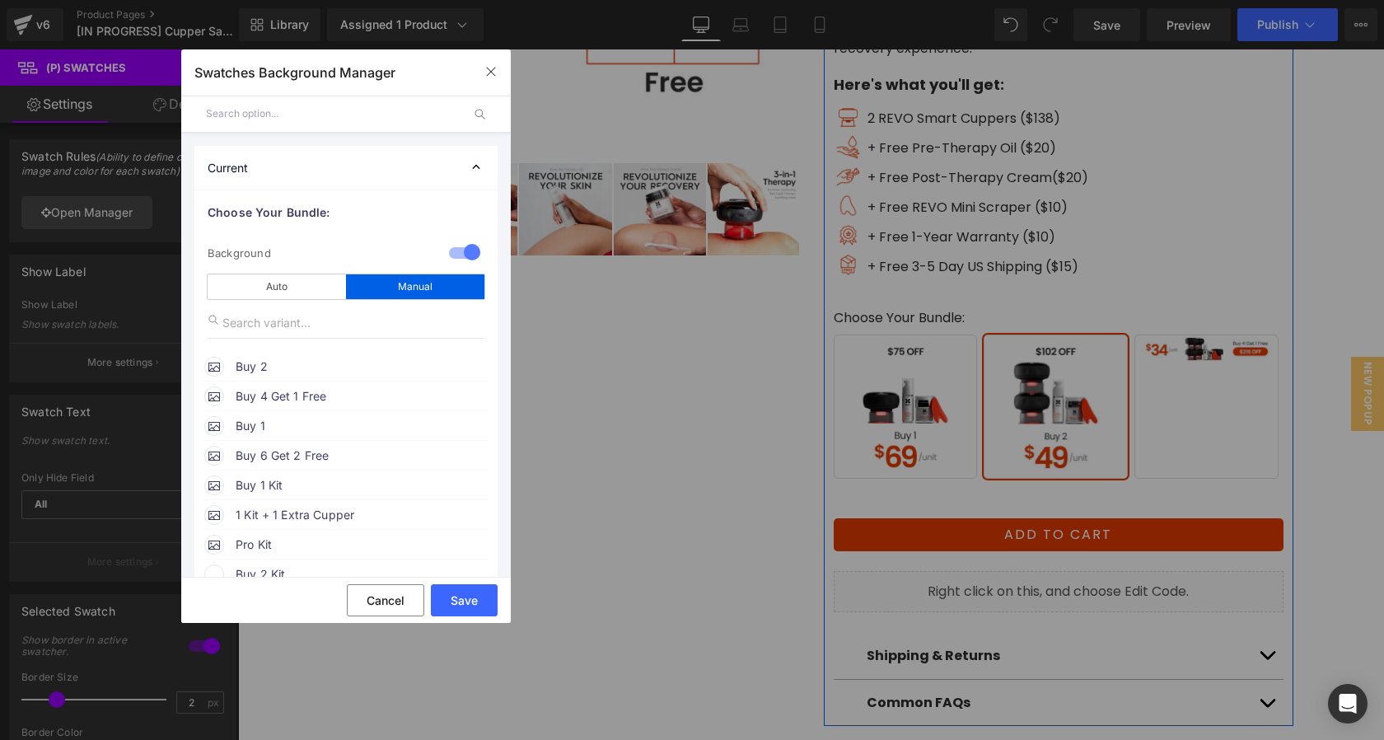
click at [279, 394] on span "Buy 4 Get 1 Free" at bounding box center [361, 396] width 250 height 20
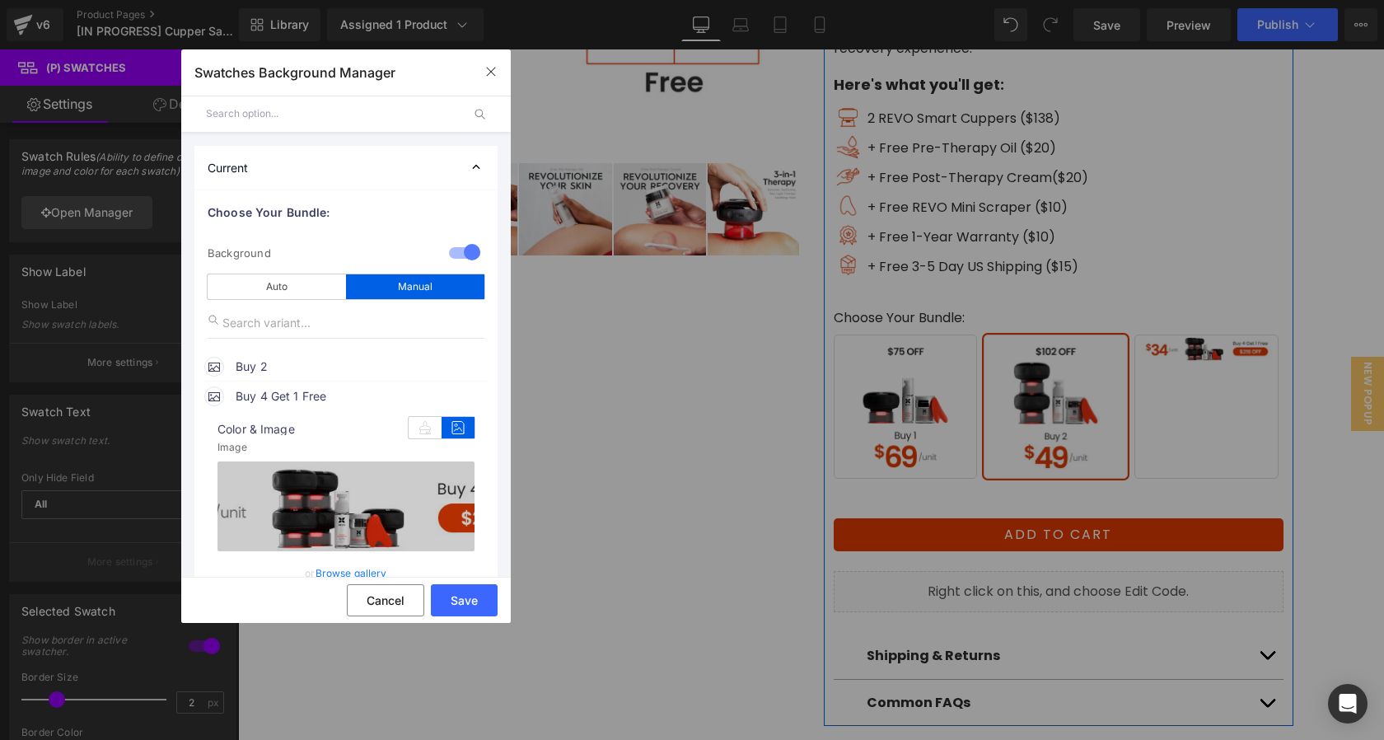
click at [352, 569] on link "Browse gallery" at bounding box center [351, 572] width 72 height 29
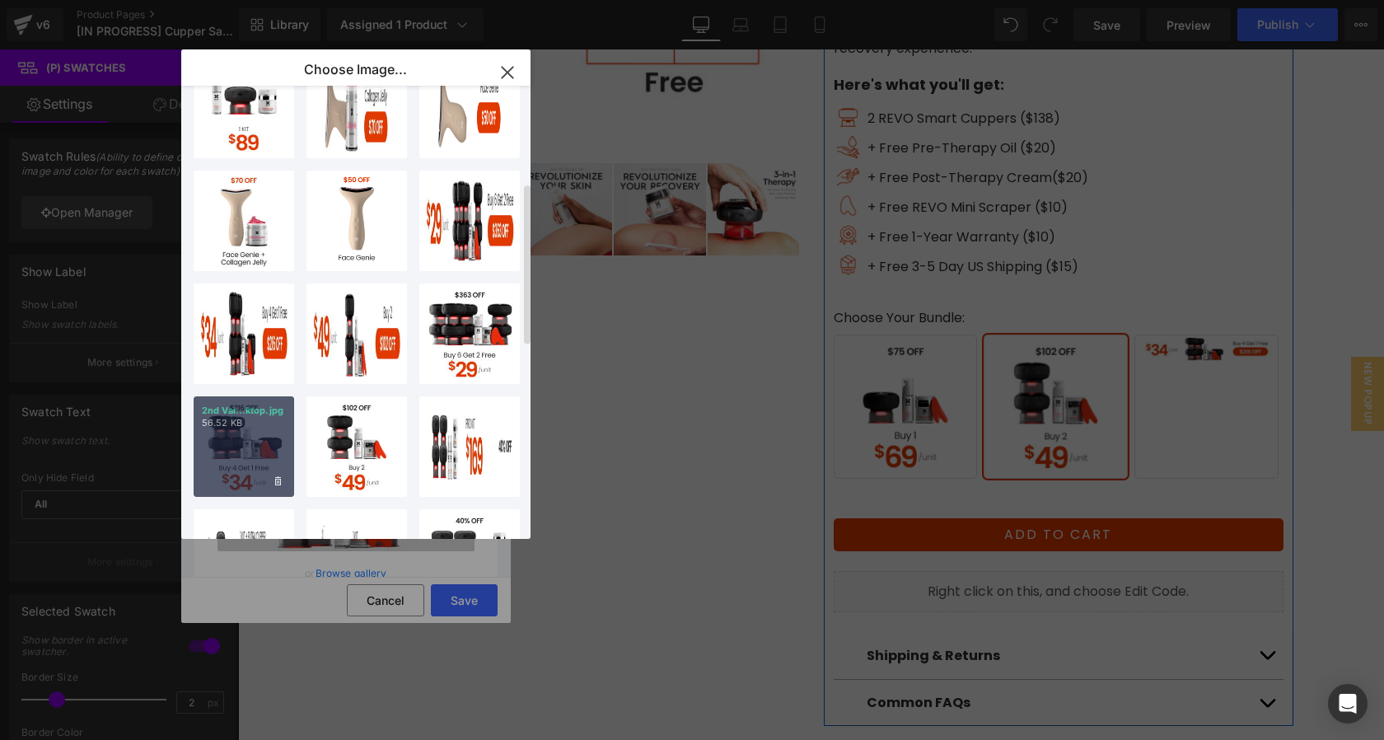
click at [236, 455] on div "2nd Var...ktop.jpg 56.52 KB" at bounding box center [244, 446] width 100 height 100
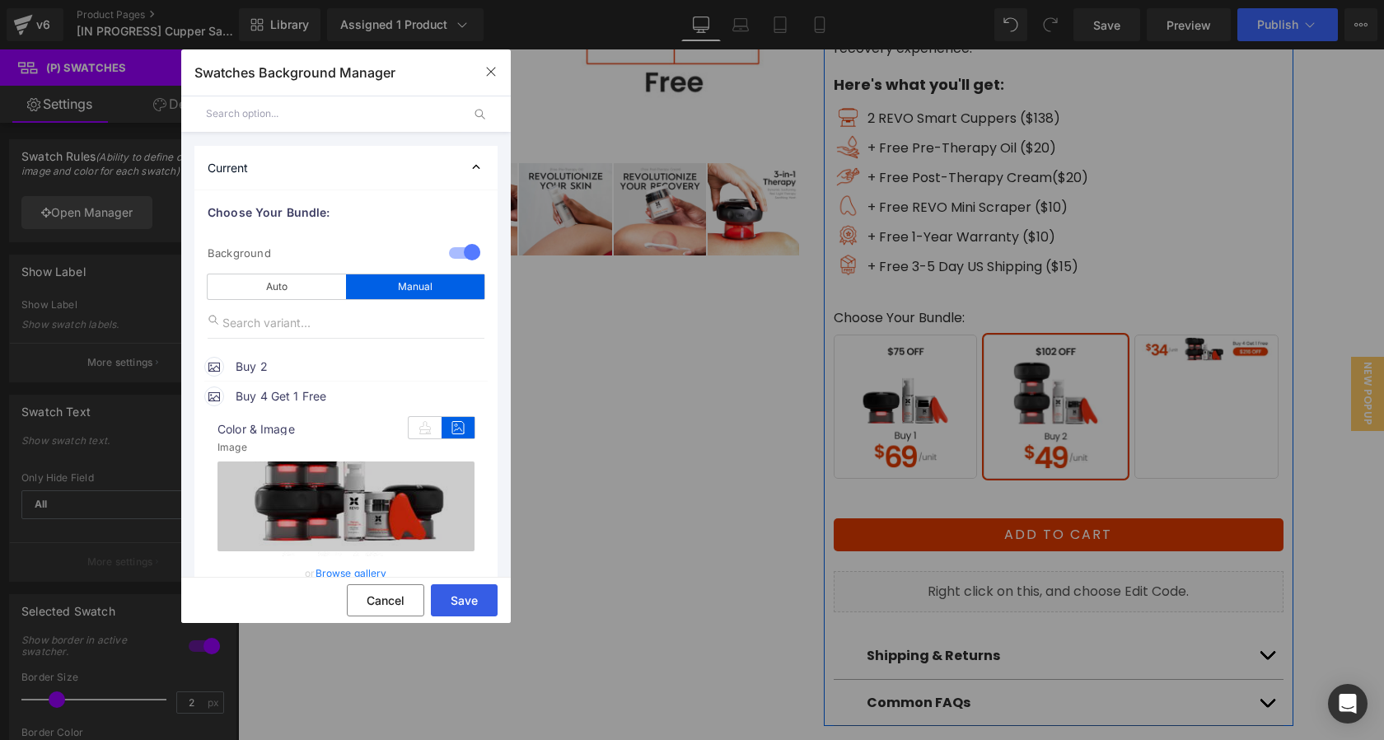
click at [463, 595] on button "Save" at bounding box center [464, 600] width 67 height 32
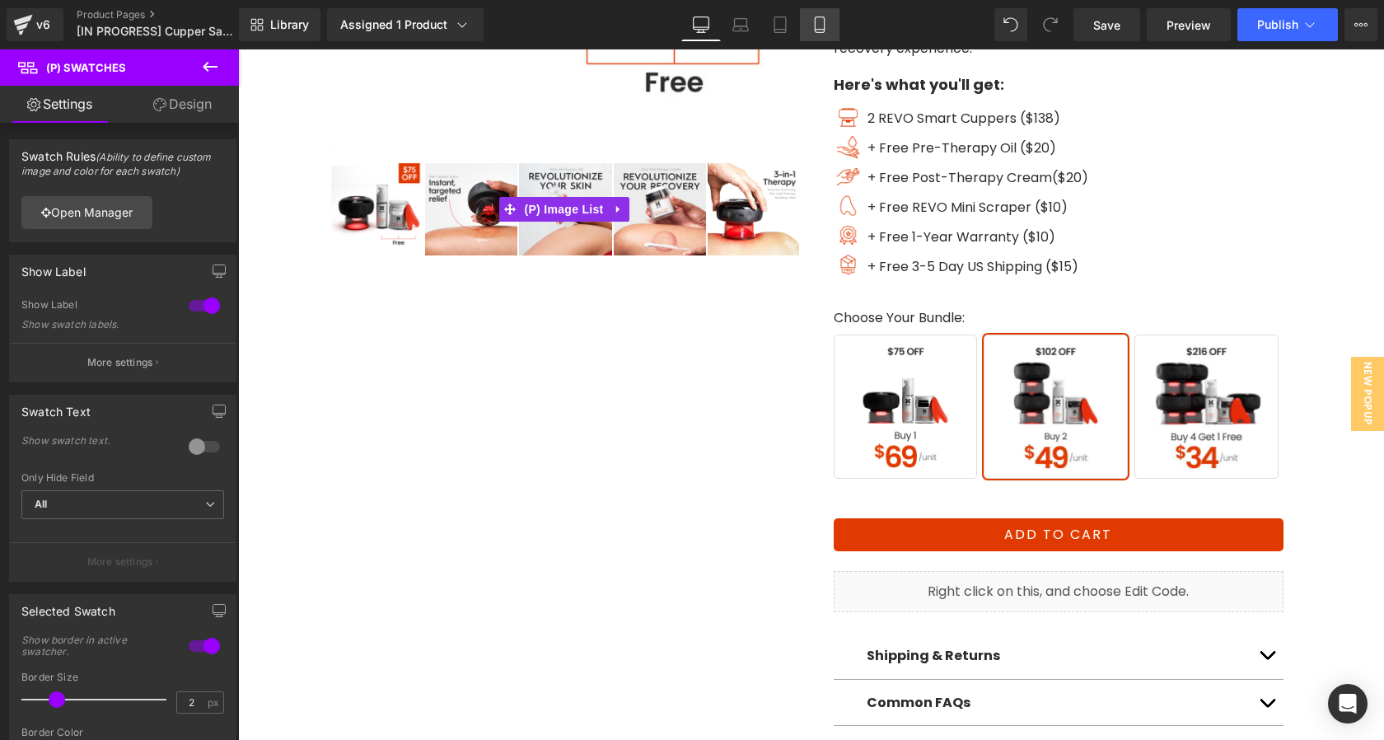
click at [829, 26] on link "Mobile" at bounding box center [820, 24] width 40 height 33
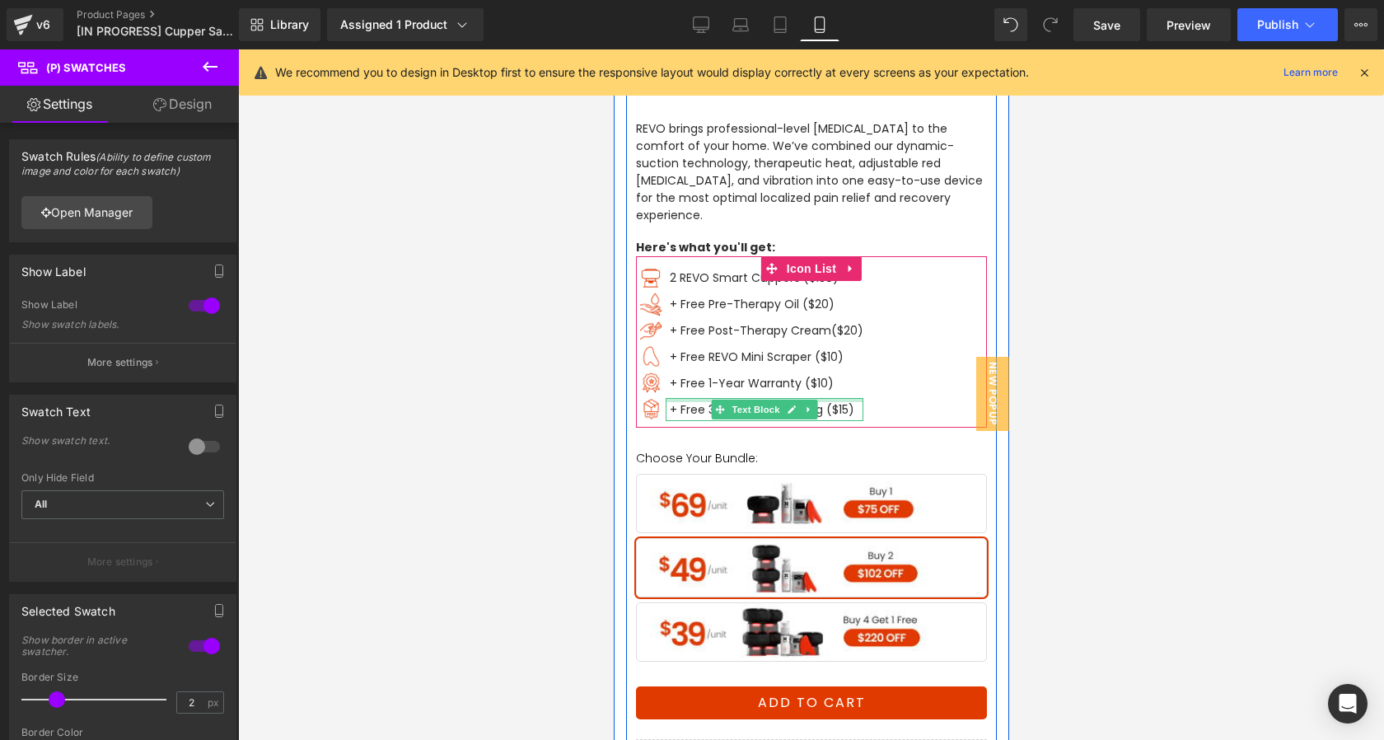
scroll to position [712, 0]
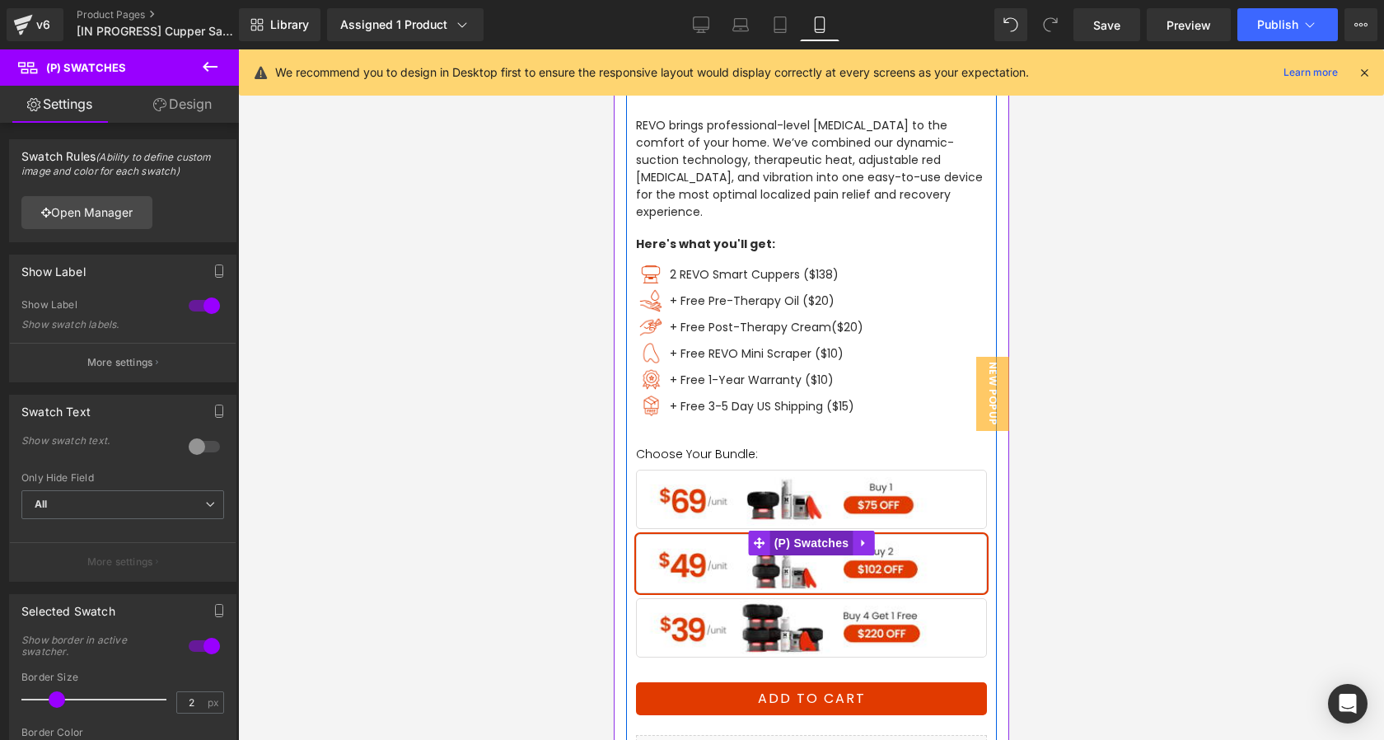
click at [802, 530] on span "(P) Swatches" at bounding box center [810, 542] width 83 height 25
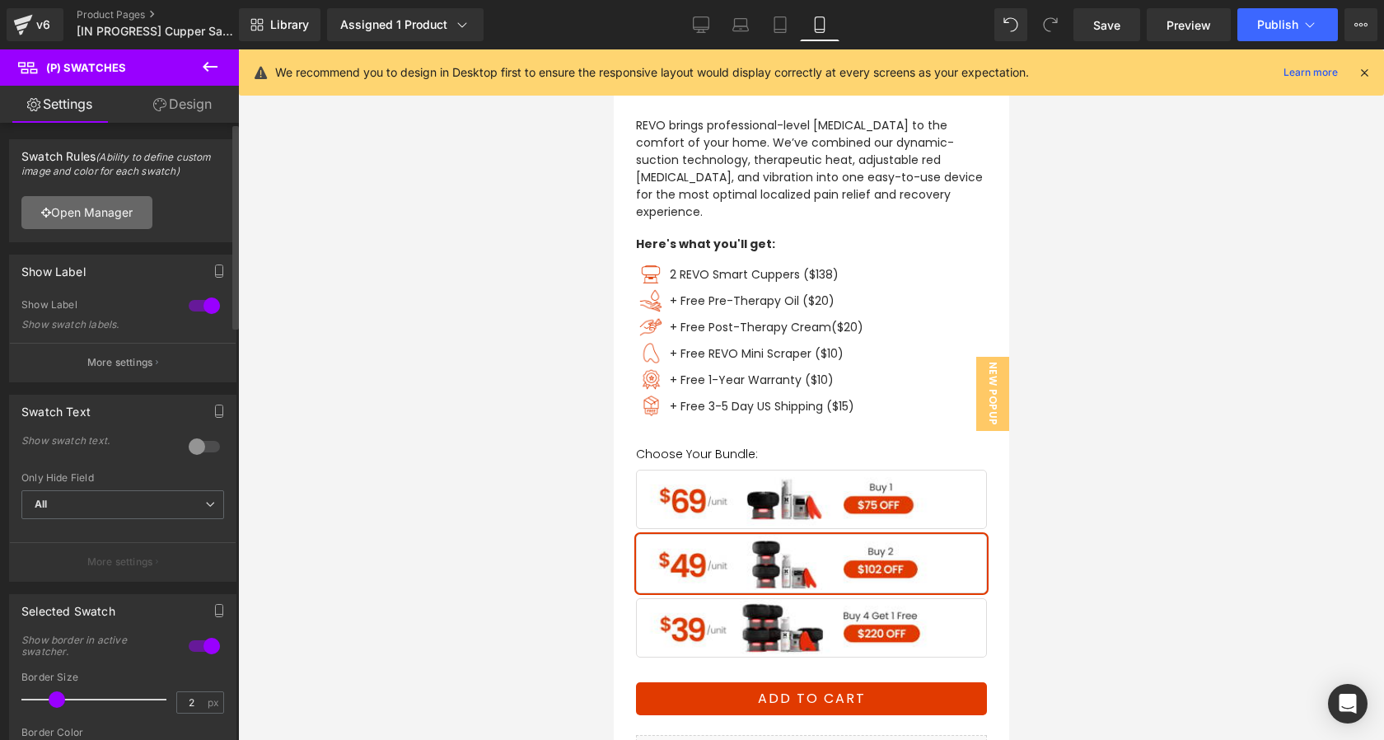
click at [110, 223] on link "Open Manager" at bounding box center [86, 212] width 131 height 33
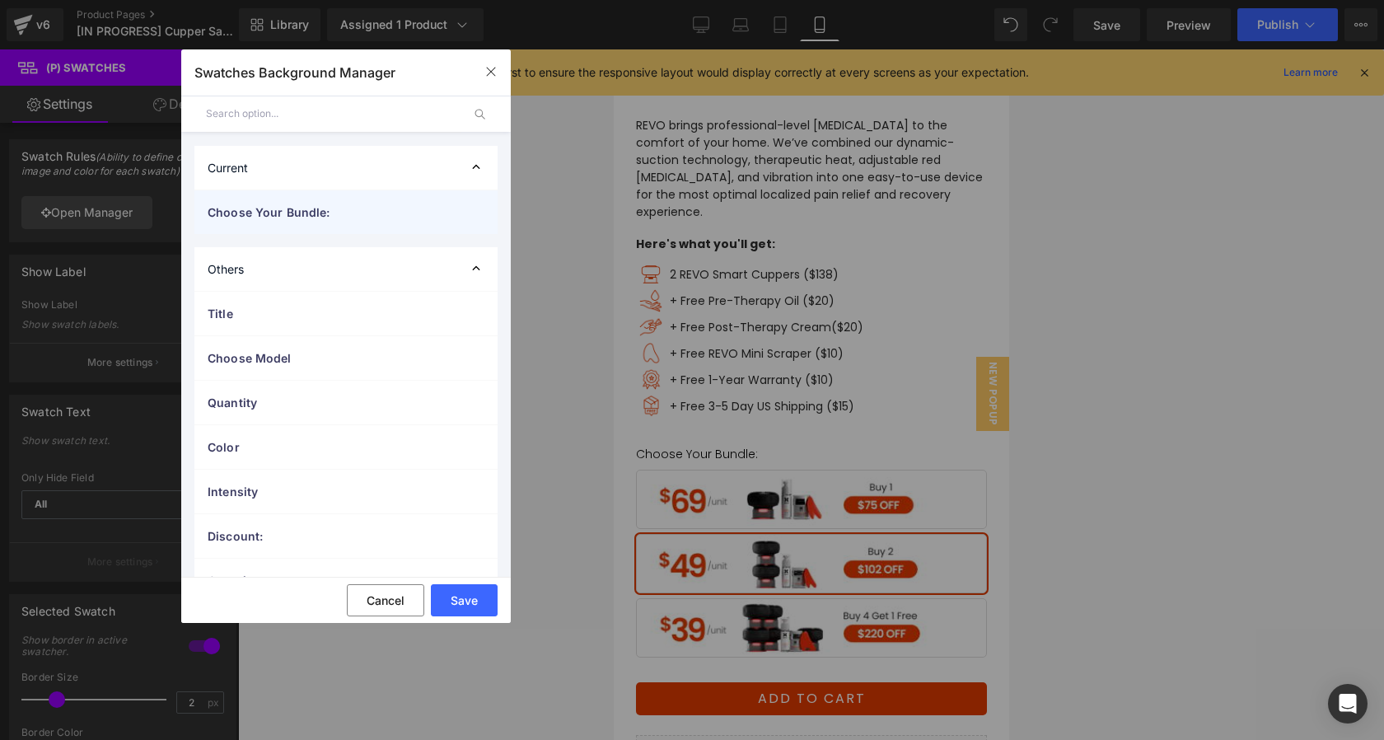
click at [355, 219] on span "Choose Your Bundle:" at bounding box center [330, 211] width 244 height 17
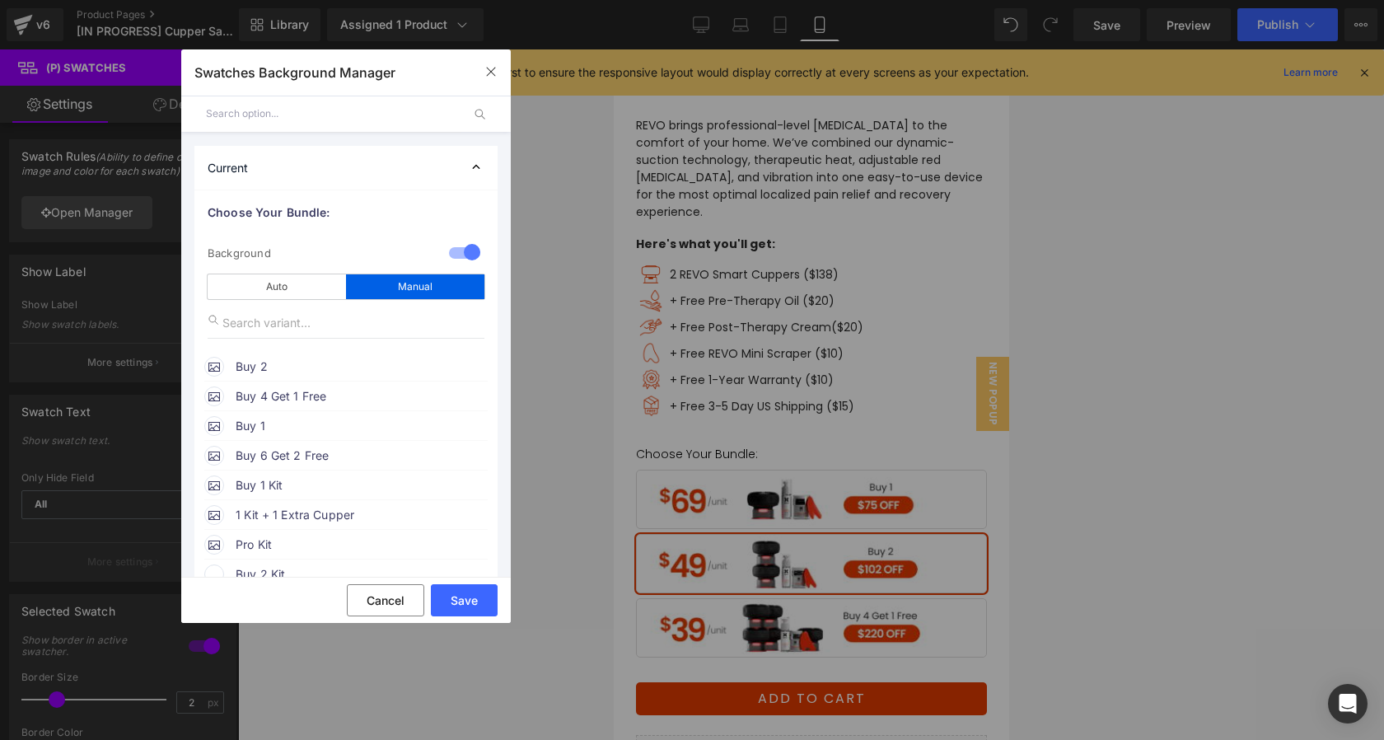
click at [329, 404] on span "Buy 4 Get 1 Free" at bounding box center [361, 396] width 250 height 20
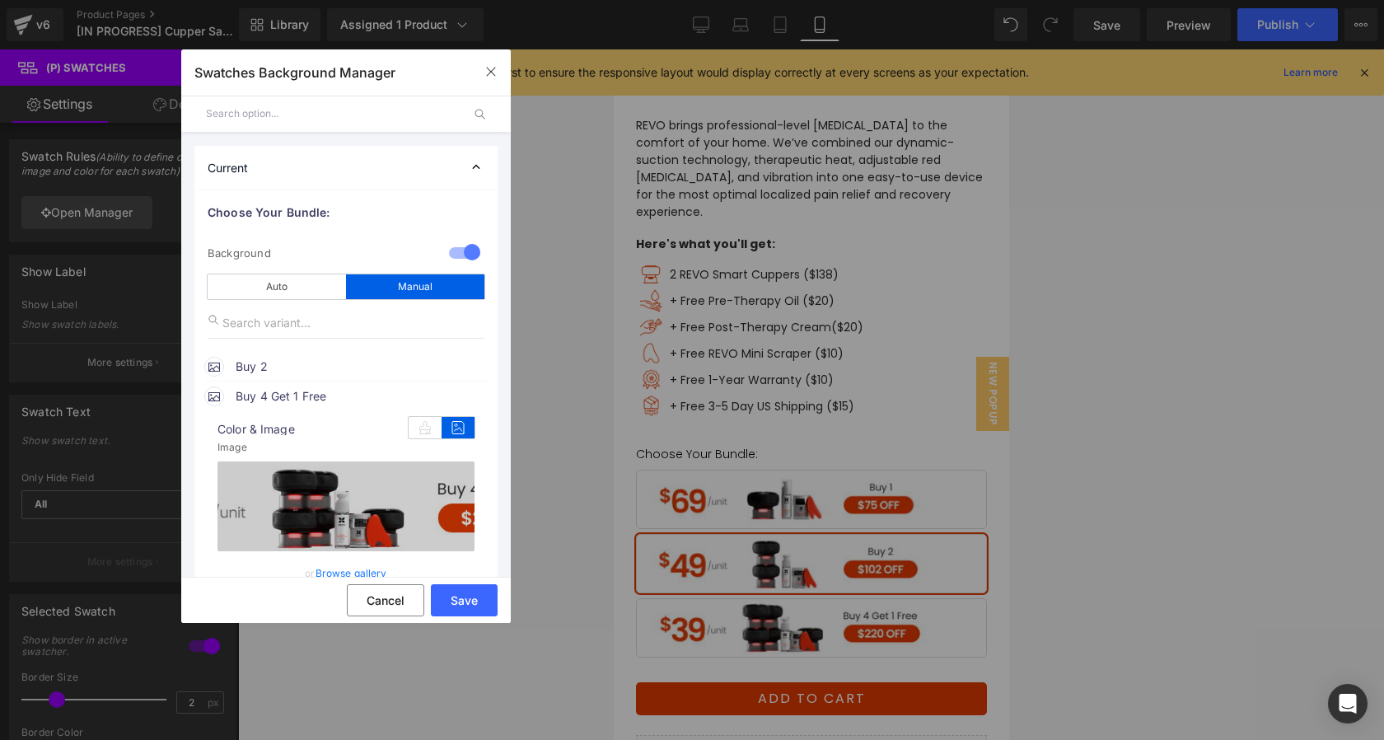
click at [338, 574] on link "Browse gallery" at bounding box center [351, 572] width 72 height 29
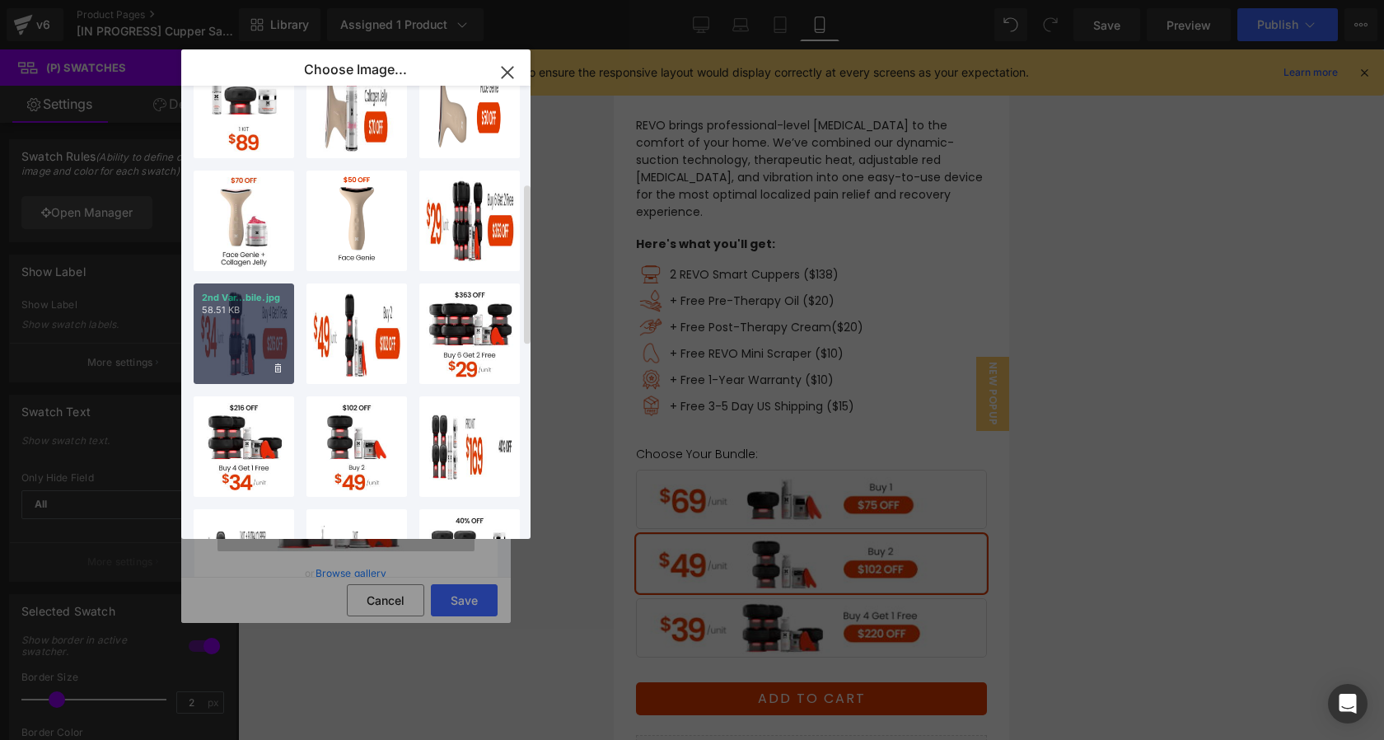
click at [225, 345] on div "2nd Var...bile.jpg 58.51 KB" at bounding box center [244, 333] width 100 height 100
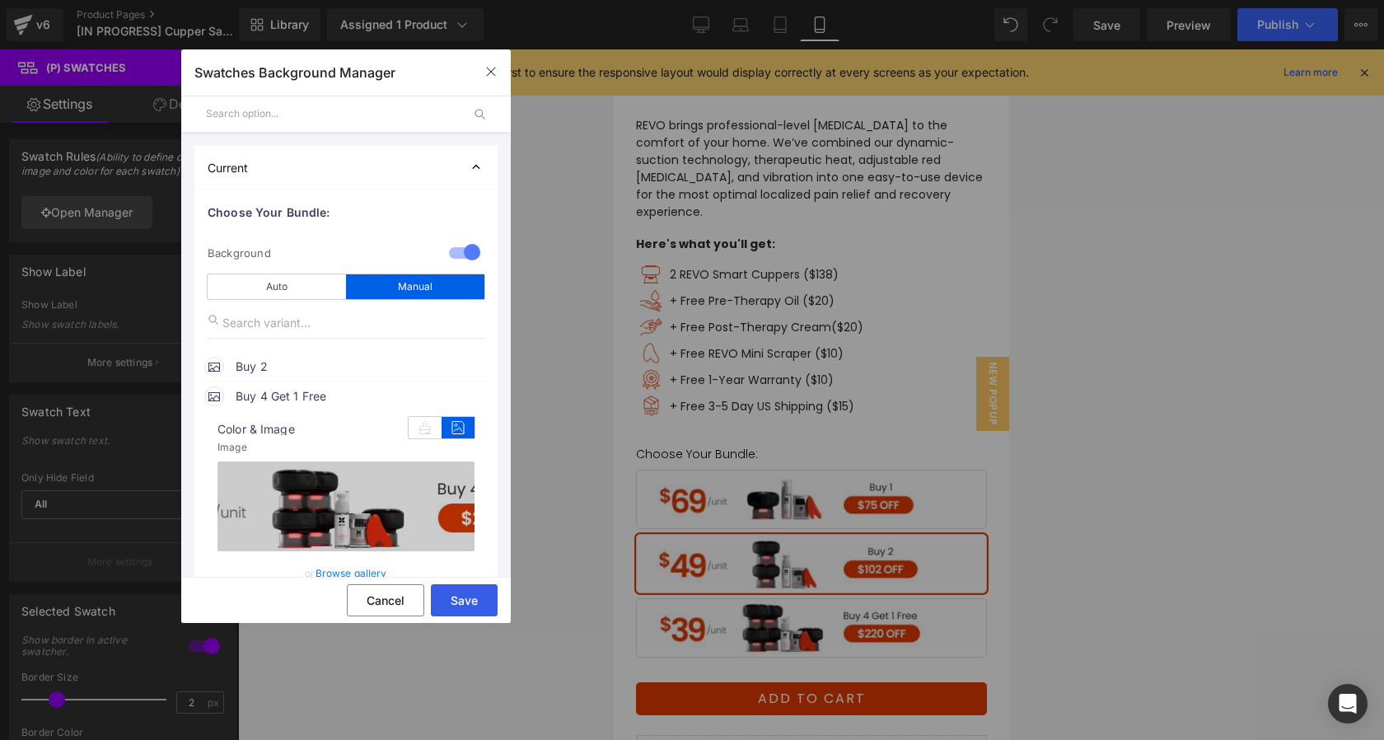
click at [472, 606] on button "Save" at bounding box center [464, 600] width 67 height 32
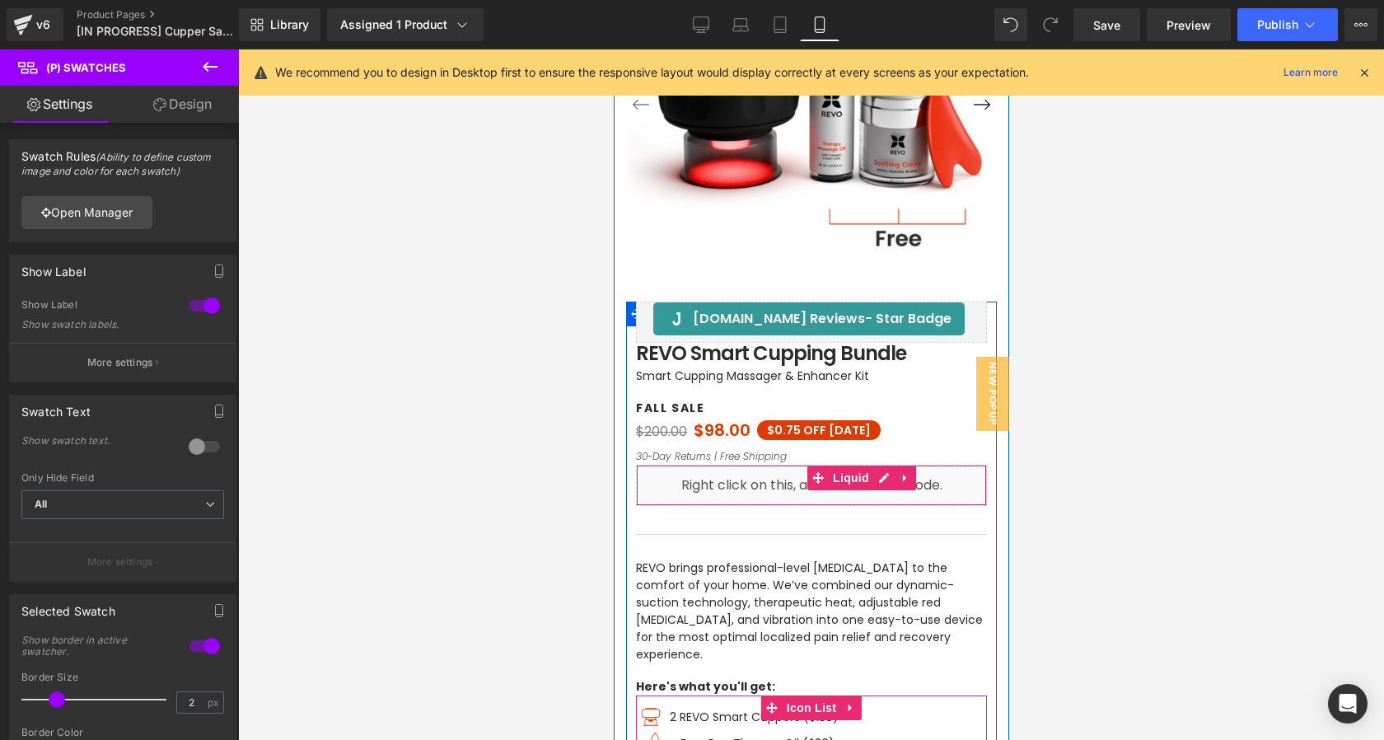
scroll to position [0, 0]
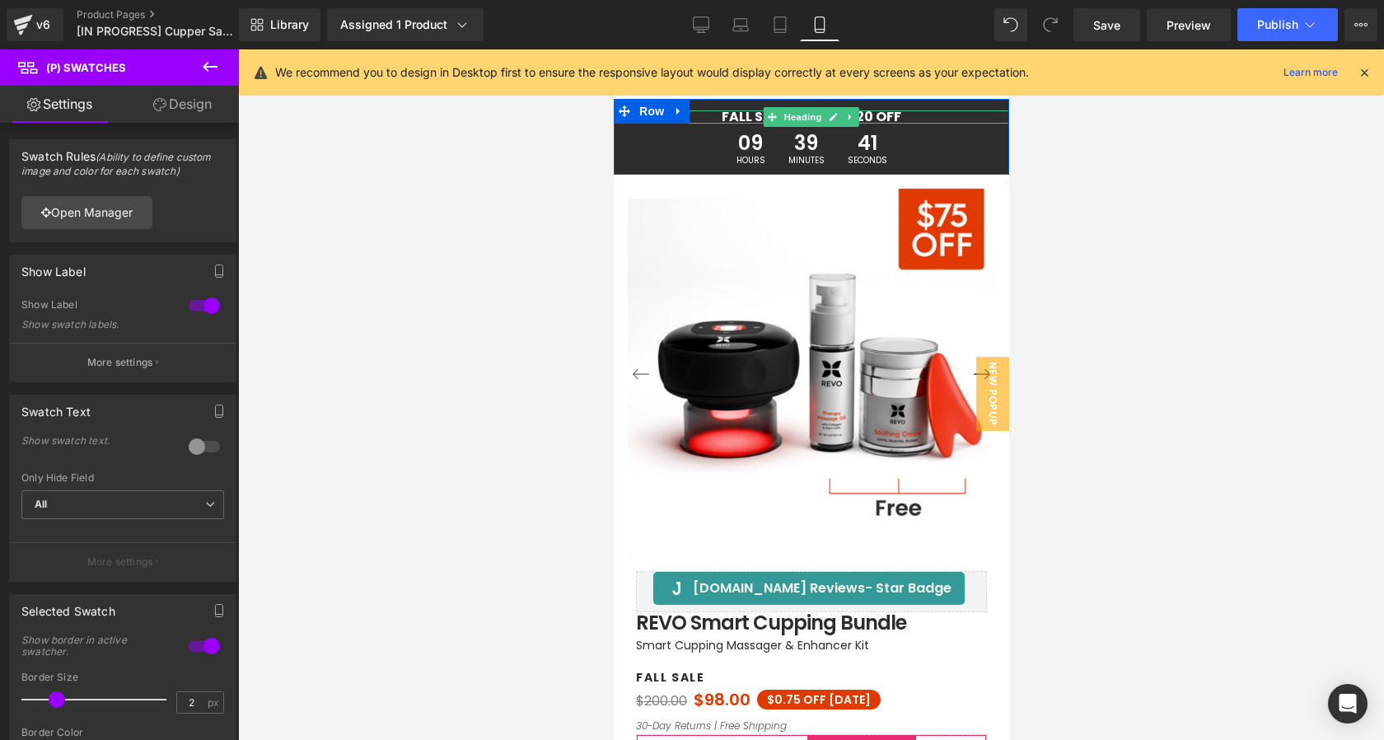
click at [874, 116] on h1 "FALL SALE | UP TO $220 OFF" at bounding box center [810, 116] width 395 height 13
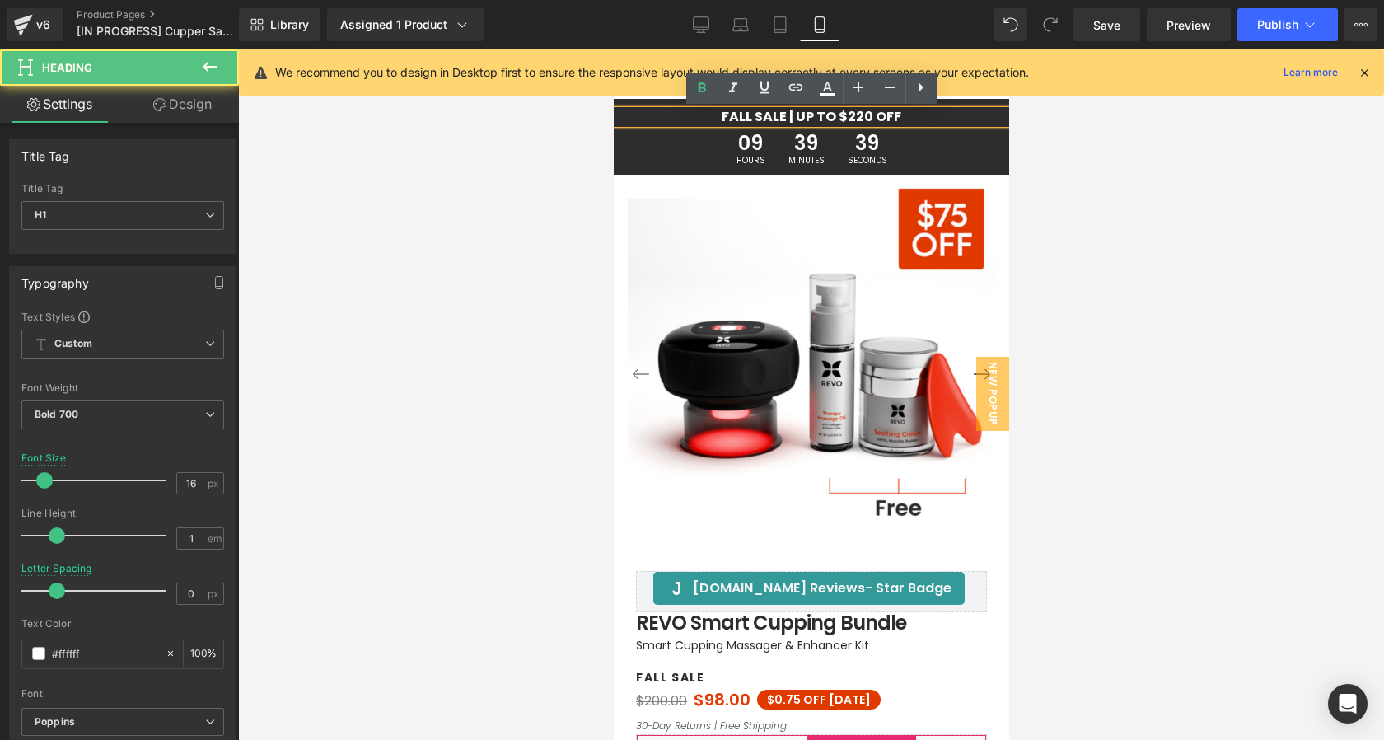
click at [787, 115] on h1 "FALL SALE | UP TO $220 OFF" at bounding box center [810, 116] width 395 height 13
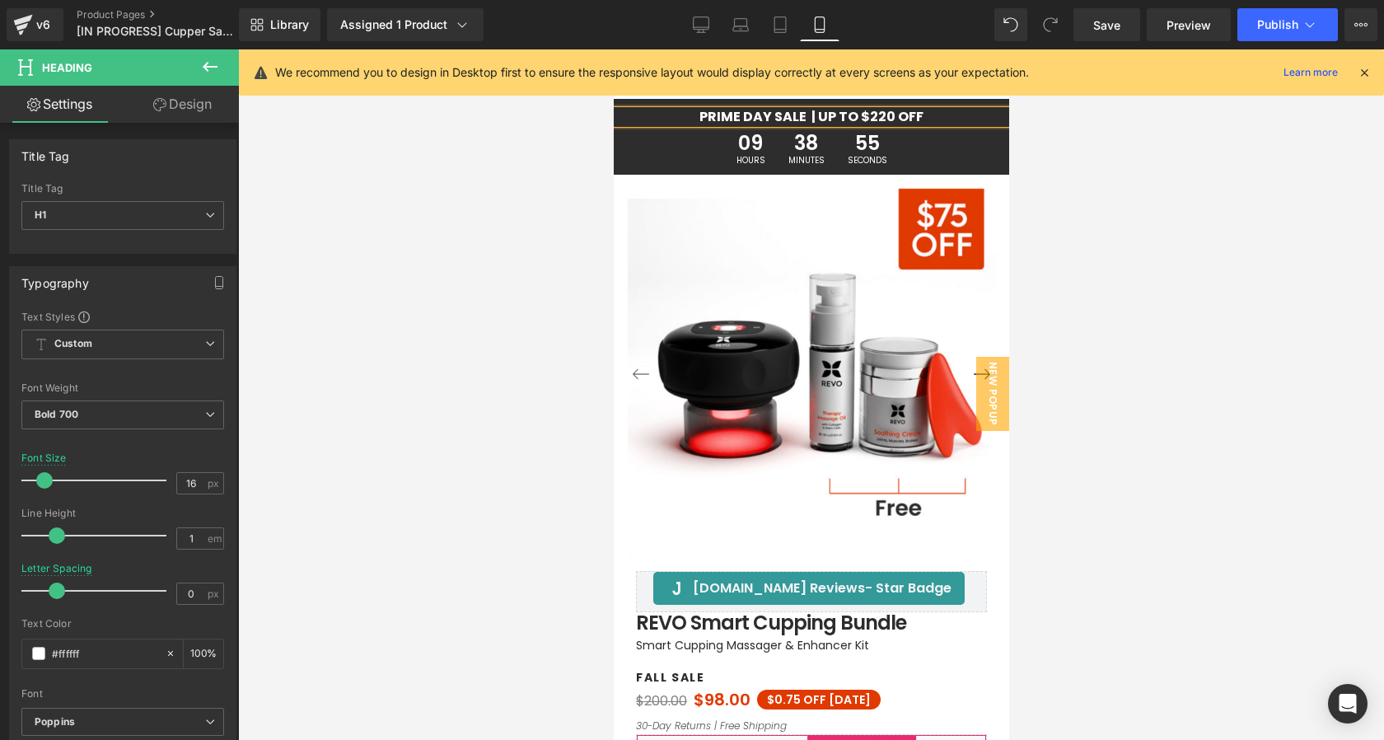
click at [1030, 265] on div at bounding box center [811, 394] width 1146 height 690
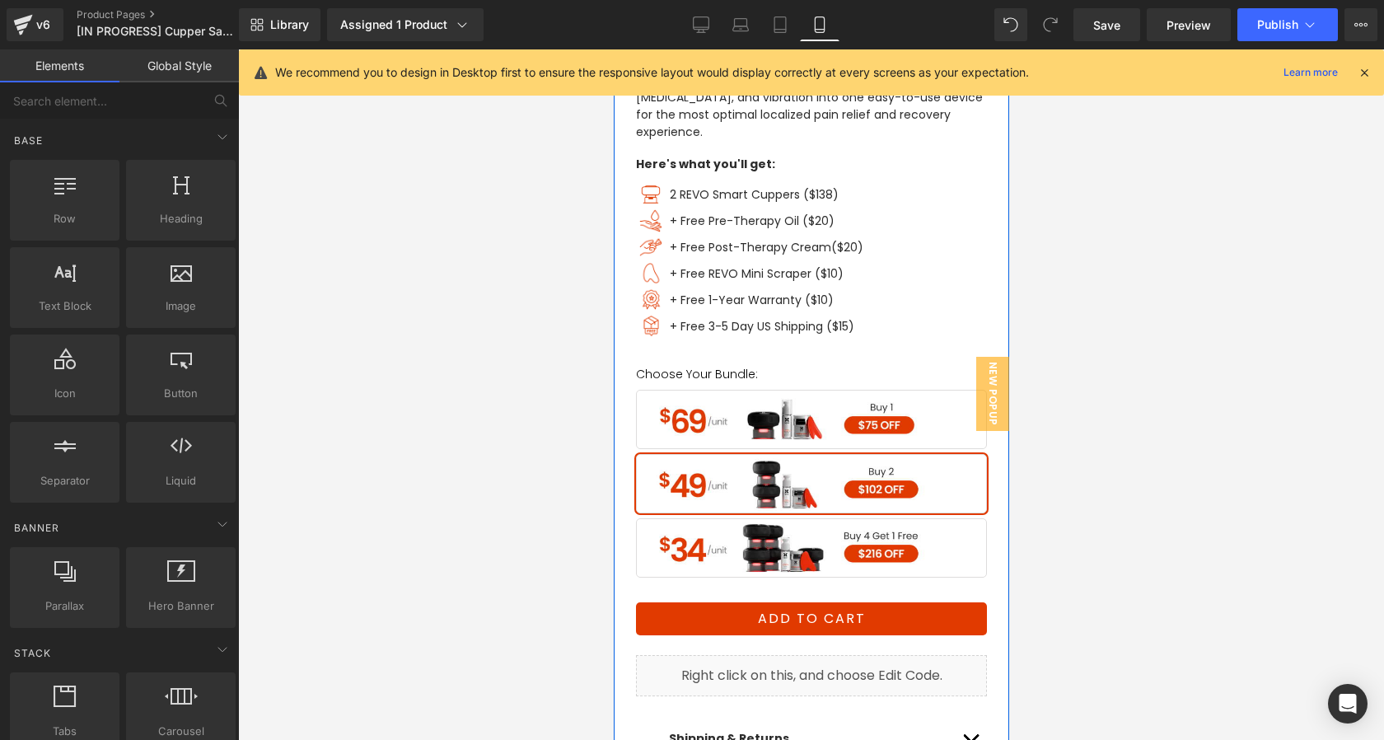
scroll to position [783, 0]
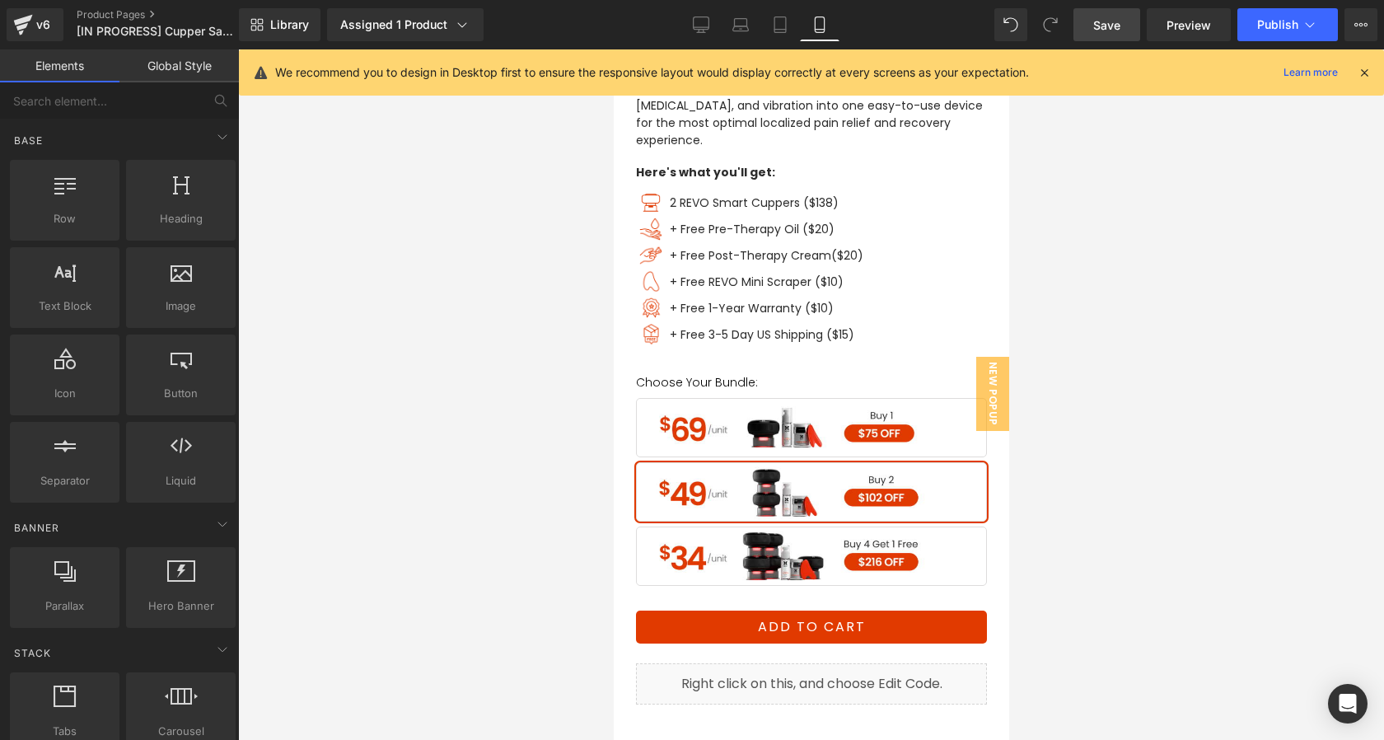
click at [1113, 30] on span "Save" at bounding box center [1106, 24] width 27 height 17
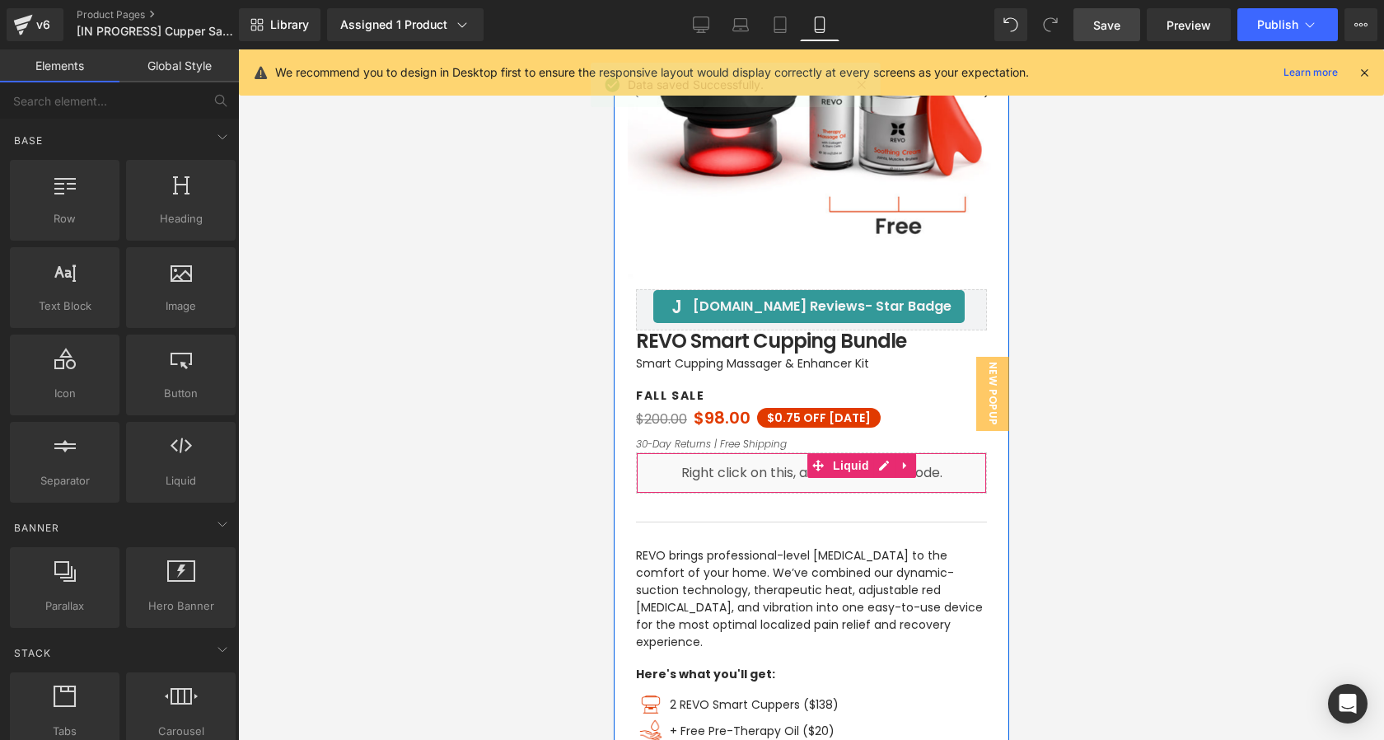
scroll to position [257, 0]
